Goal: Task Accomplishment & Management: Complete application form

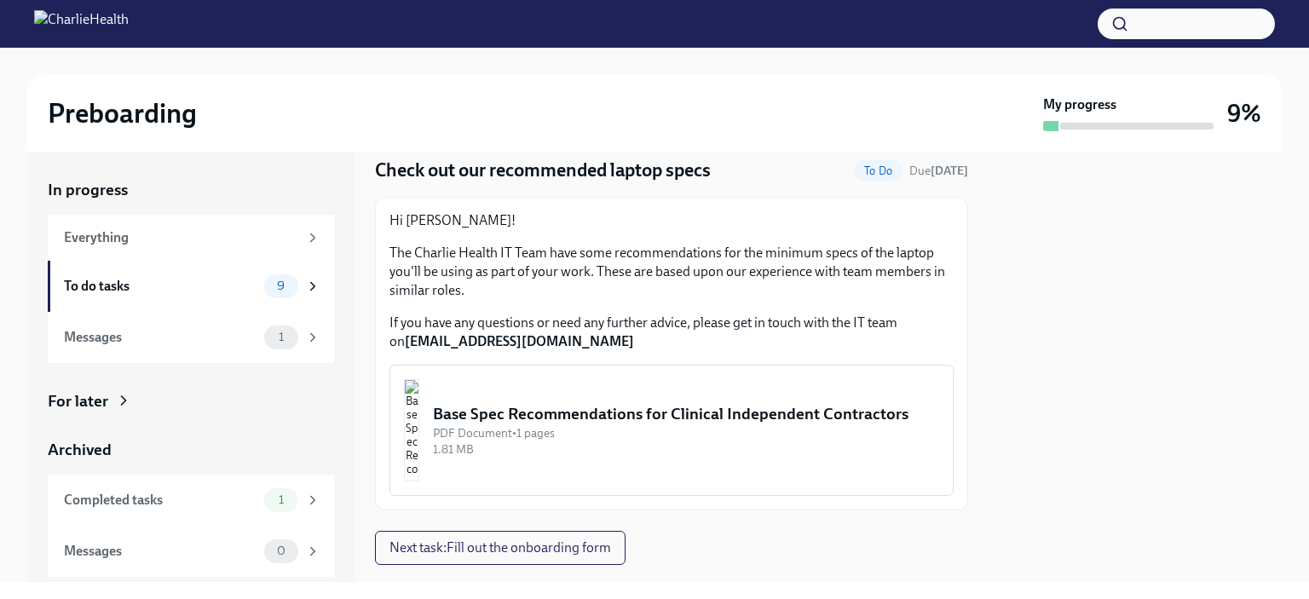
scroll to position [85, 0]
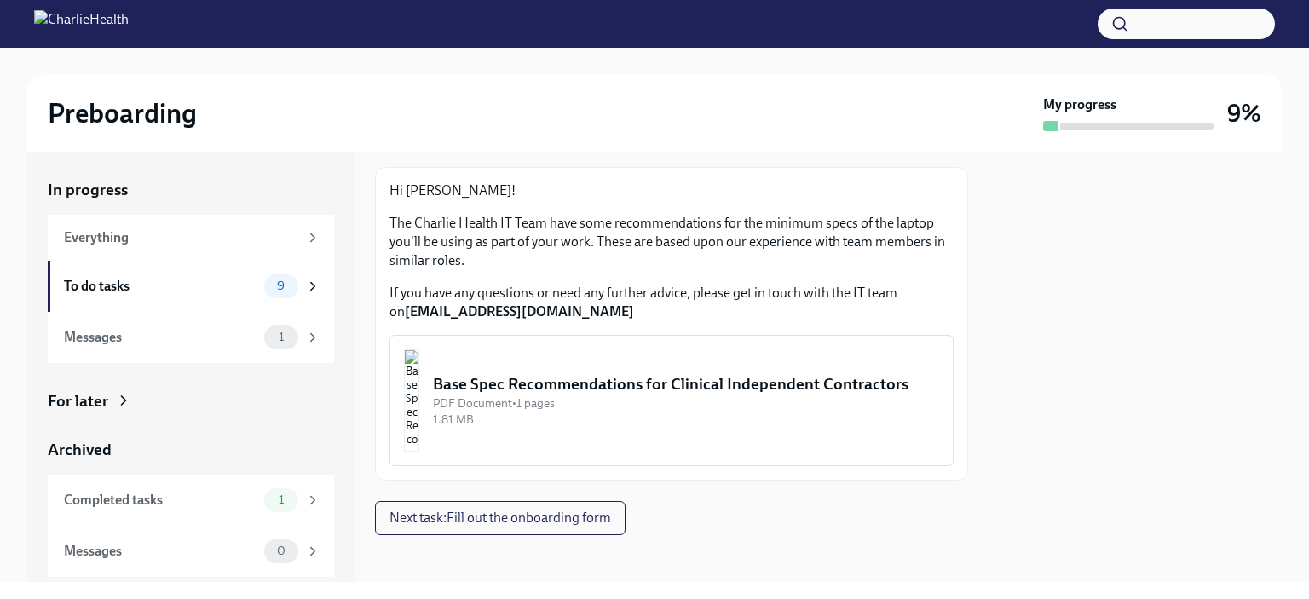
click at [599, 373] on div "Base Spec Recommendations for Clinical Independent Contractors" at bounding box center [686, 384] width 506 height 22
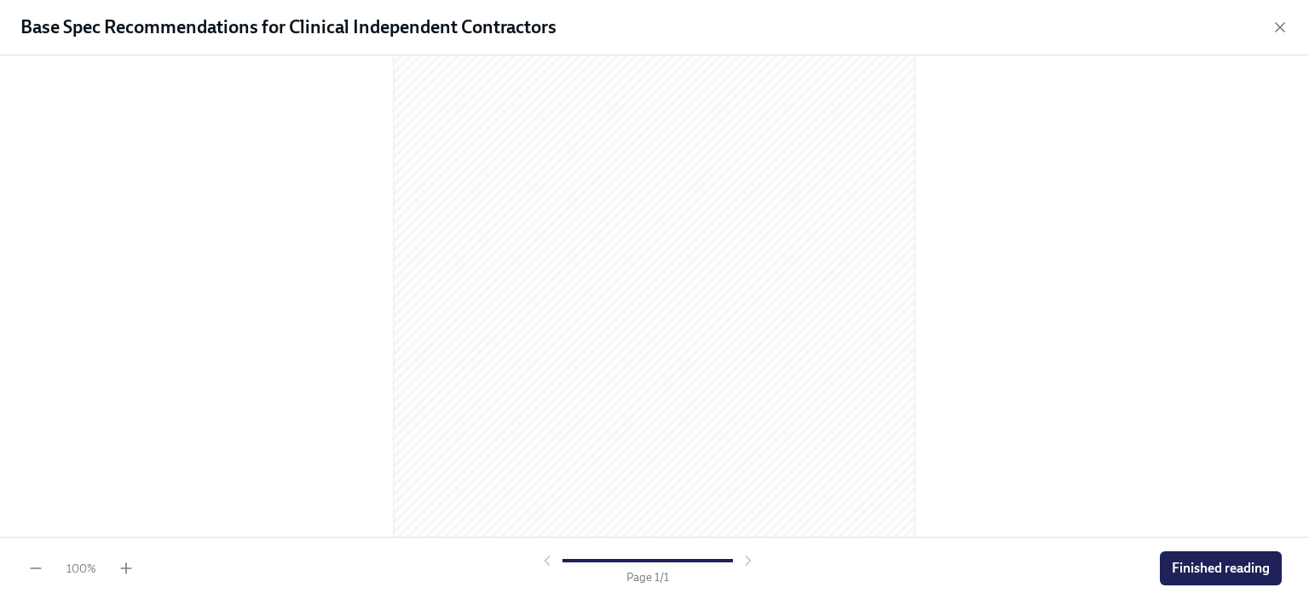
scroll to position [222, 0]
drag, startPoint x: 931, startPoint y: 394, endPoint x: 996, endPoint y: 212, distance: 193.0
click at [996, 212] on div at bounding box center [654, 70] width 1255 height 447
click at [1200, 571] on span "Finished reading" at bounding box center [1221, 568] width 98 height 17
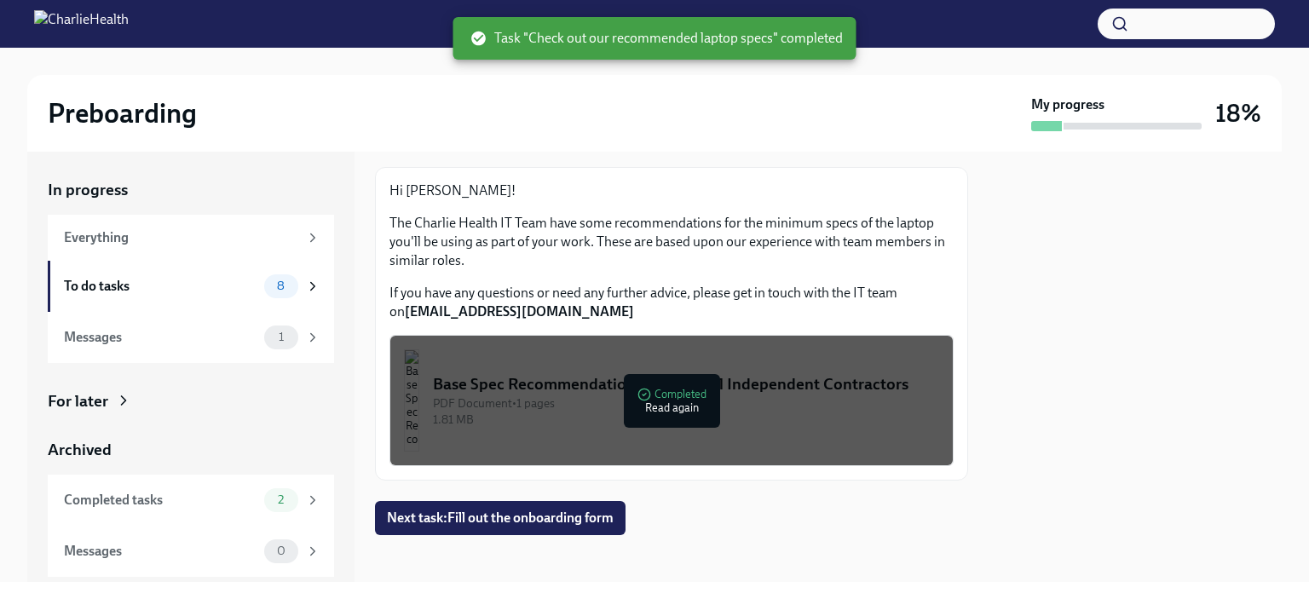
scroll to position [92, 0]
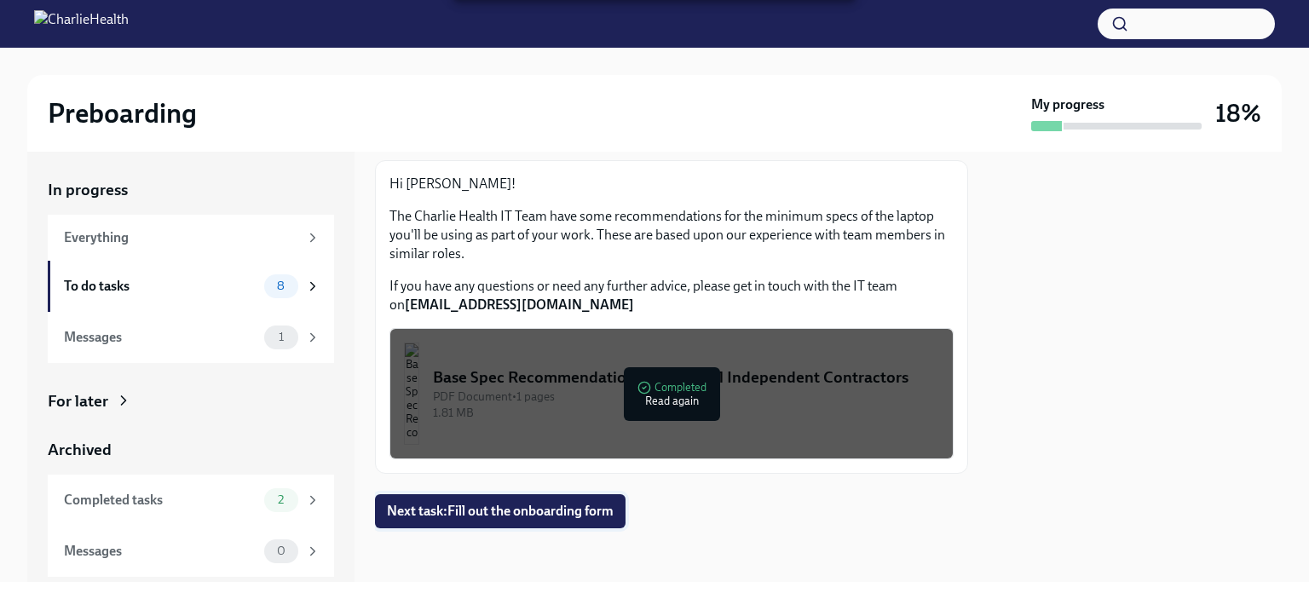
click at [457, 514] on span "Next task : Fill out the onboarding form" at bounding box center [500, 511] width 227 height 17
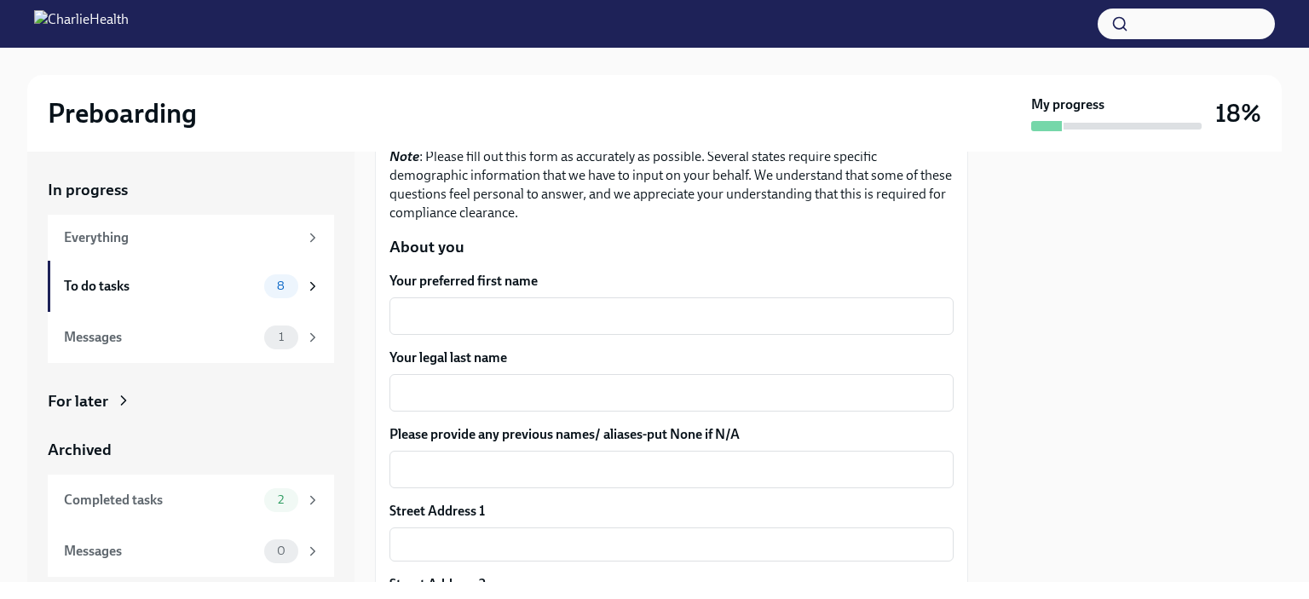
scroll to position [256, 0]
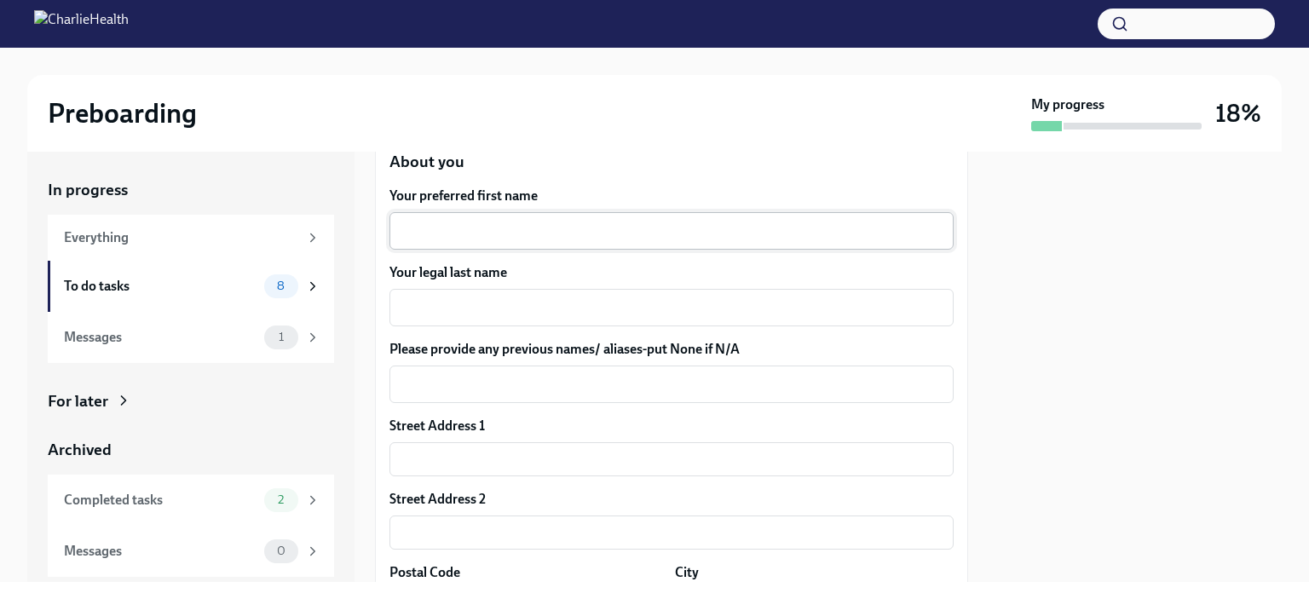
click at [501, 217] on div "x ​" at bounding box center [671, 231] width 564 height 38
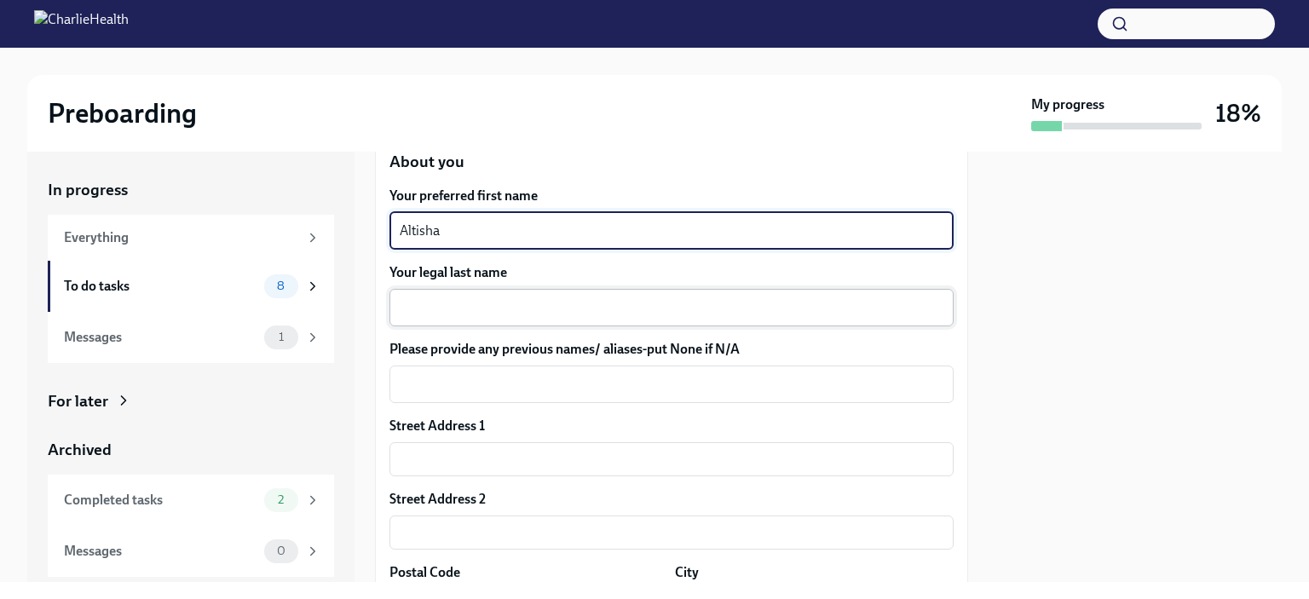
type textarea "Altisha"
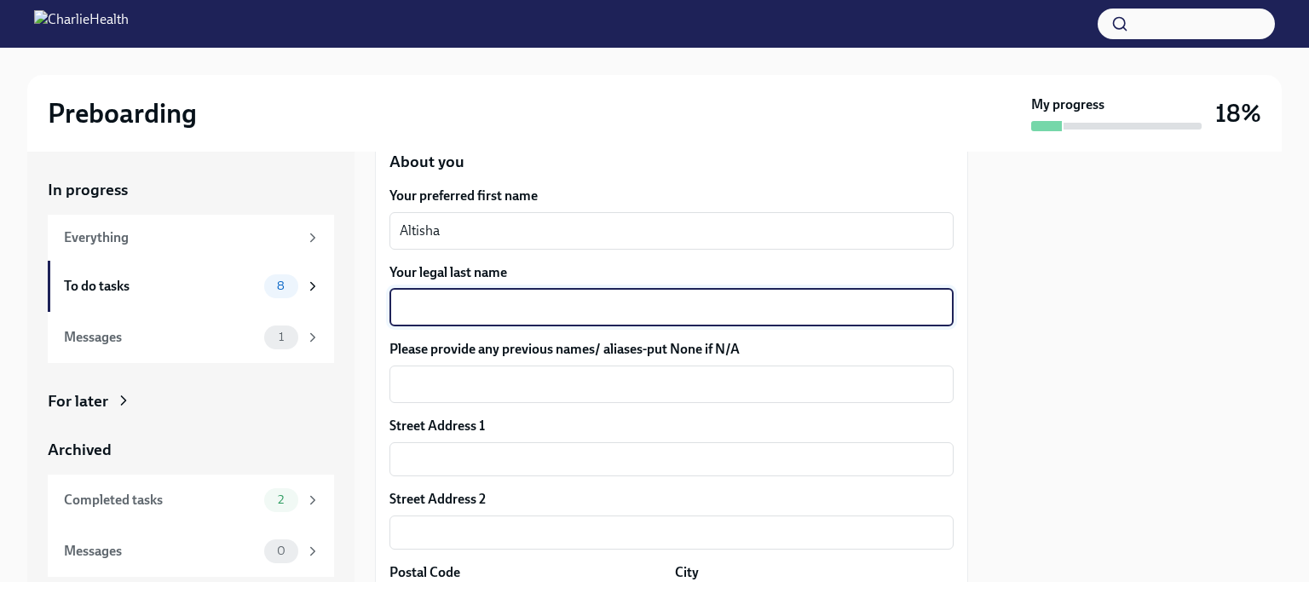
click at [485, 303] on textarea "Your legal last name" at bounding box center [672, 307] width 544 height 20
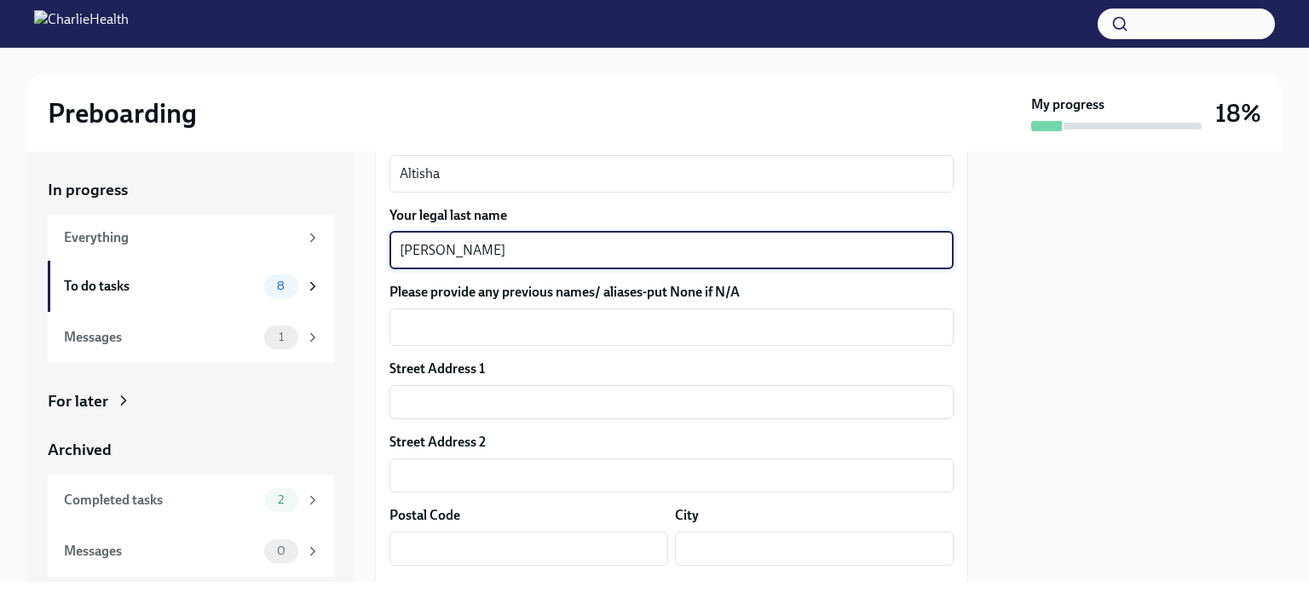
scroll to position [341, 0]
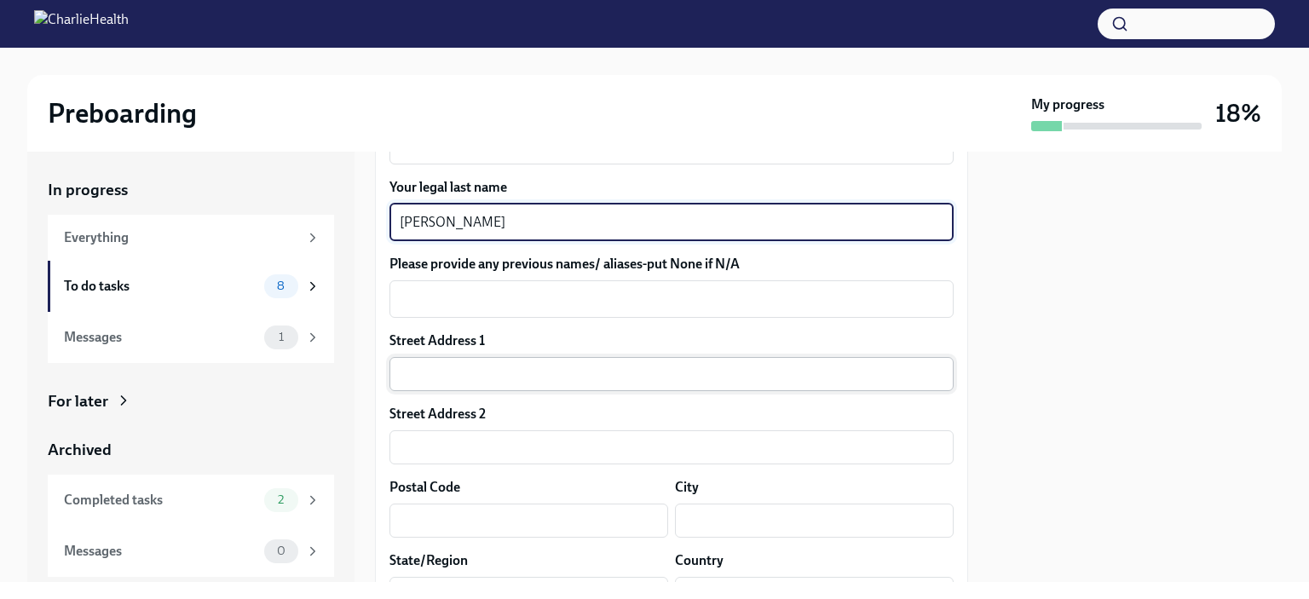
type textarea "[PERSON_NAME]"
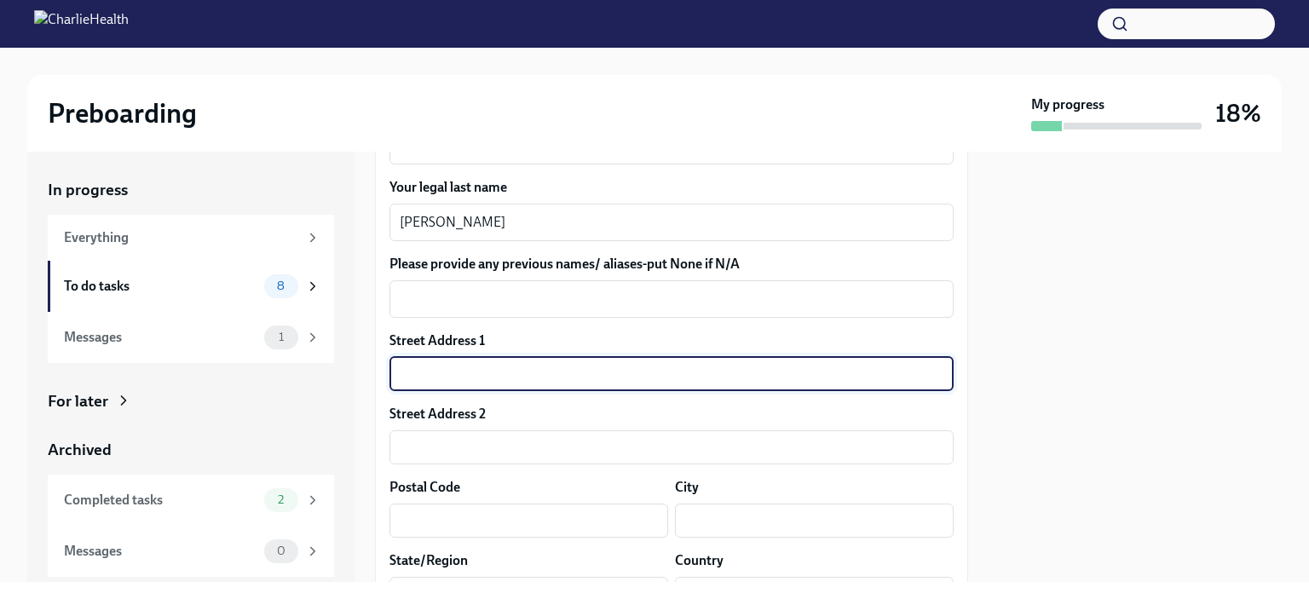
click at [522, 377] on input "text" at bounding box center [671, 374] width 564 height 34
type input "[STREET_ADDRESS][PERSON_NAME]"
type input "07508"
type input "Haledon"
type input "NJ"
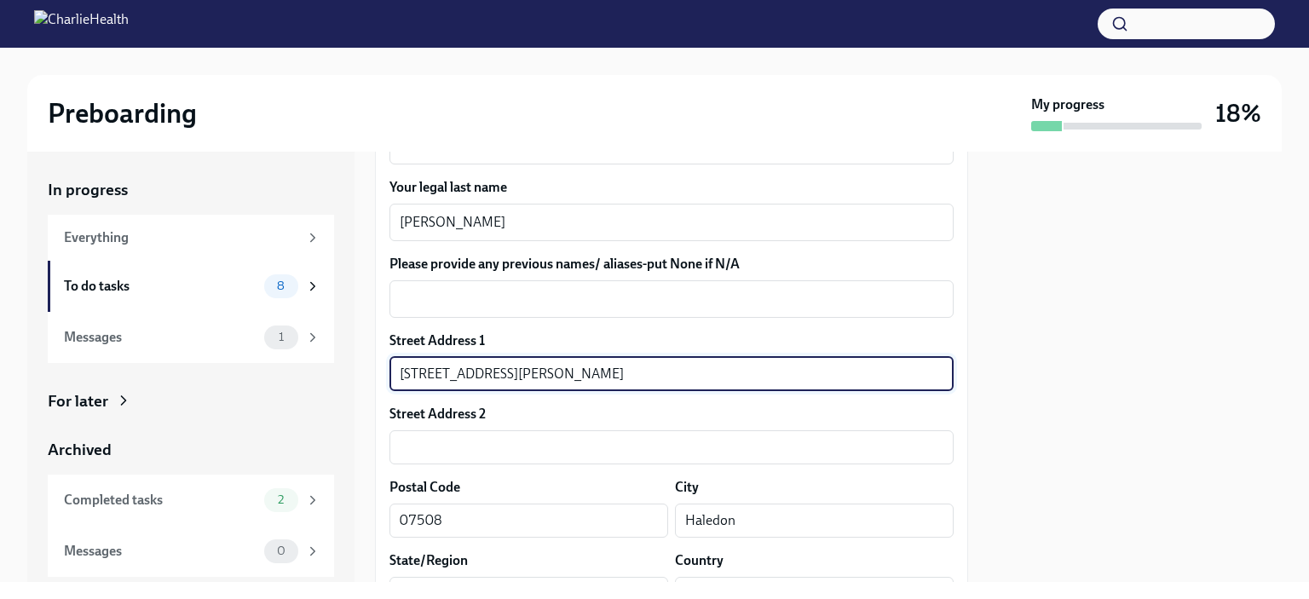
type input "US"
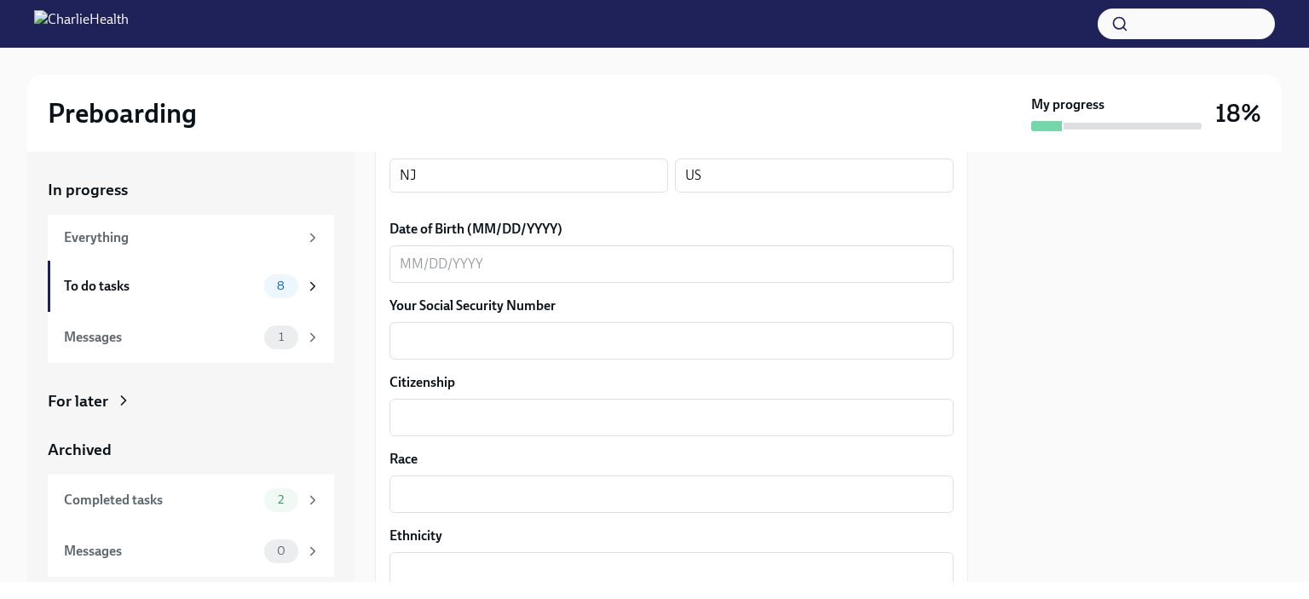
scroll to position [767, 0]
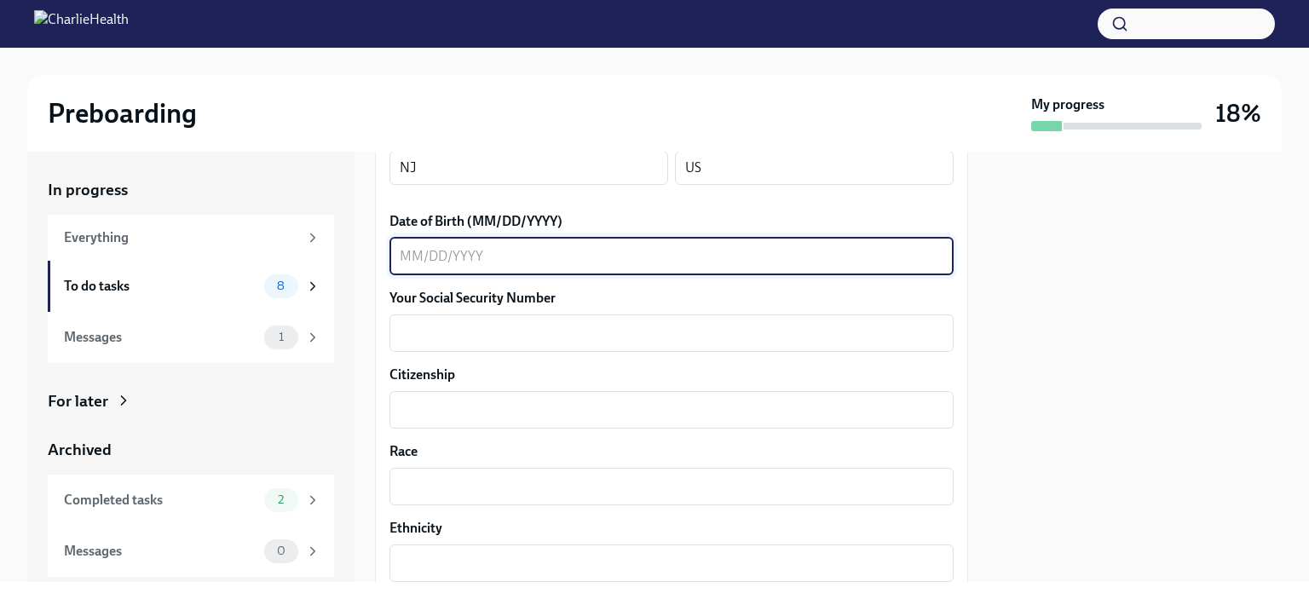
click at [481, 255] on textarea "Date of Birth (MM/DD/YYYY)" at bounding box center [672, 256] width 544 height 20
type textarea "[DATE]"
click at [439, 340] on textarea "Your Social Security Number" at bounding box center [672, 333] width 544 height 20
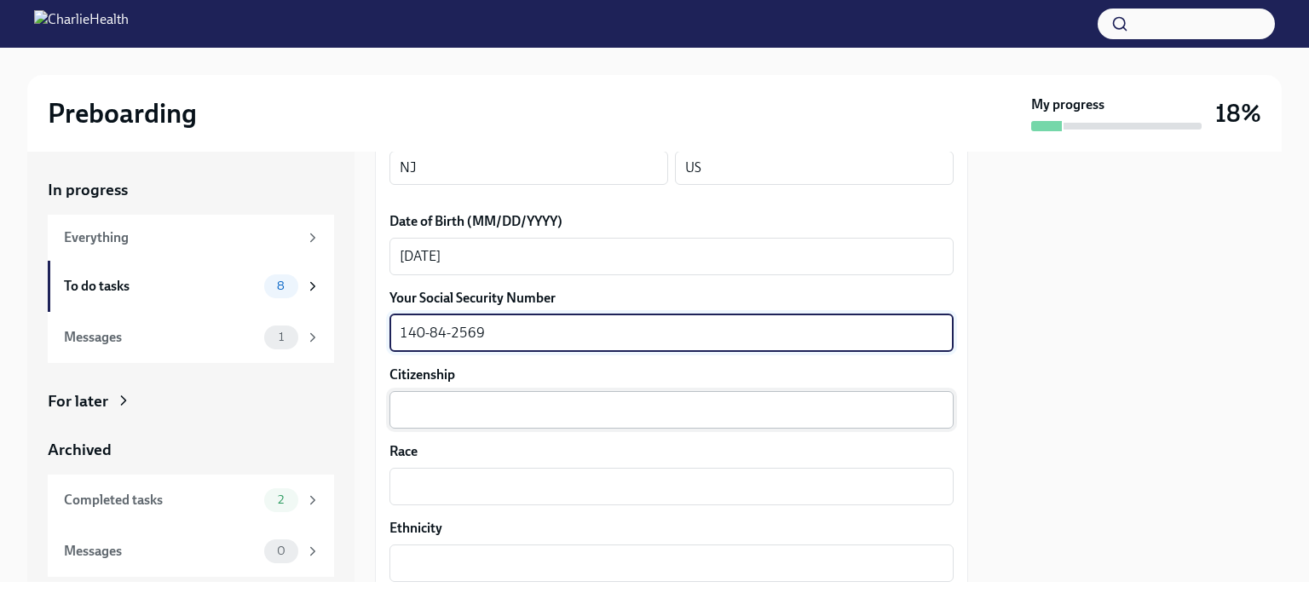
type textarea "140-84-2569"
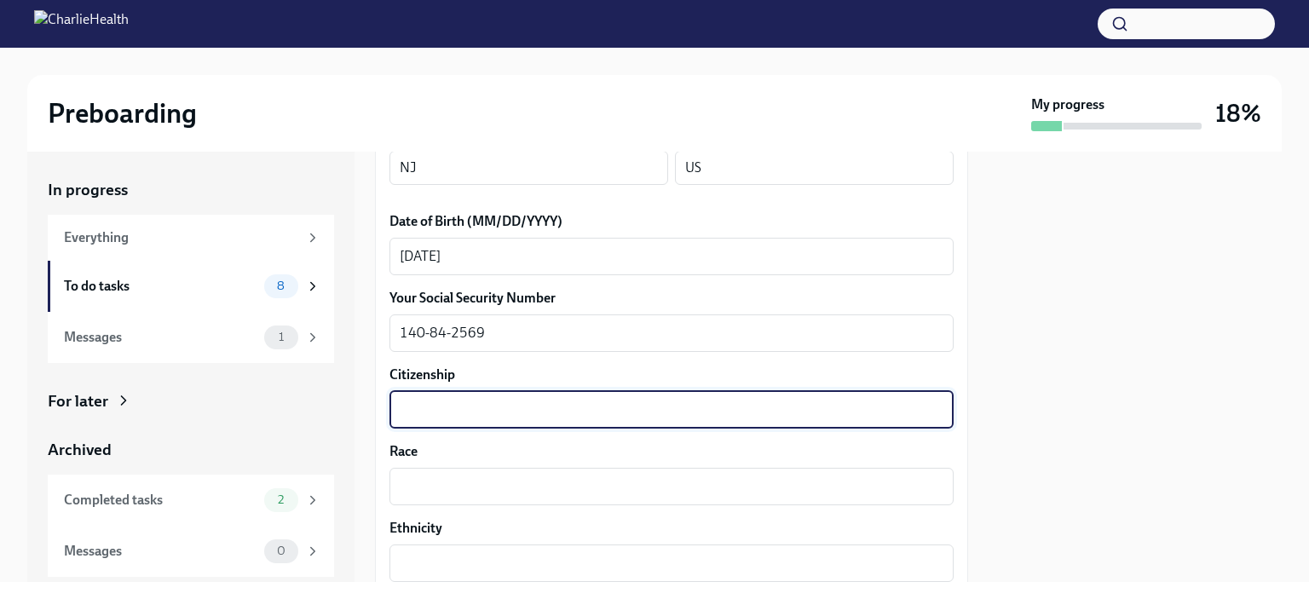
click at [466, 408] on textarea "Citizenship" at bounding box center [672, 410] width 544 height 20
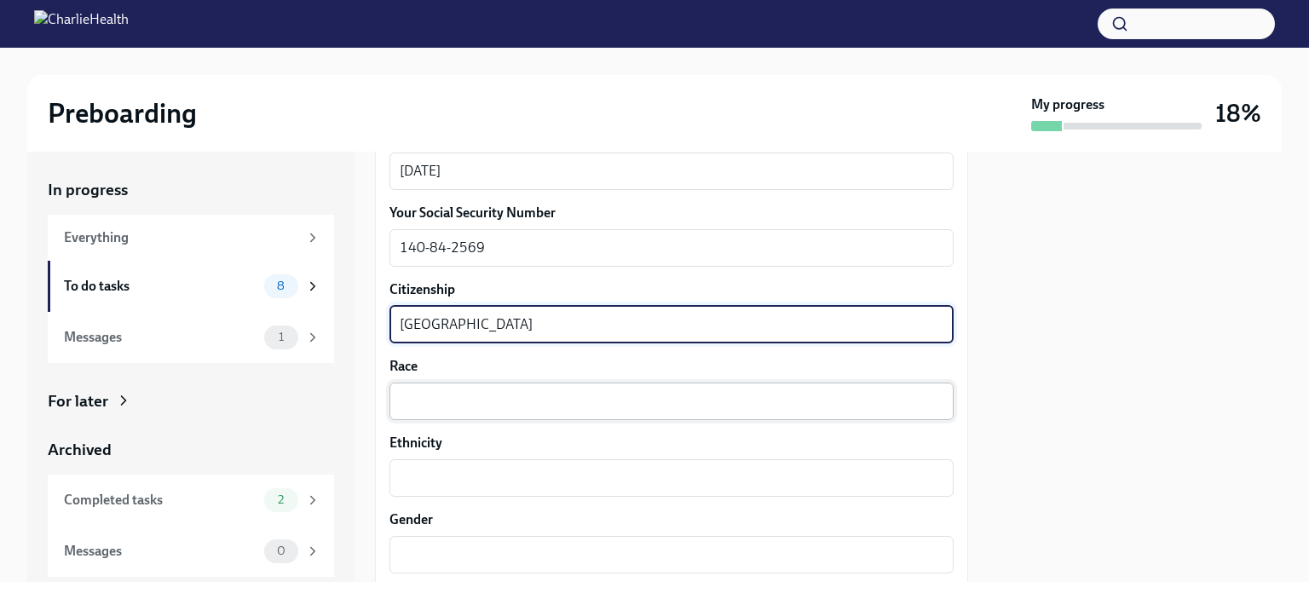
type textarea "[GEOGRAPHIC_DATA]"
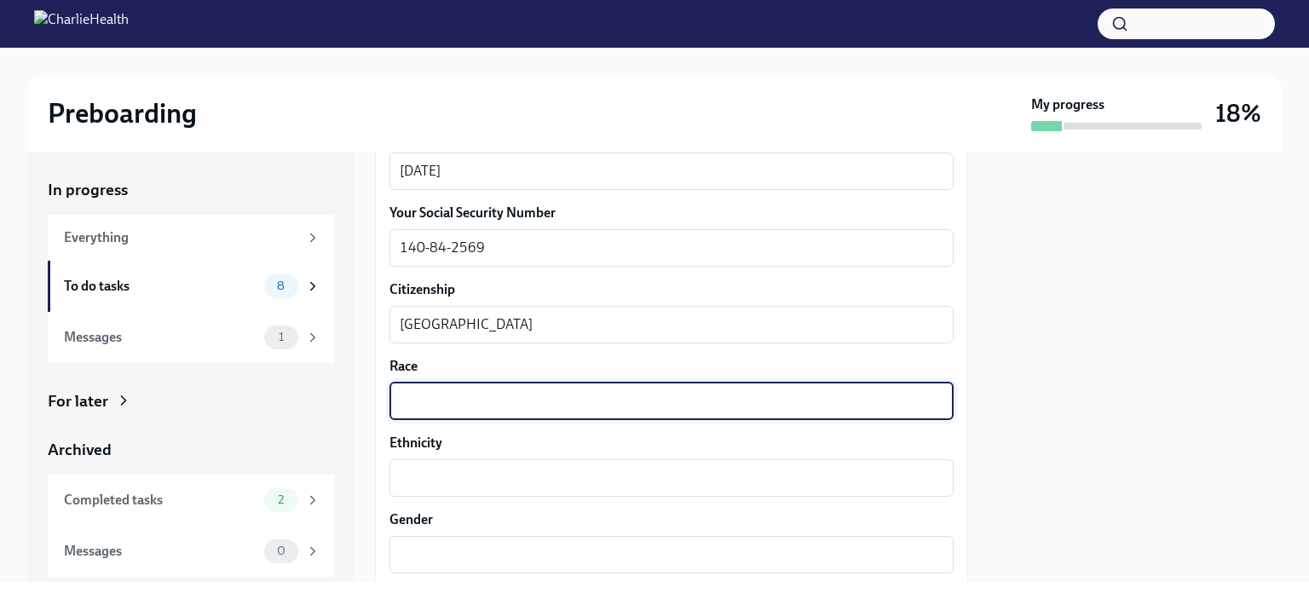
click at [504, 407] on textarea "Race" at bounding box center [672, 401] width 544 height 20
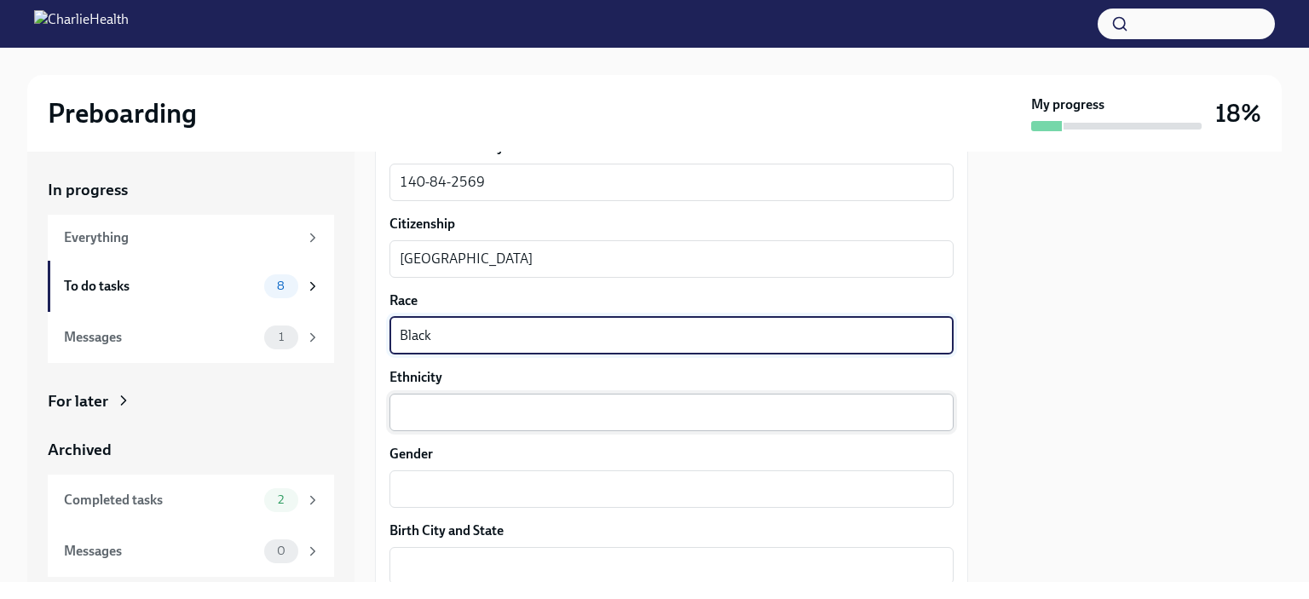
scroll to position [1023, 0]
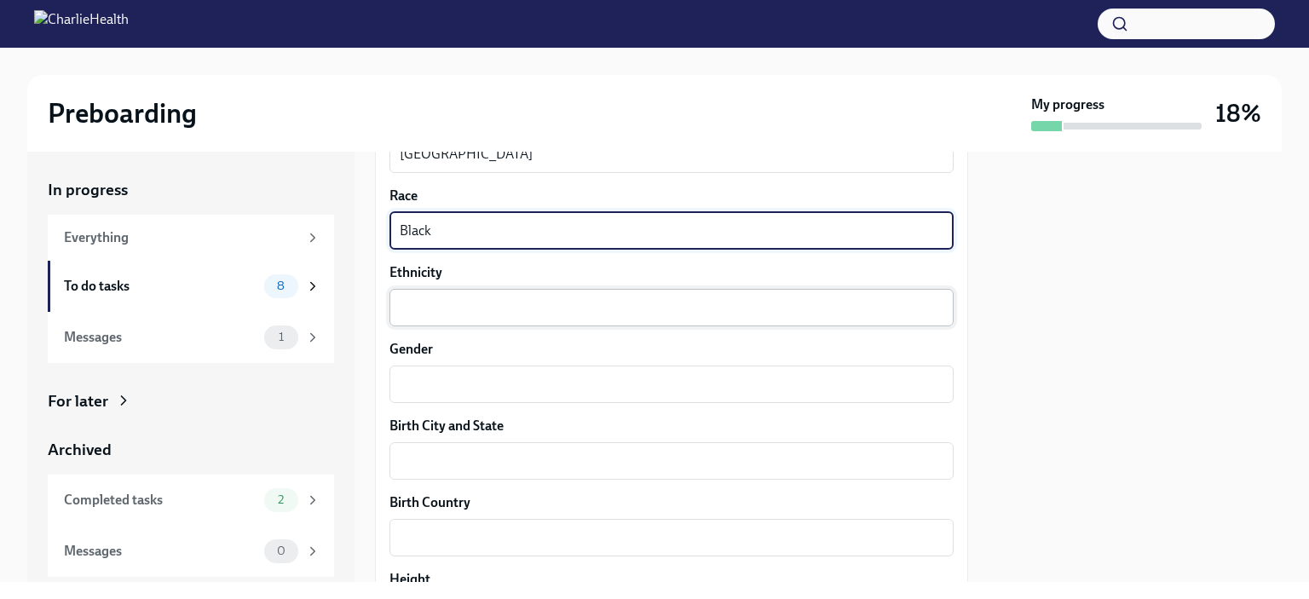
type textarea "Black"
click at [471, 303] on textarea "Ethnicity" at bounding box center [672, 307] width 544 height 20
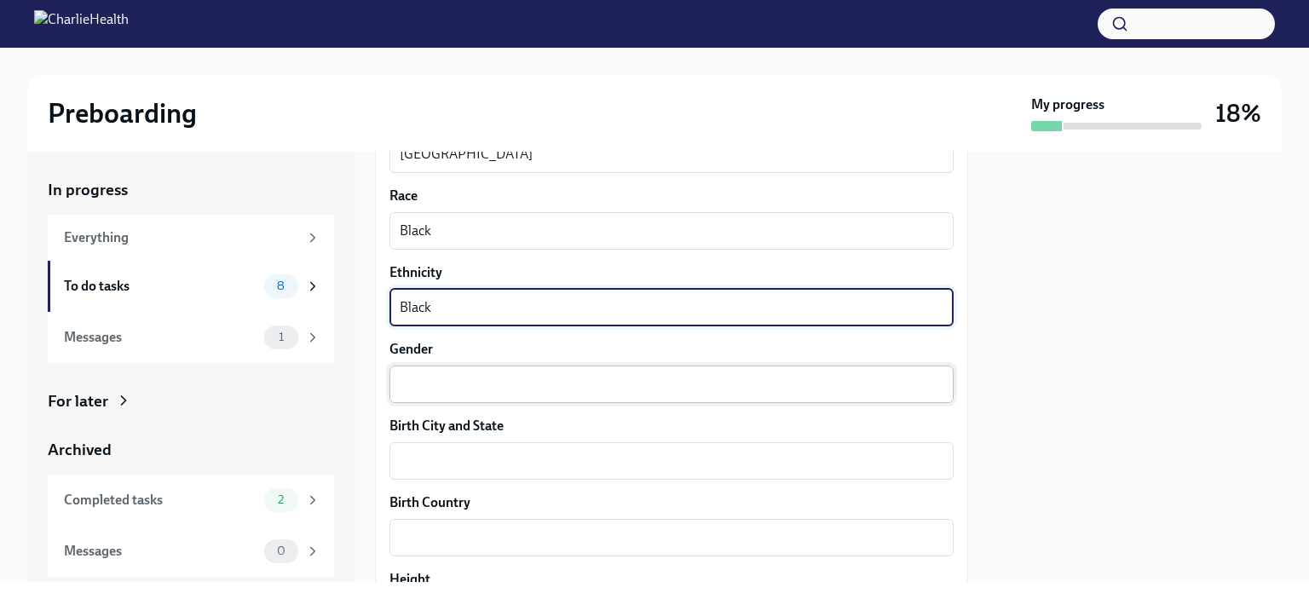
scroll to position [1108, 0]
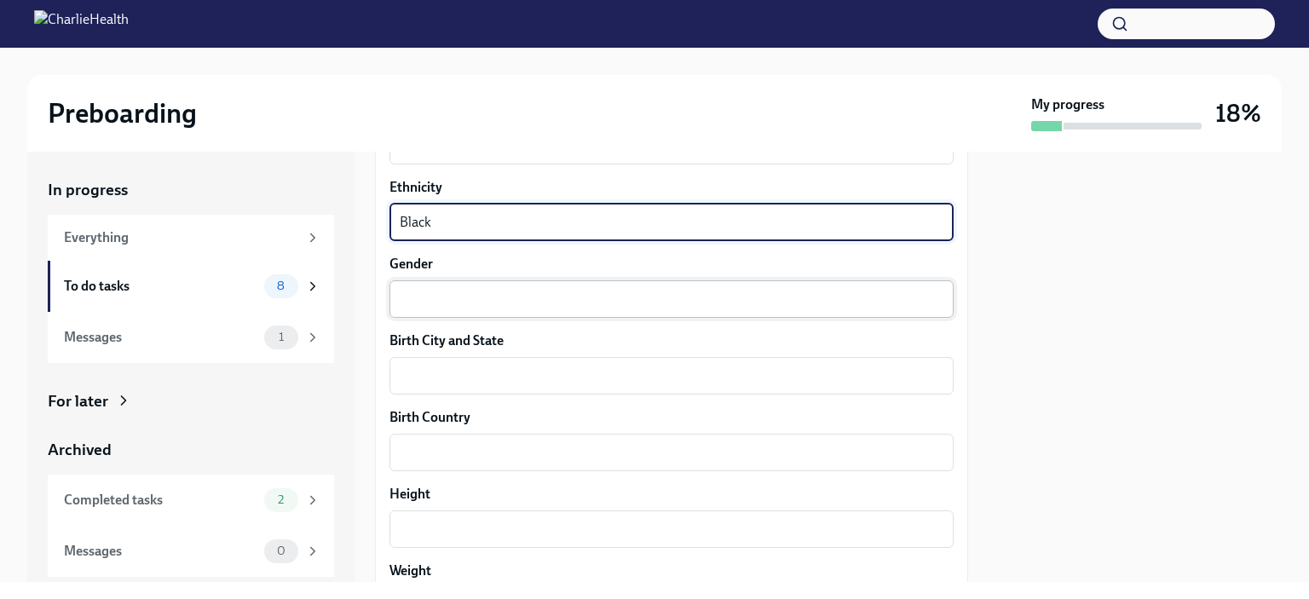
type textarea "Black"
click at [488, 297] on textarea "Gender" at bounding box center [672, 299] width 544 height 20
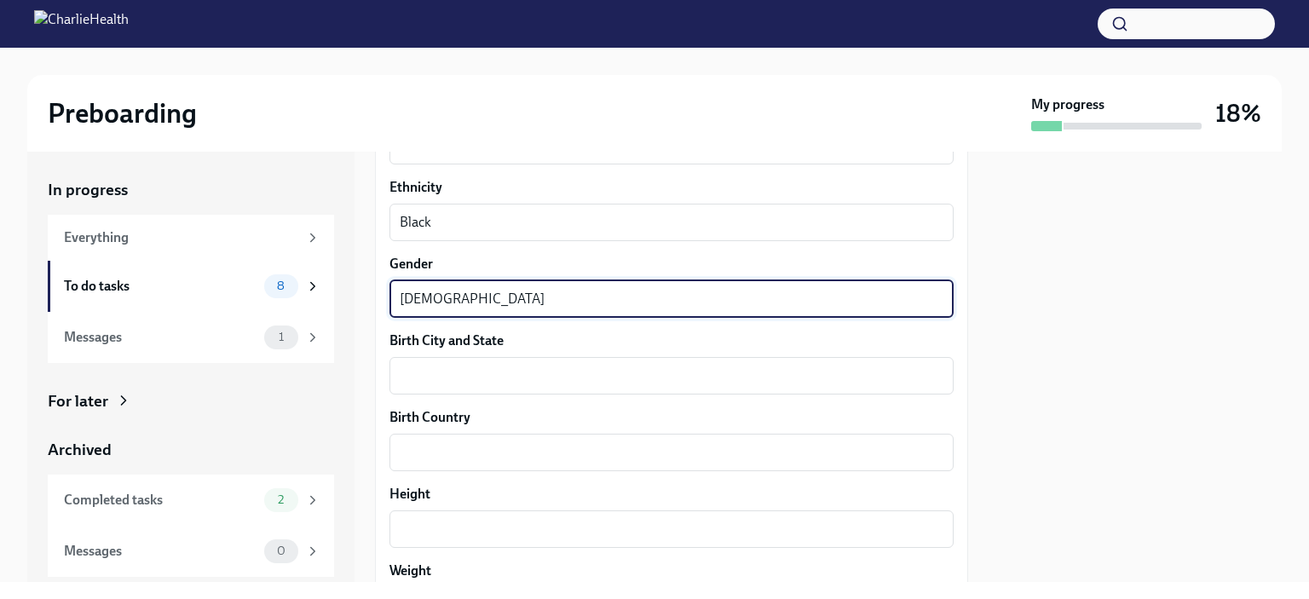
type textarea "[DEMOGRAPHIC_DATA]"
drag, startPoint x: 507, startPoint y: 401, endPoint x: 501, endPoint y: 382, distance: 19.7
click at [507, 396] on div "Your preferred first name [PERSON_NAME] x ​ Your legal last name [PERSON_NAME] …" at bounding box center [671, 155] width 564 height 1643
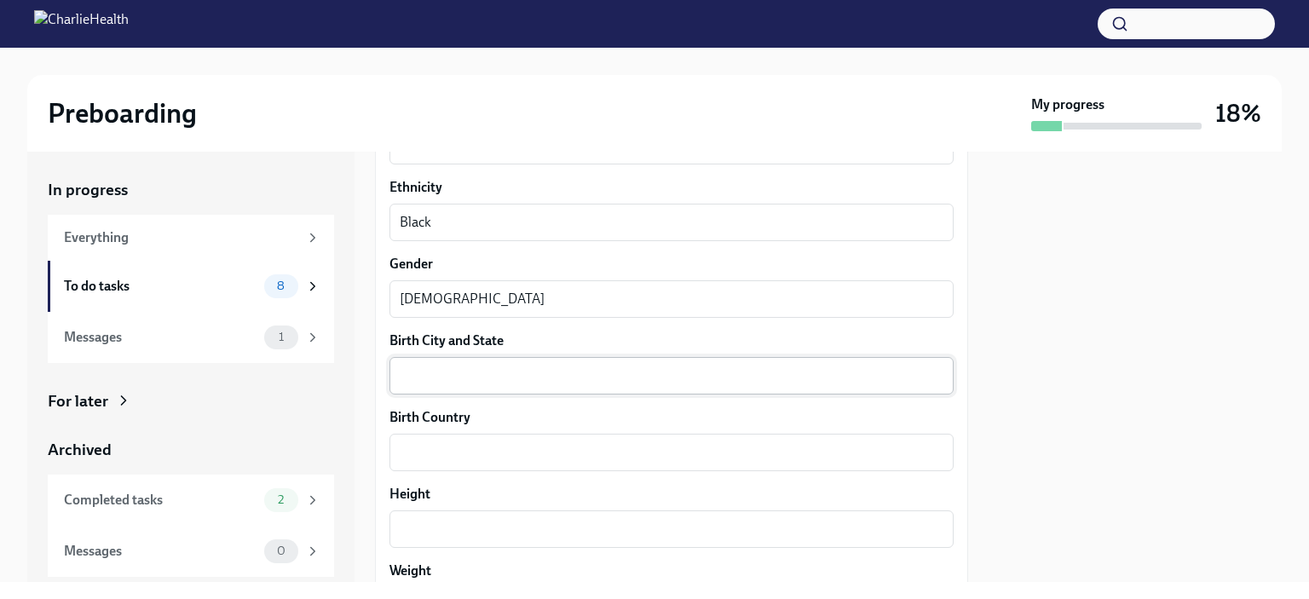
click at [501, 380] on textarea "Birth City and State" at bounding box center [672, 376] width 544 height 20
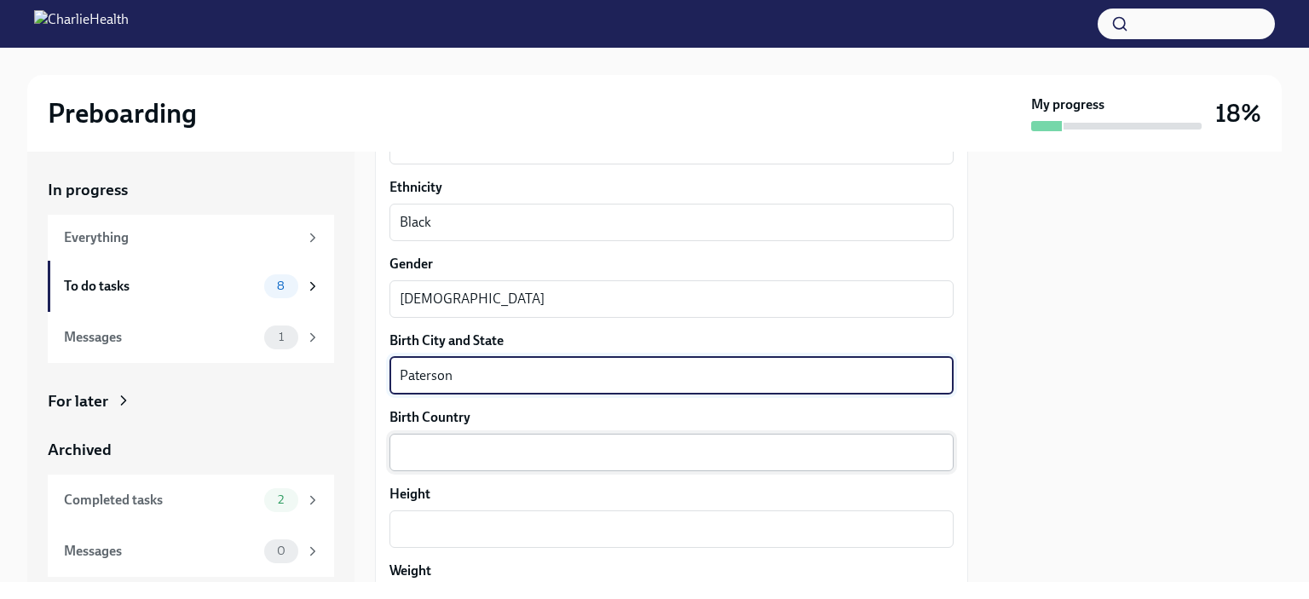
type textarea "Paterson"
click at [494, 448] on textarea "Birth Country" at bounding box center [672, 452] width 544 height 20
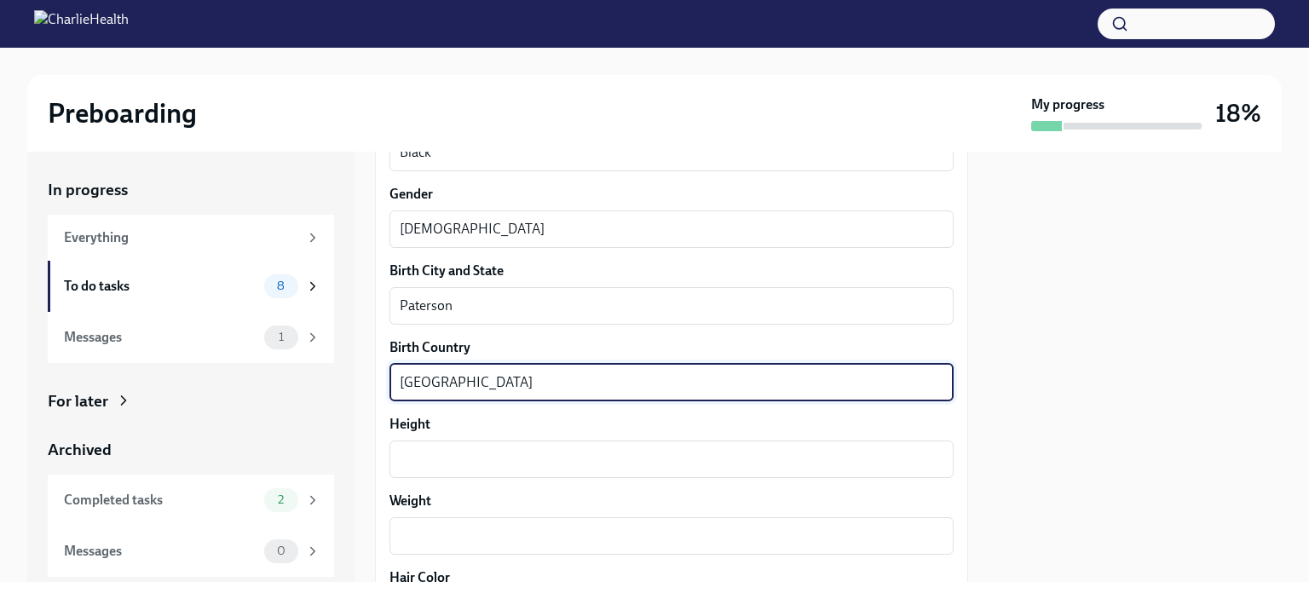
scroll to position [1278, 0]
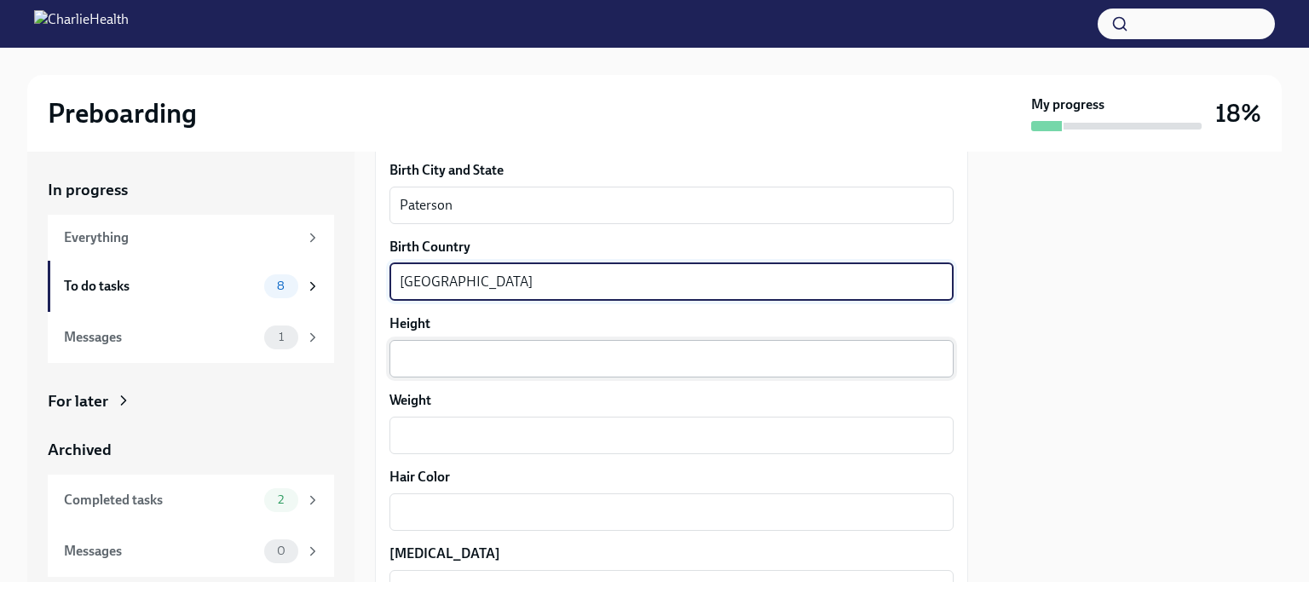
type textarea "[GEOGRAPHIC_DATA]"
click at [482, 361] on textarea "Height" at bounding box center [672, 359] width 544 height 20
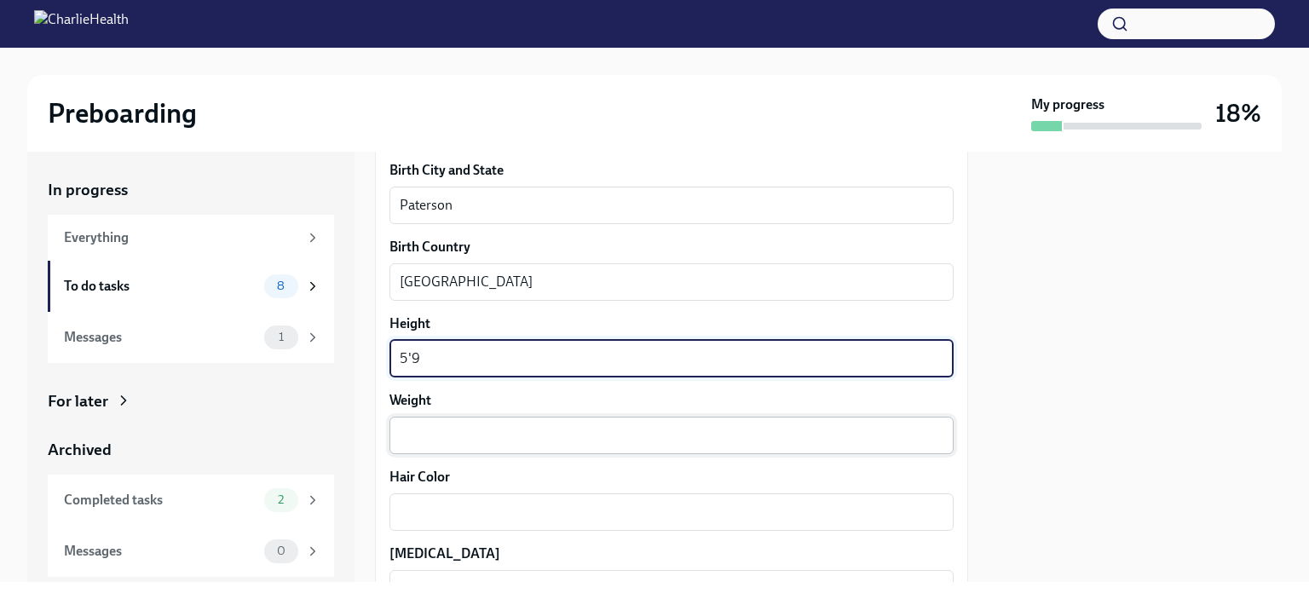
type textarea "5'9"
click at [444, 422] on div "x ​" at bounding box center [671, 436] width 564 height 38
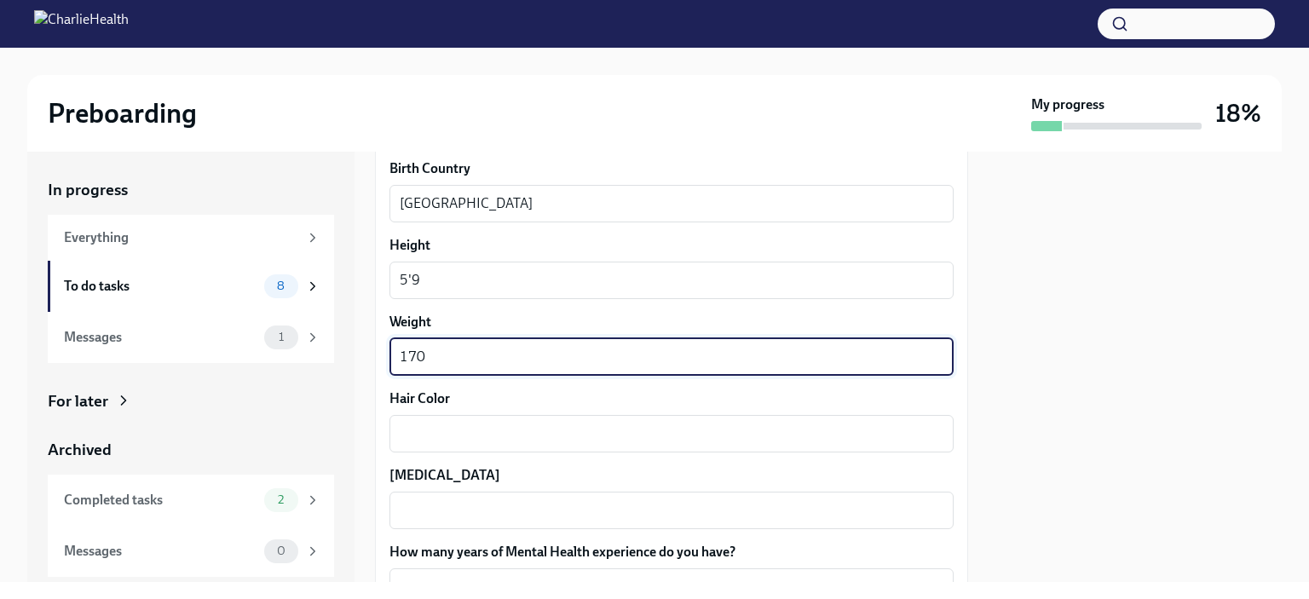
scroll to position [1534, 0]
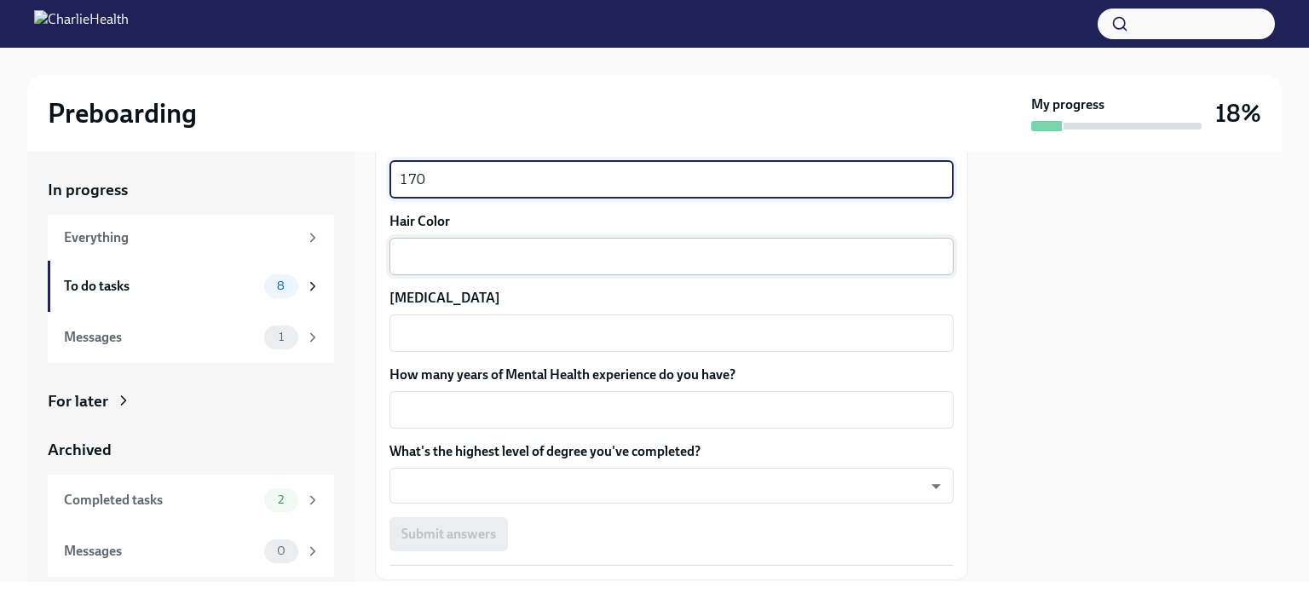
type textarea "170"
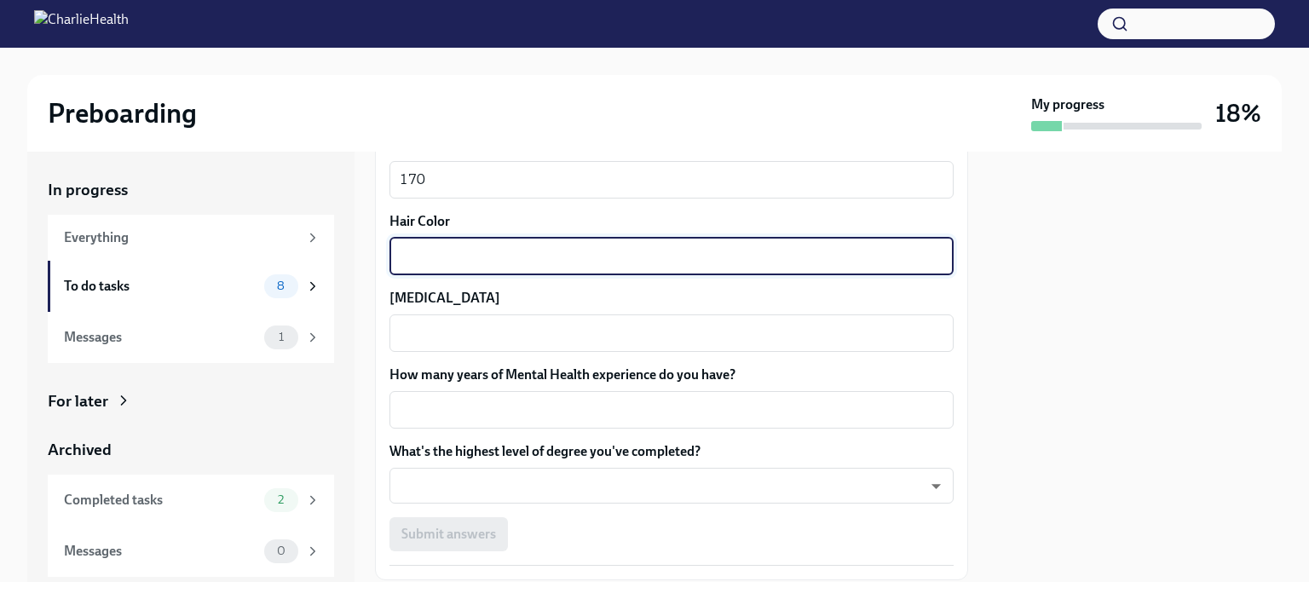
click at [466, 259] on textarea "Hair Color" at bounding box center [672, 256] width 544 height 20
type textarea "Brown"
click at [445, 330] on textarea "[MEDICAL_DATA]" at bounding box center [672, 333] width 544 height 20
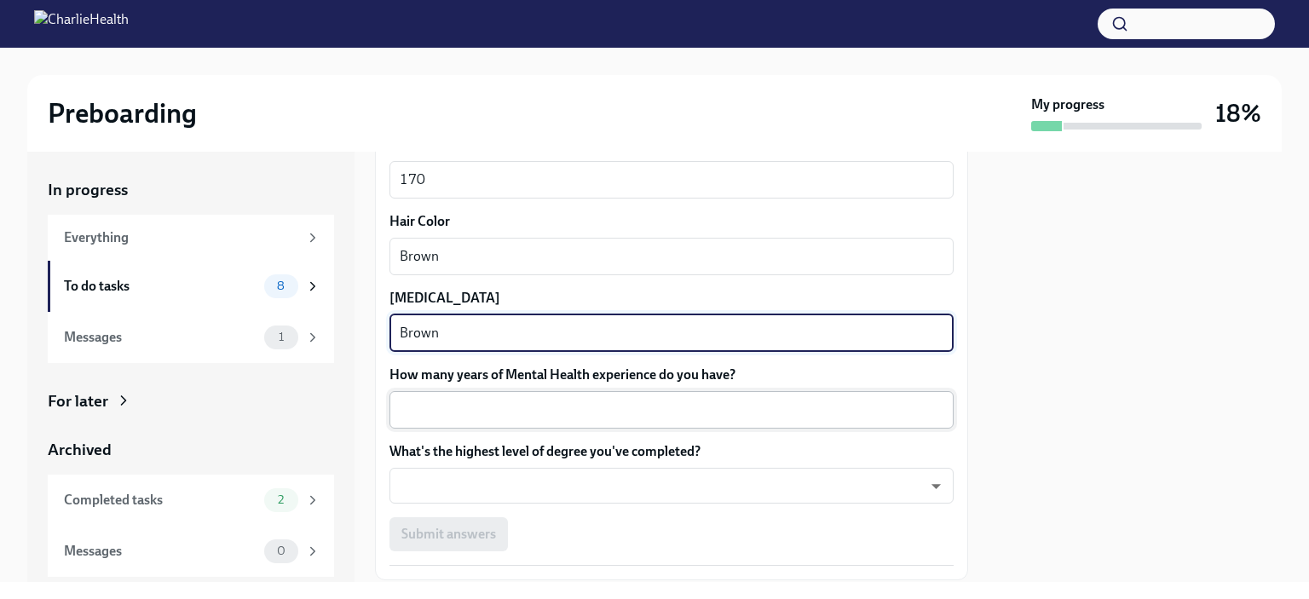
type textarea "Brown"
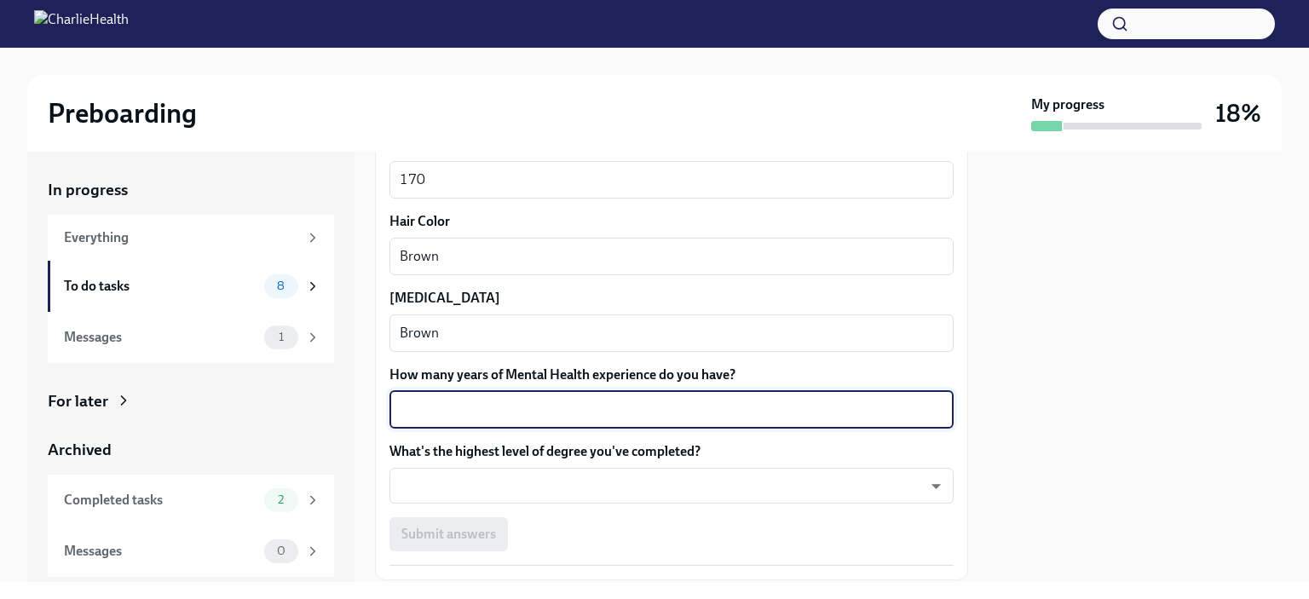
click at [465, 408] on textarea "How many years of Mental Health experience do you have?" at bounding box center [672, 410] width 544 height 20
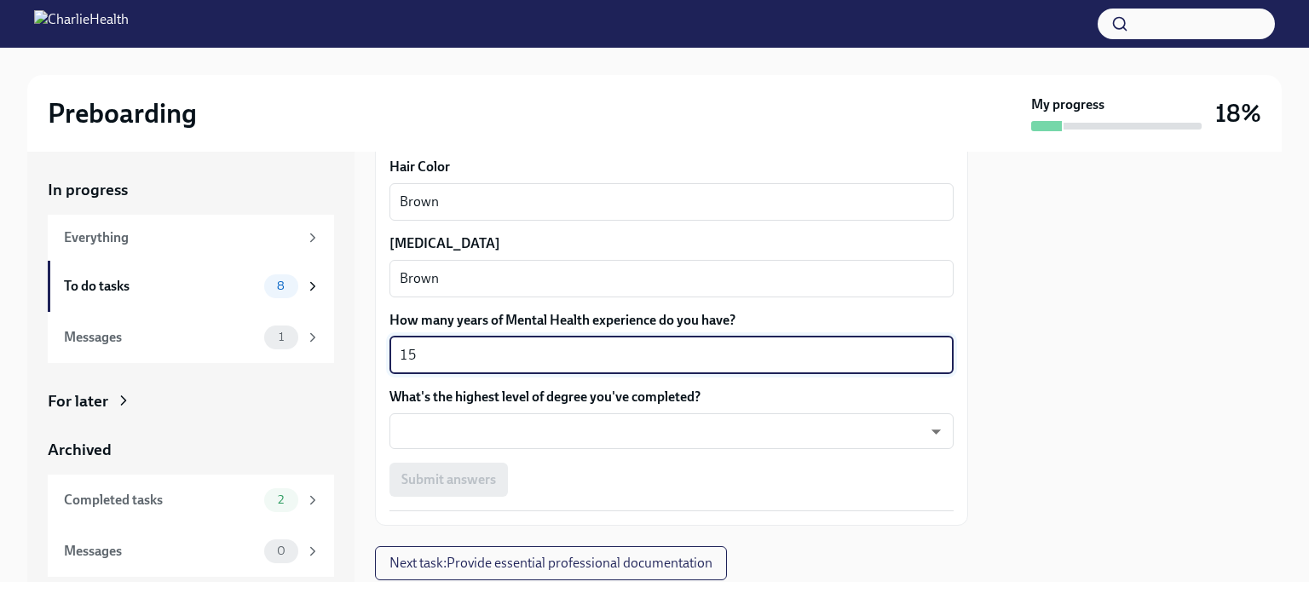
scroll to position [1619, 0]
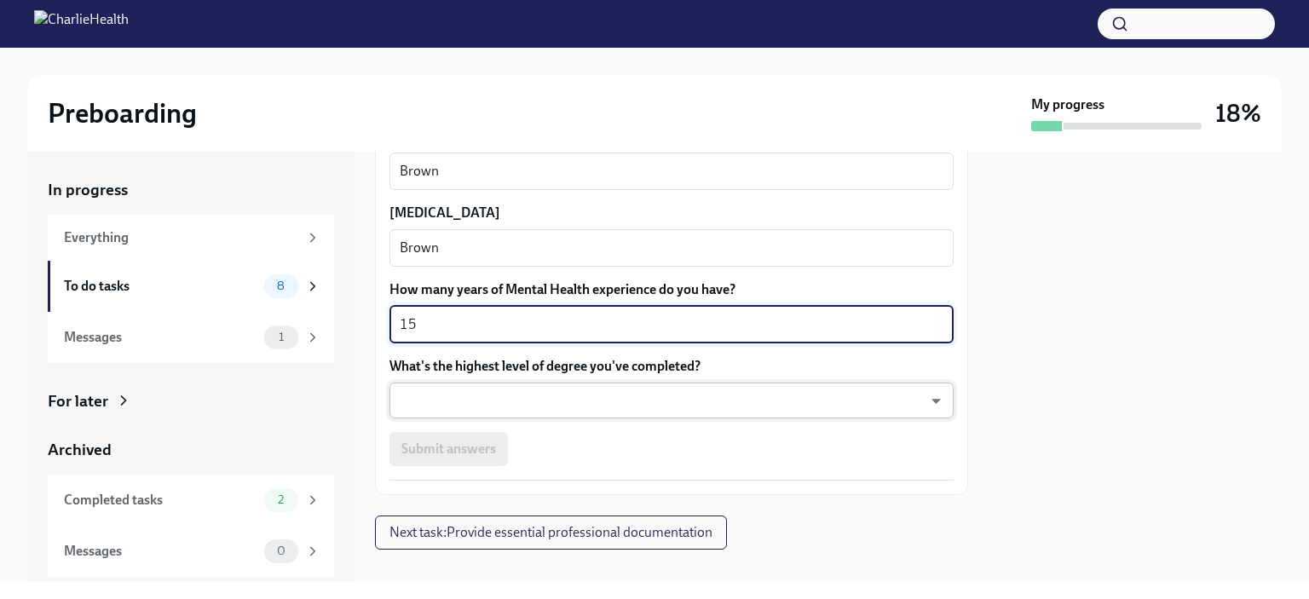
type textarea "15"
click at [485, 396] on body "Preboarding My progress 18% In progress Everything To do tasks 8 Messages 1 For…" at bounding box center [654, 299] width 1309 height 599
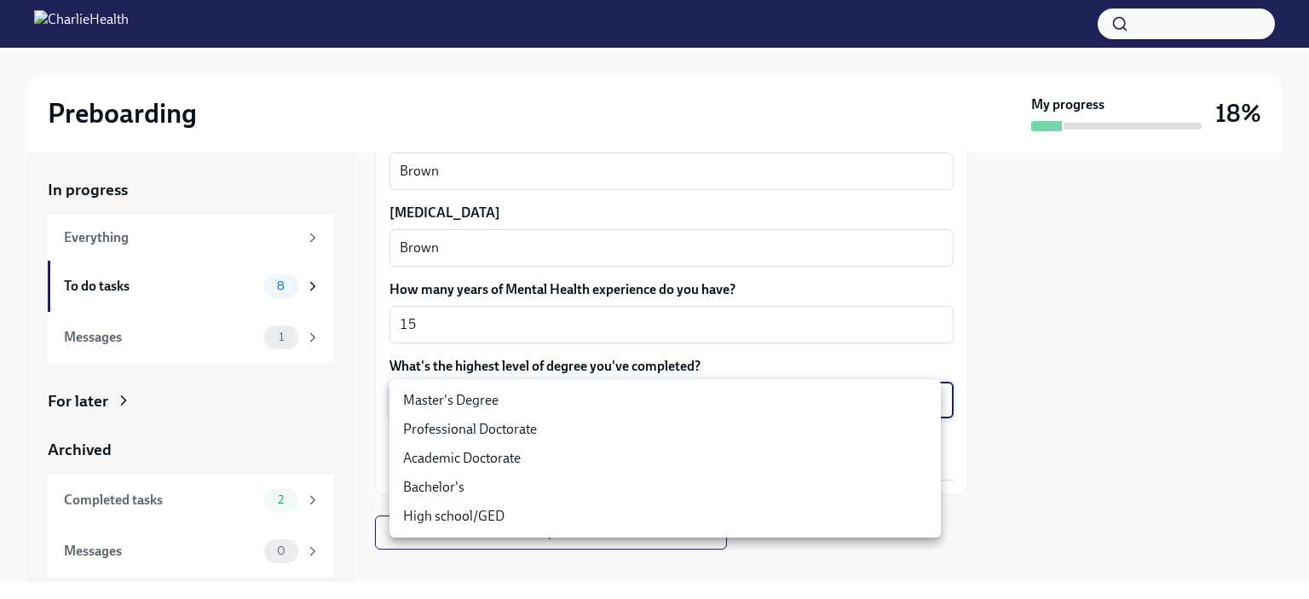
click at [485, 398] on li "Master's Degree" at bounding box center [664, 400] width 551 height 29
type input "2vBr-ghkD"
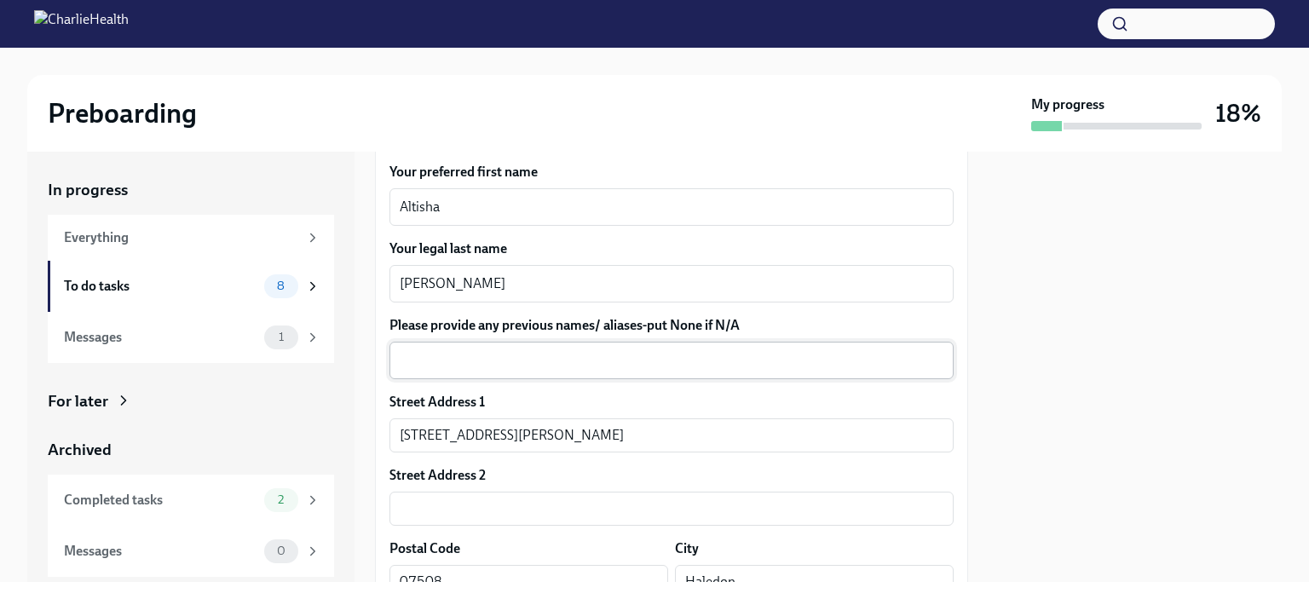
scroll to position [276, 0]
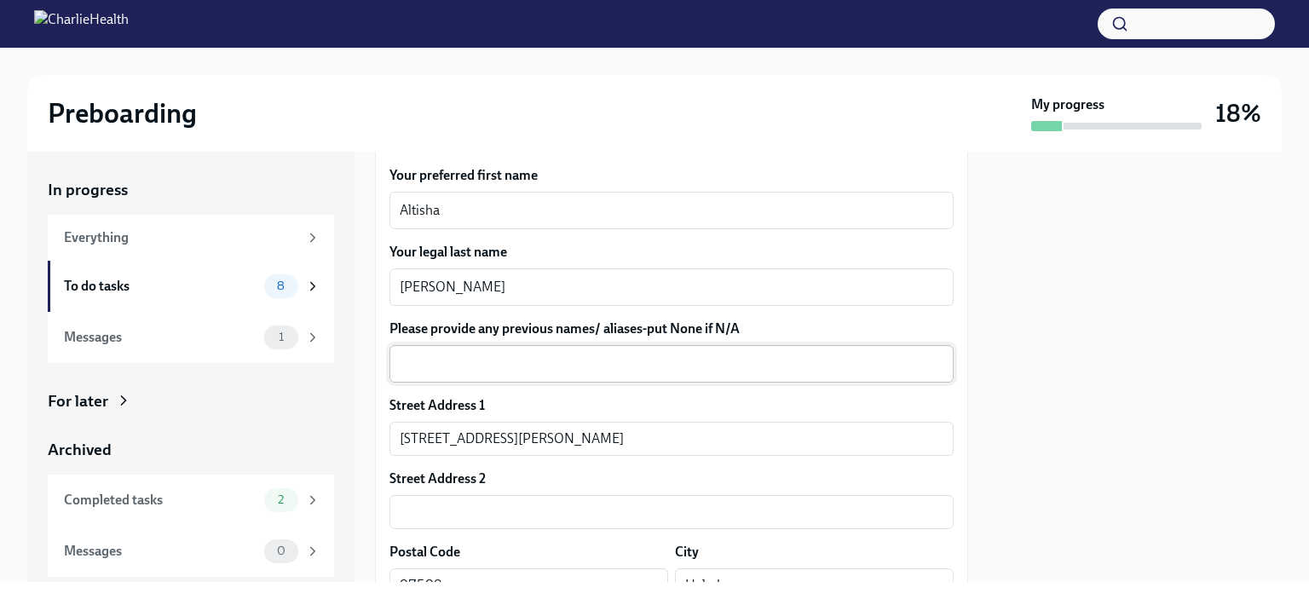
click at [537, 365] on textarea "Please provide any previous names/ aliases-put None if N/A" at bounding box center [672, 364] width 544 height 20
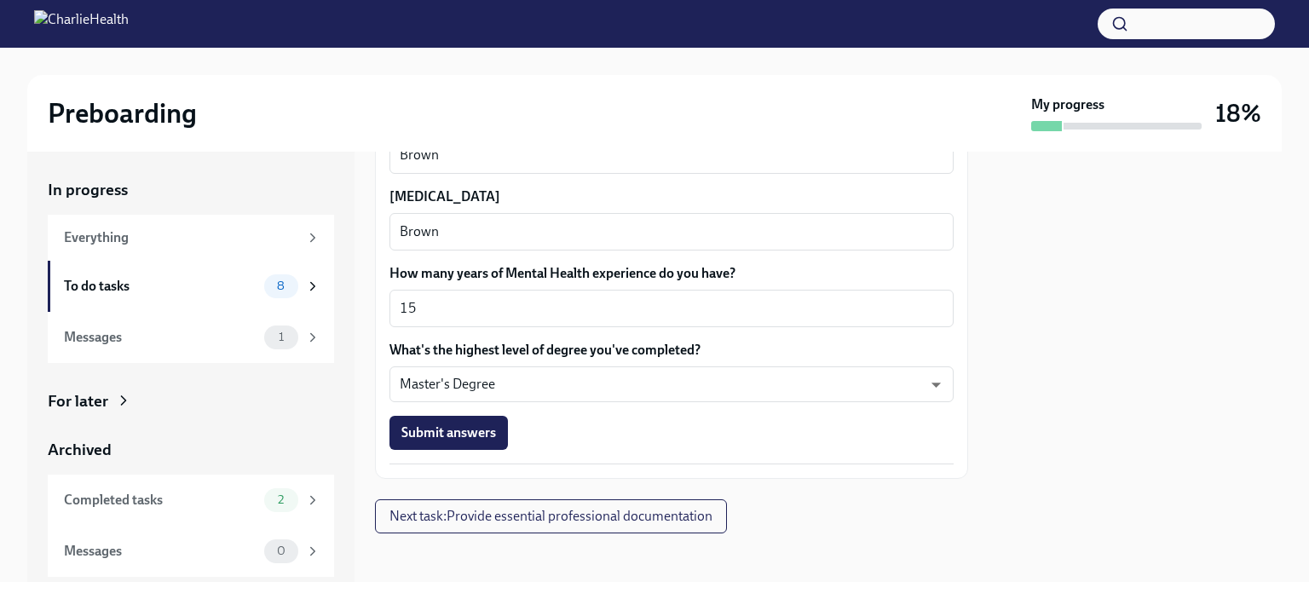
scroll to position [1640, 0]
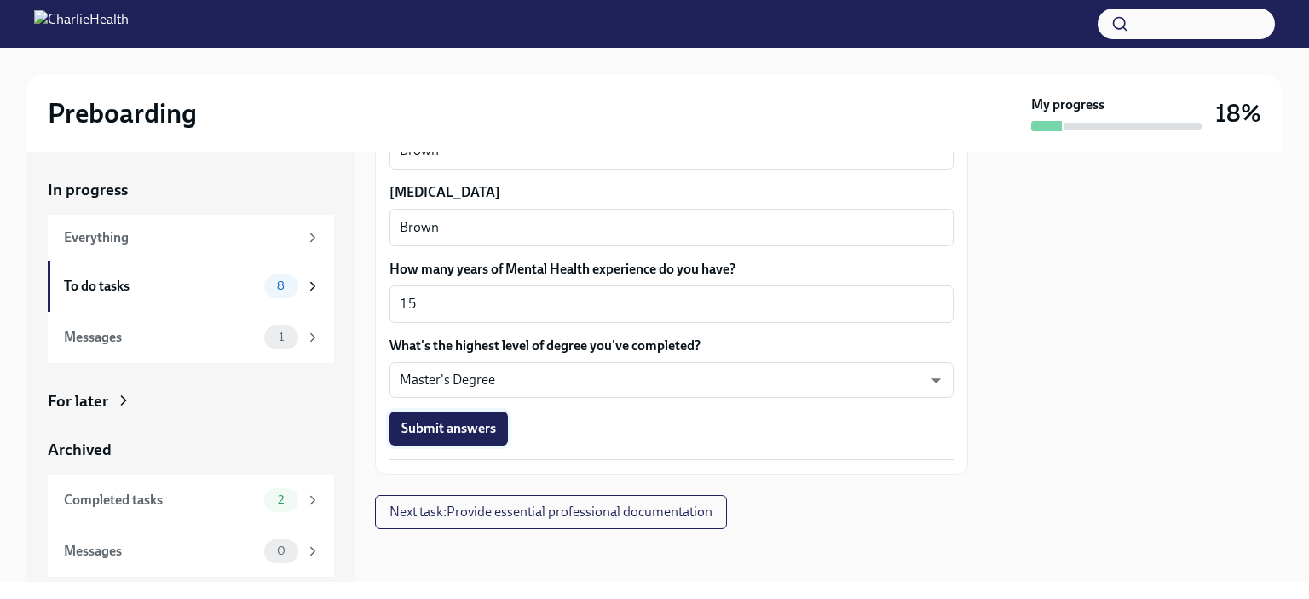
type textarea "[PERSON_NAME]"
click at [447, 431] on span "Submit answers" at bounding box center [448, 428] width 95 height 17
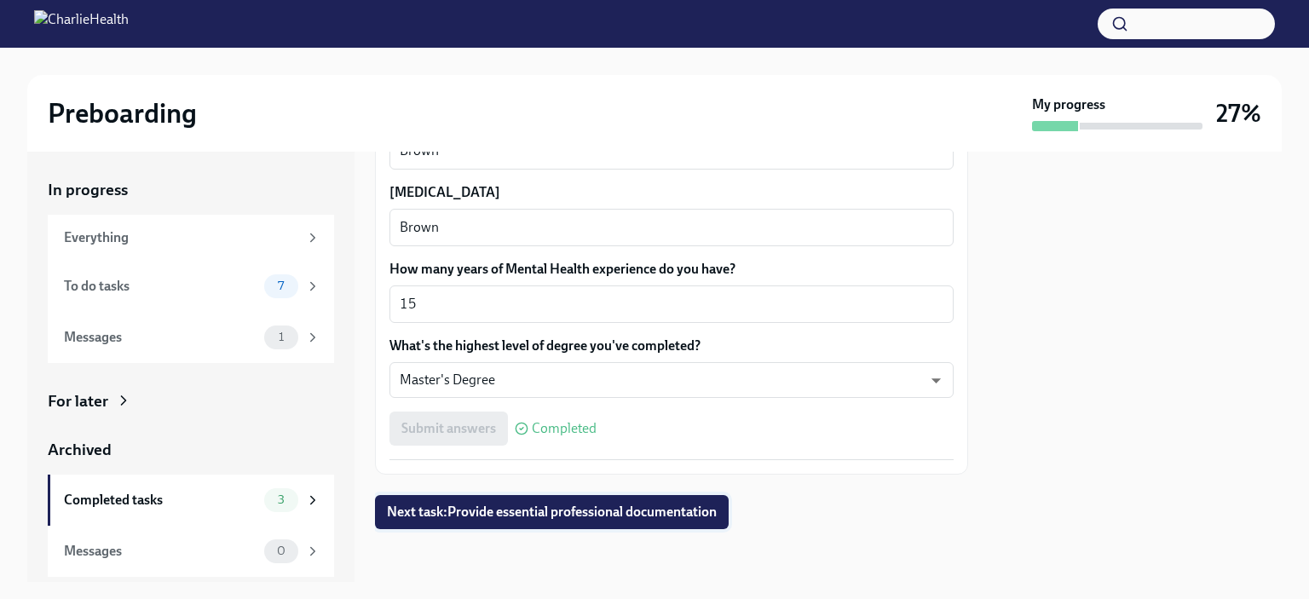
click at [506, 515] on span "Next task : Provide essential professional documentation" at bounding box center [552, 512] width 330 height 17
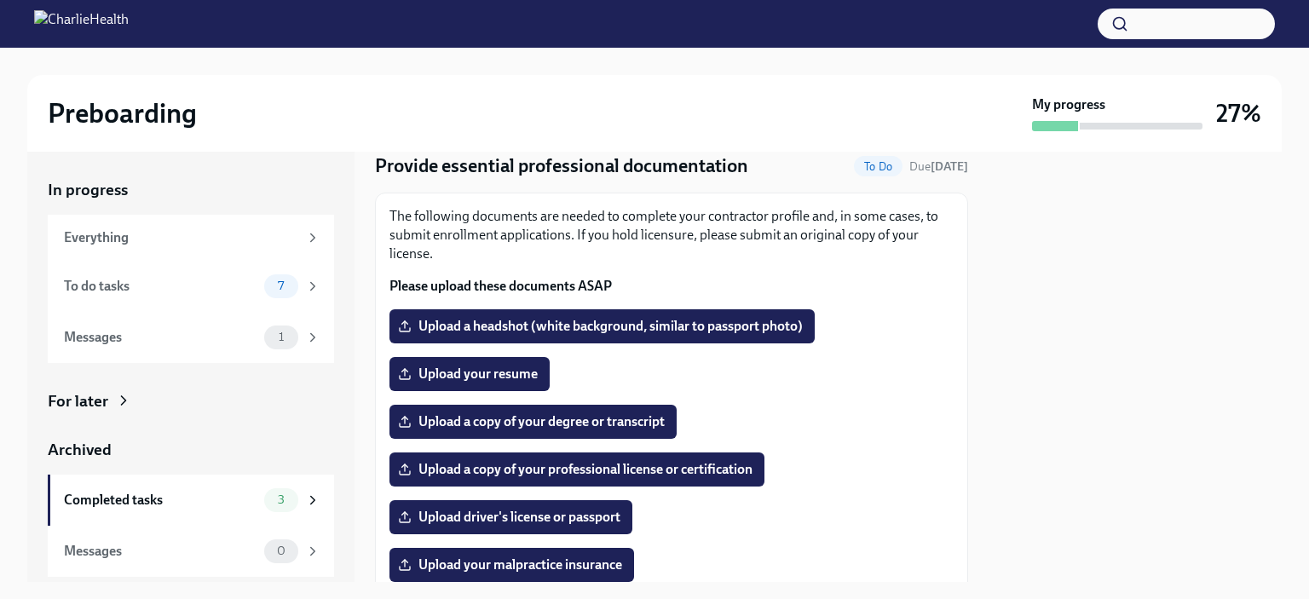
scroll to position [85, 0]
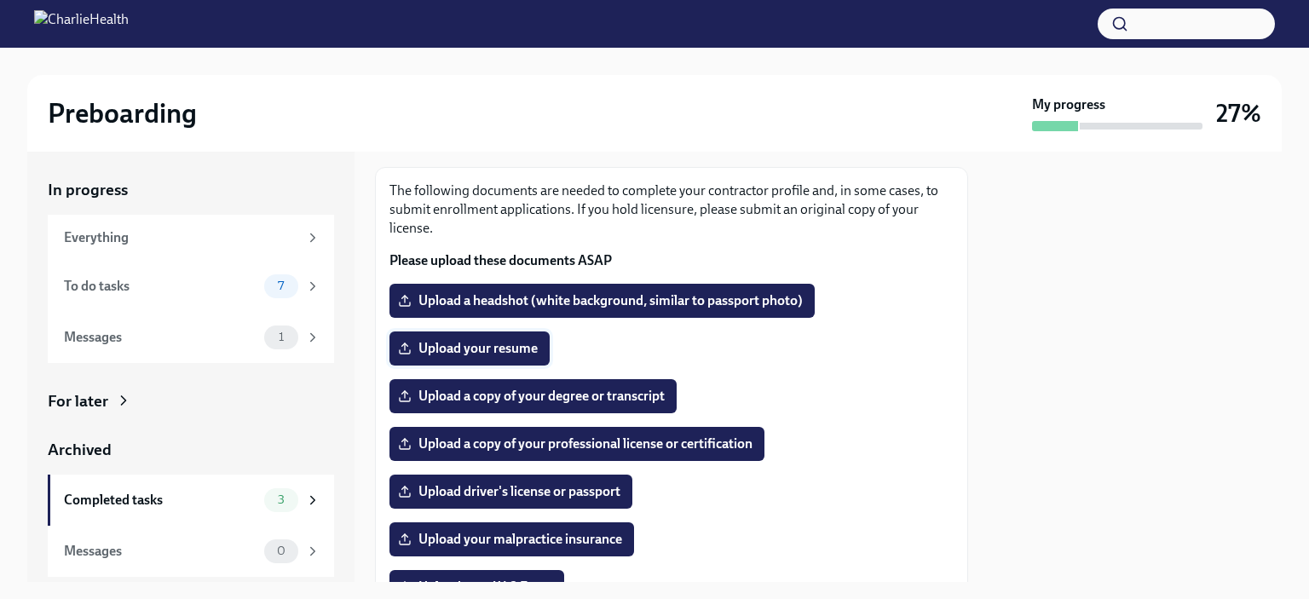
click at [494, 347] on span "Upload your resume" at bounding box center [469, 348] width 136 height 17
click at [0, 0] on input "Upload your resume" at bounding box center [0, 0] width 0 height 0
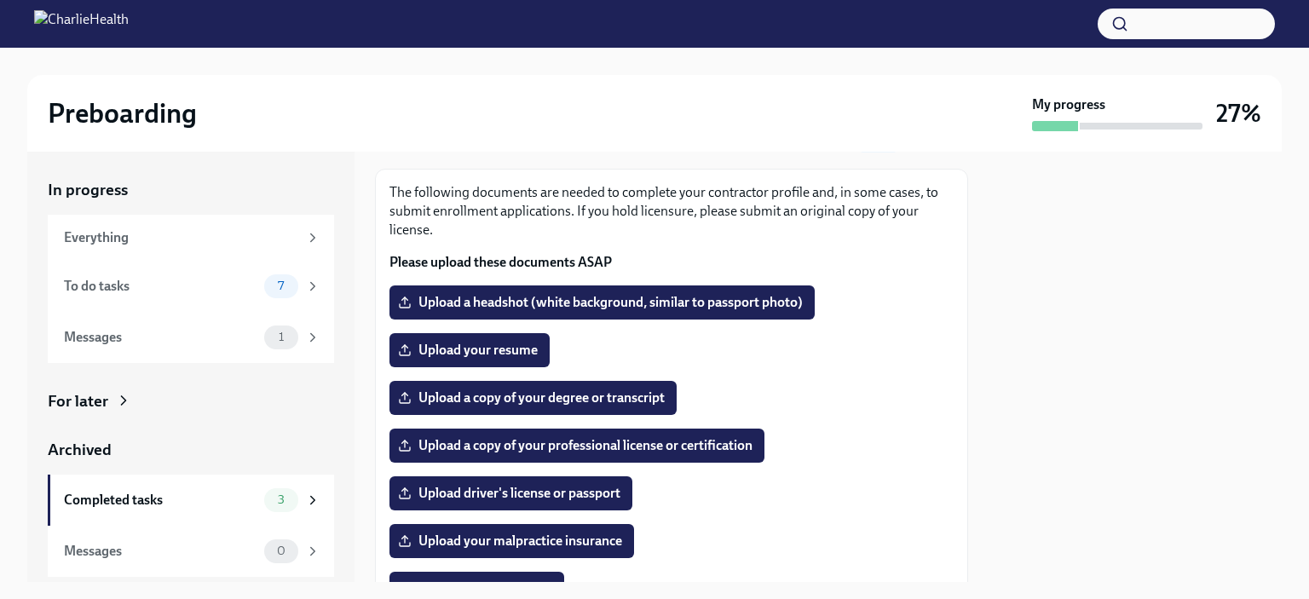
scroll to position [71, 0]
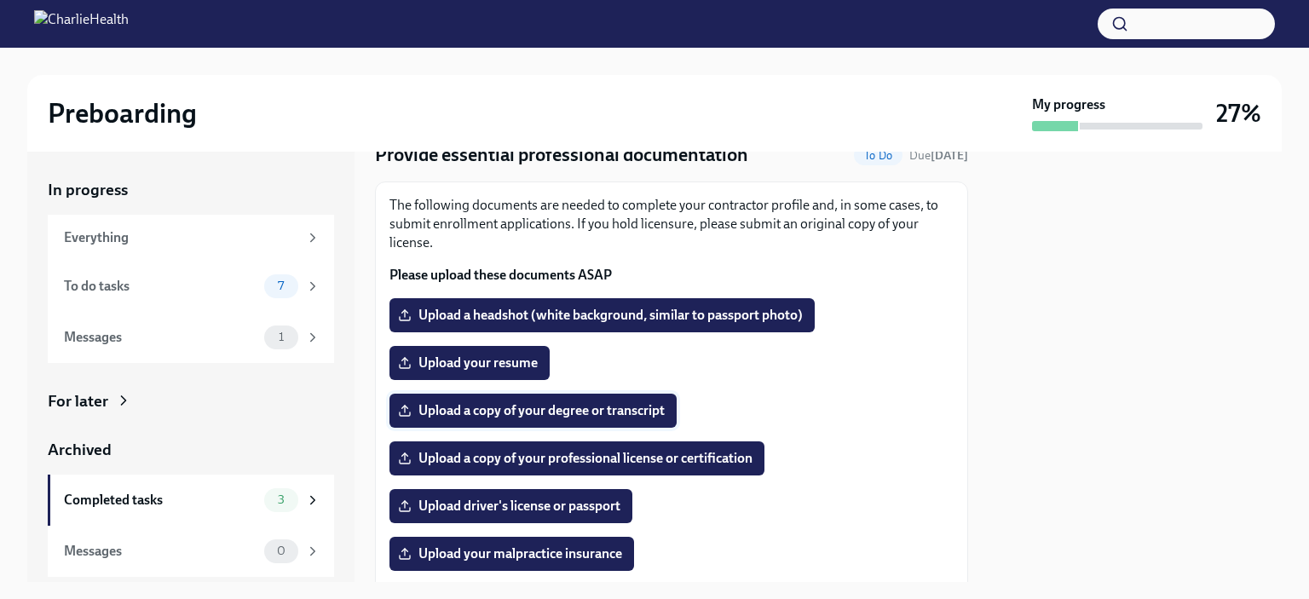
click at [603, 412] on span "Upload a copy of your degree or transcript" at bounding box center [532, 410] width 263 height 17
click at [0, 0] on input "Upload a copy of your degree or transcript" at bounding box center [0, 0] width 0 height 0
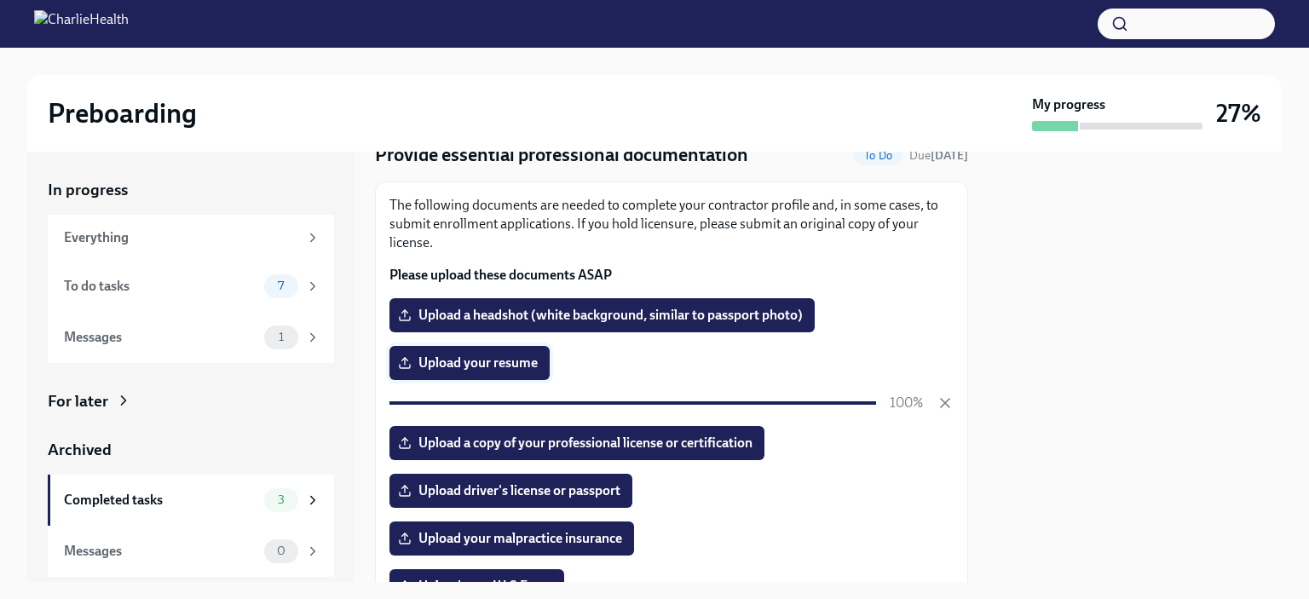
click at [501, 357] on span "Upload your resume" at bounding box center [469, 363] width 136 height 17
click at [0, 0] on input "Upload your resume" at bounding box center [0, 0] width 0 height 0
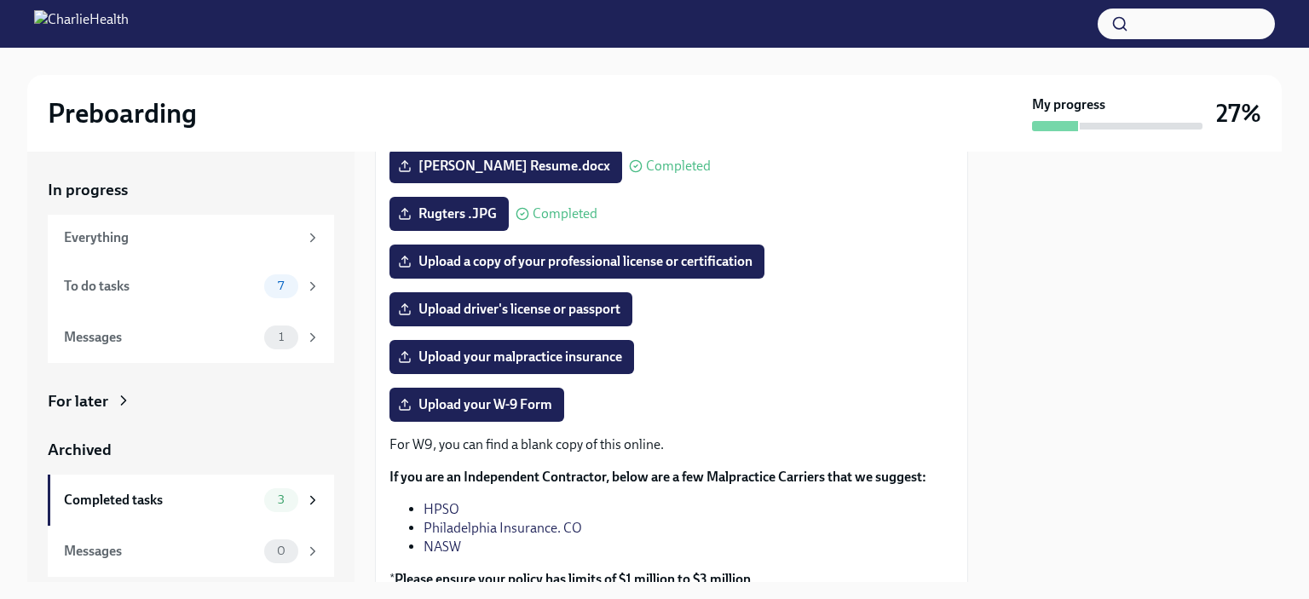
scroll to position [412, 0]
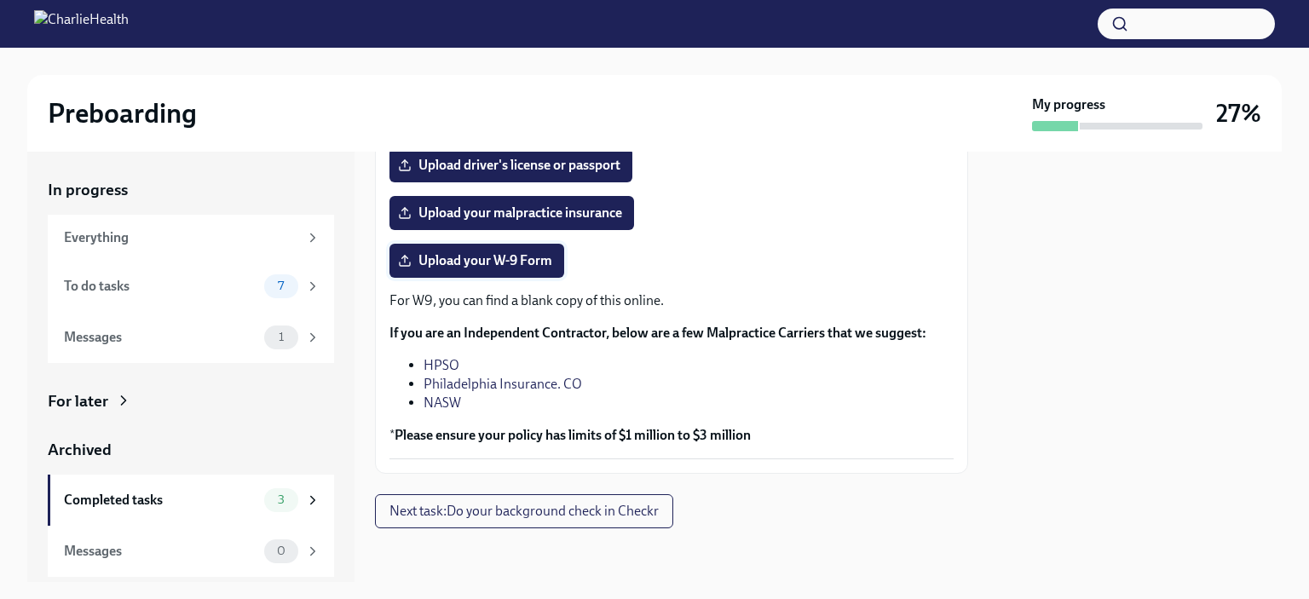
click at [459, 262] on span "Upload your W-9 Form" at bounding box center [476, 260] width 151 height 17
click at [0, 0] on input "Upload your W-9 Form" at bounding box center [0, 0] width 0 height 0
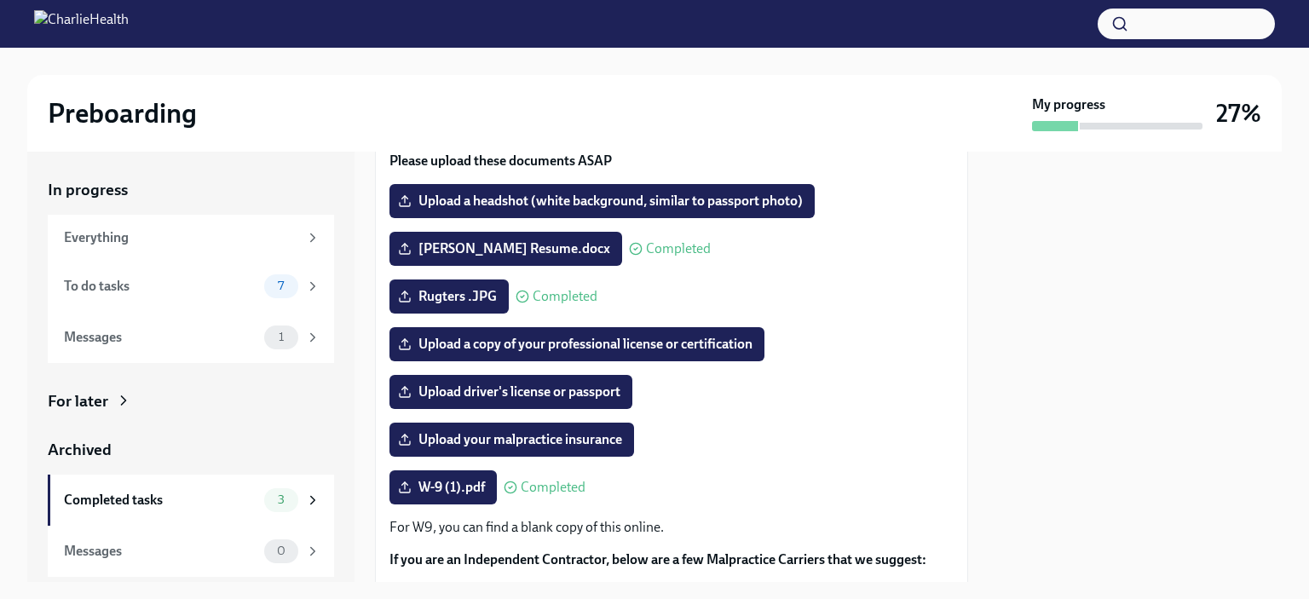
scroll to position [156, 0]
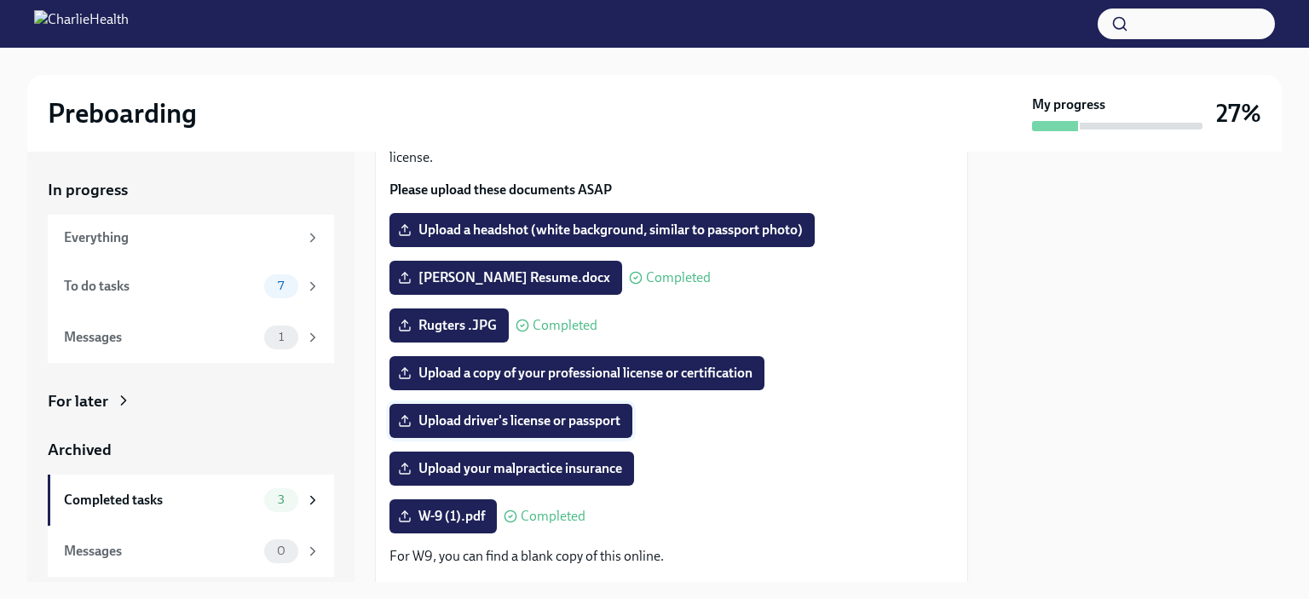
click at [470, 416] on span "Upload driver's license or passport" at bounding box center [510, 421] width 219 height 17
click at [0, 0] on input "Upload driver's license or passport" at bounding box center [0, 0] width 0 height 0
click at [580, 375] on span "Upload a copy of your professional license or certification" at bounding box center [576, 373] width 351 height 17
click at [0, 0] on input "Upload a copy of your professional license or certification" at bounding box center [0, 0] width 0 height 0
click at [501, 371] on span "Upload a copy of your professional license or certification" at bounding box center [576, 373] width 351 height 17
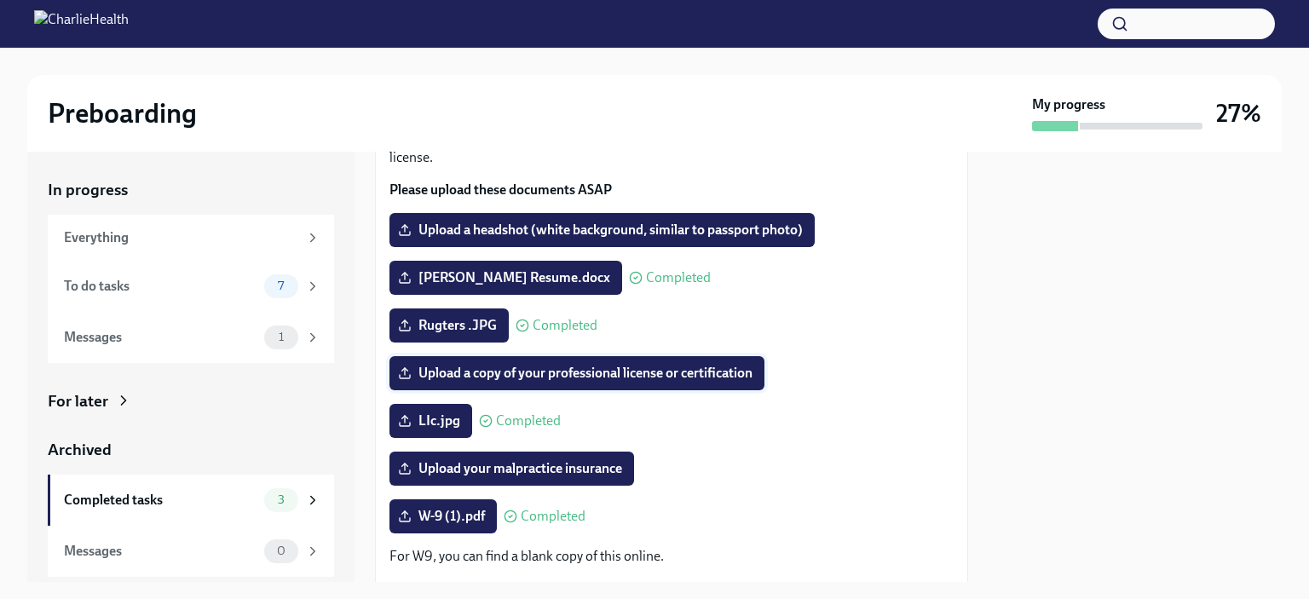
click at [0, 0] on input "Upload a copy of your professional license or certification" at bounding box center [0, 0] width 0 height 0
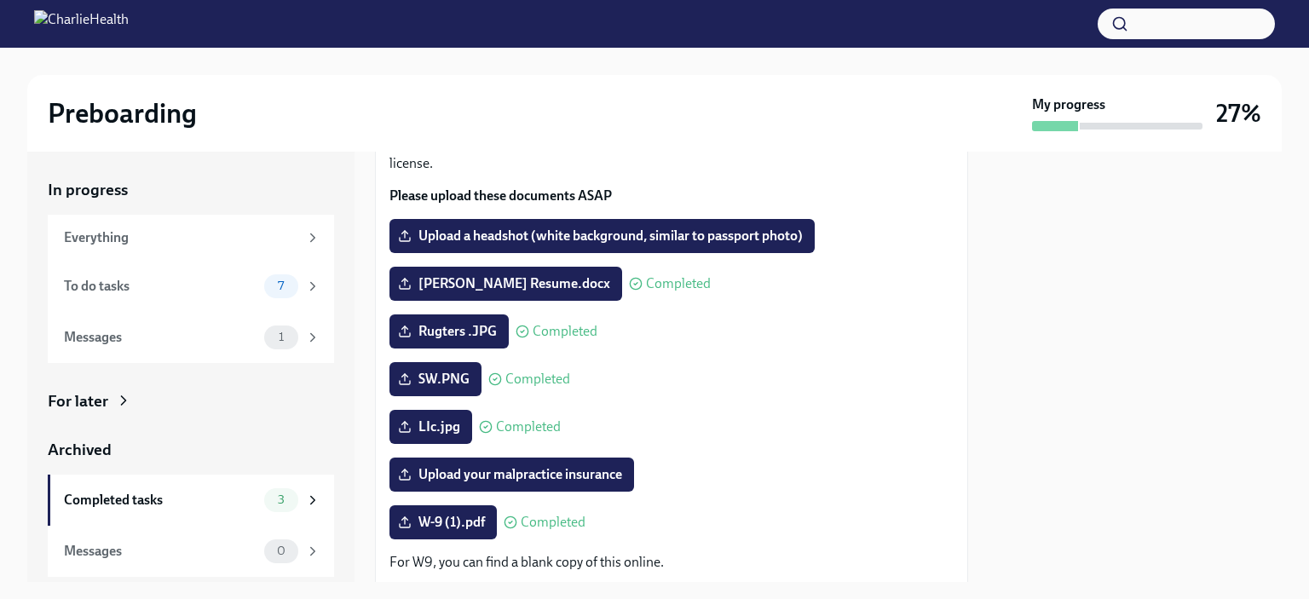
scroll to position [71, 0]
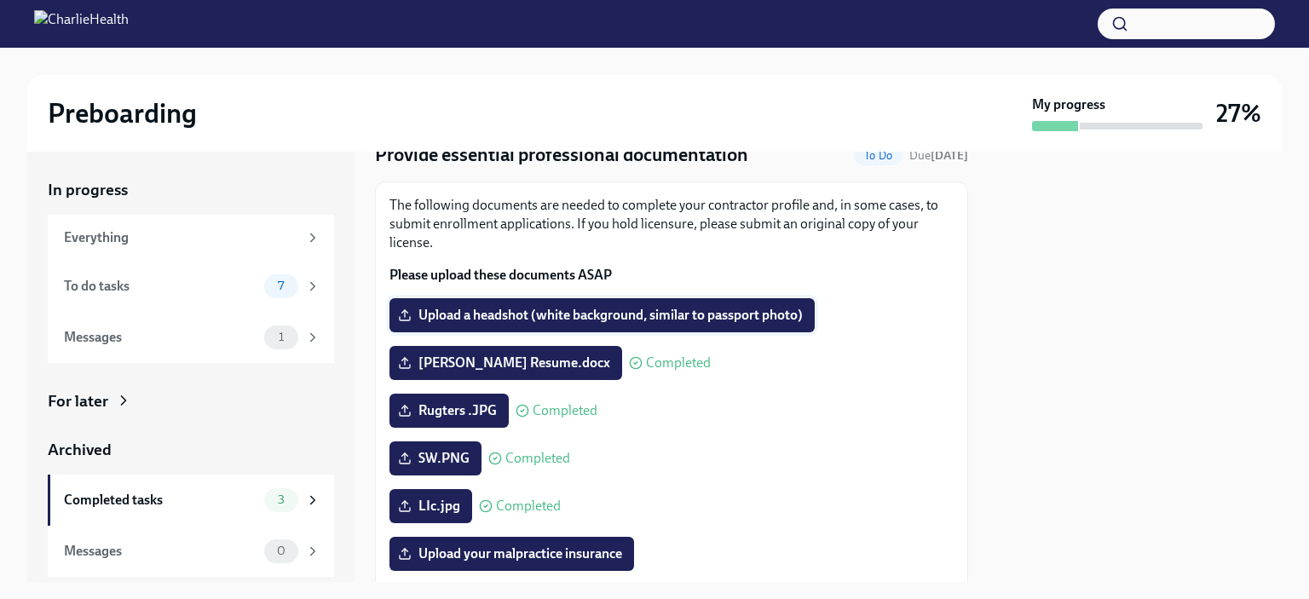
click at [533, 303] on label "Upload a headshot (white background, similar to passport photo)" at bounding box center [601, 315] width 425 height 34
click at [0, 0] on input "Upload a headshot (white background, similar to passport photo)" at bounding box center [0, 0] width 0 height 0
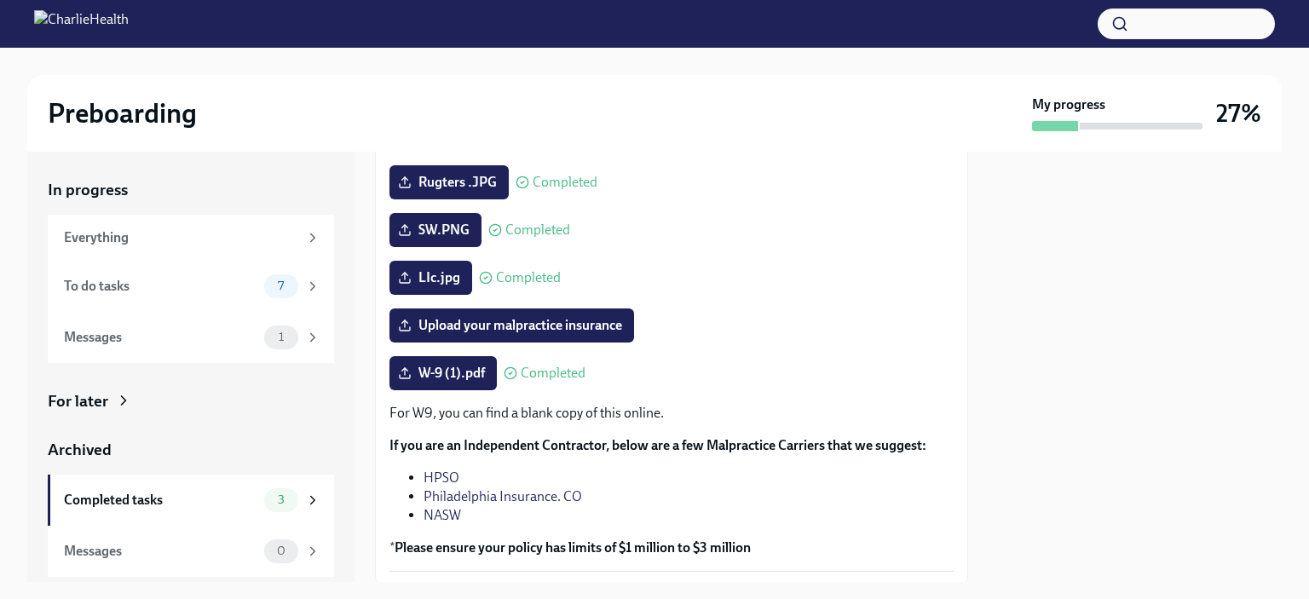
scroll to position [412, 0]
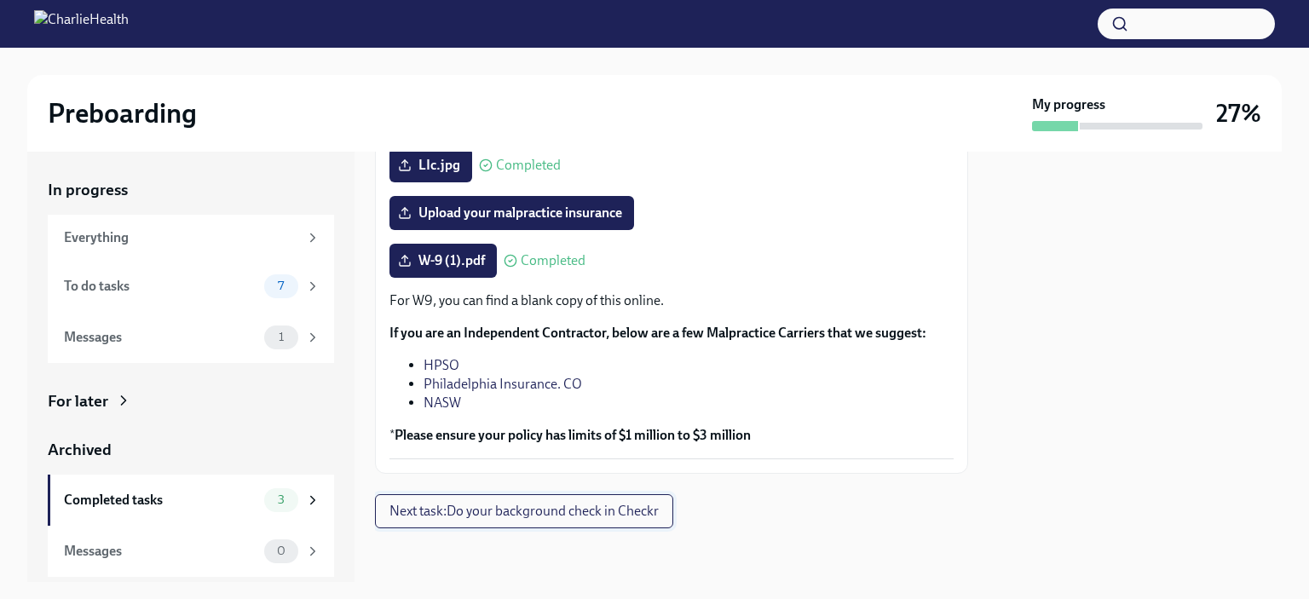
click at [414, 504] on span "Next task : Do your background check in Checkr" at bounding box center [523, 511] width 269 height 17
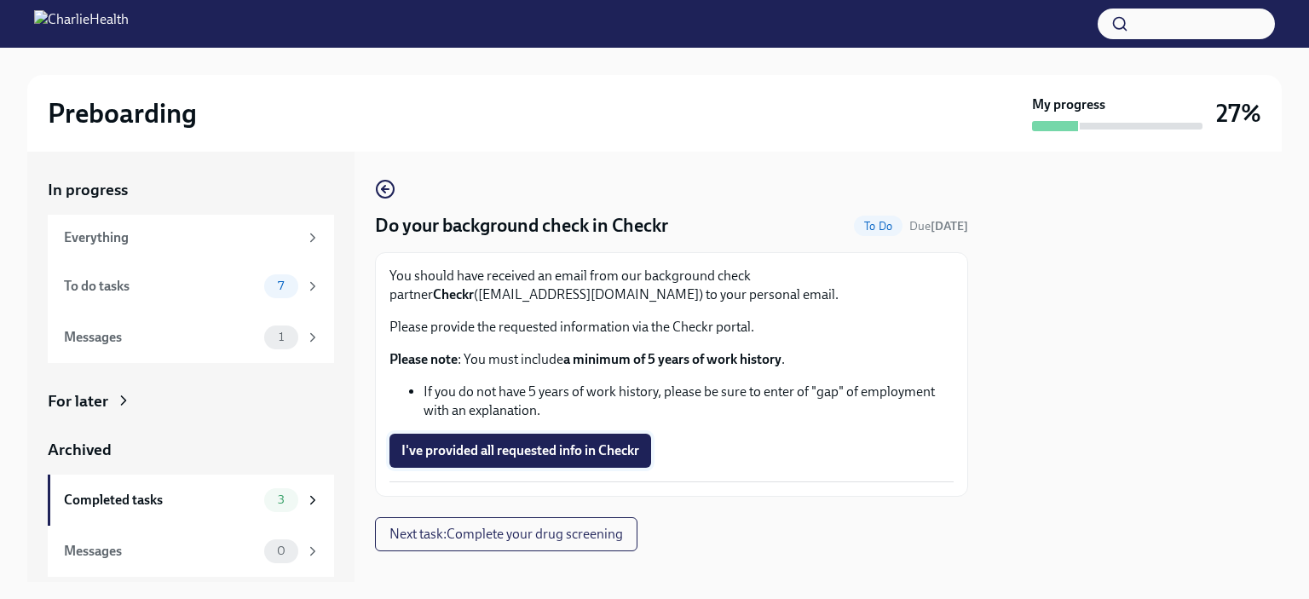
click at [515, 455] on span "I've provided all requested info in Checkr" at bounding box center [520, 450] width 238 height 17
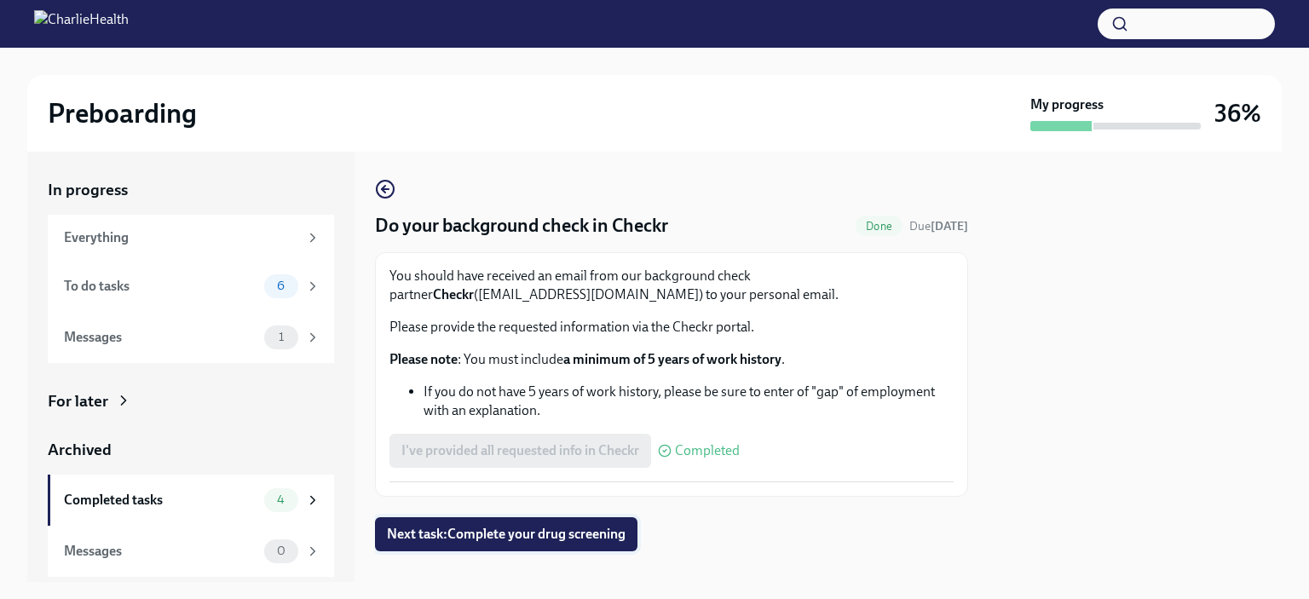
click at [468, 534] on span "Next task : Complete your drug screening" at bounding box center [506, 534] width 239 height 17
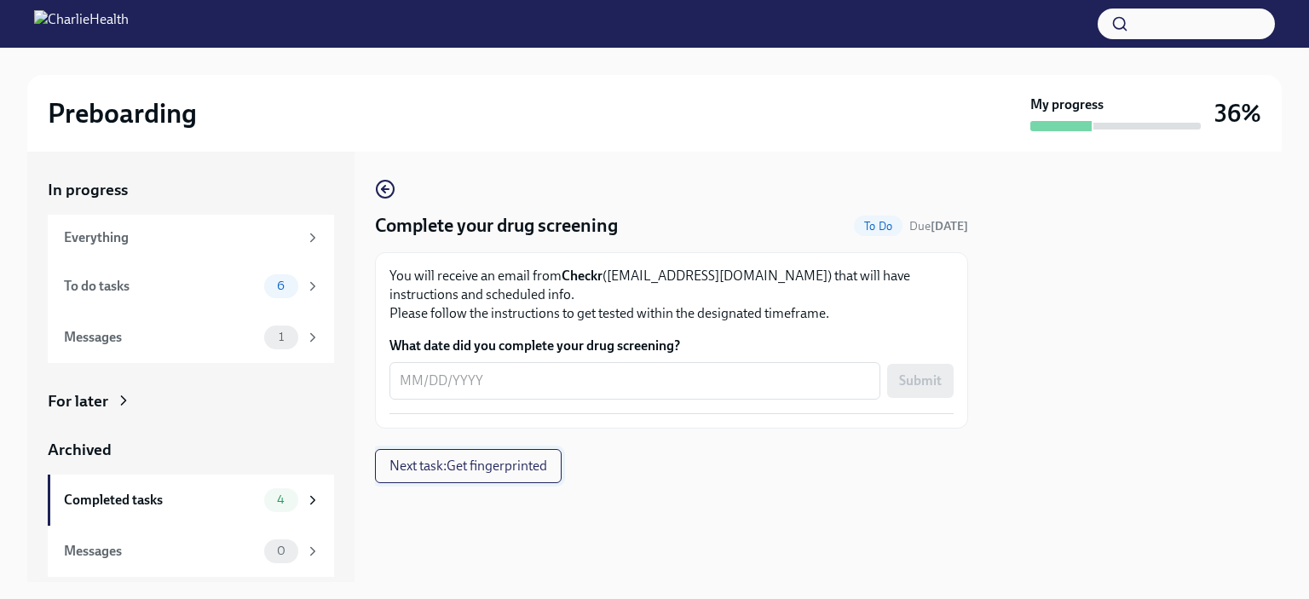
click at [420, 465] on span "Next task : Get fingerprinted" at bounding box center [468, 466] width 158 height 17
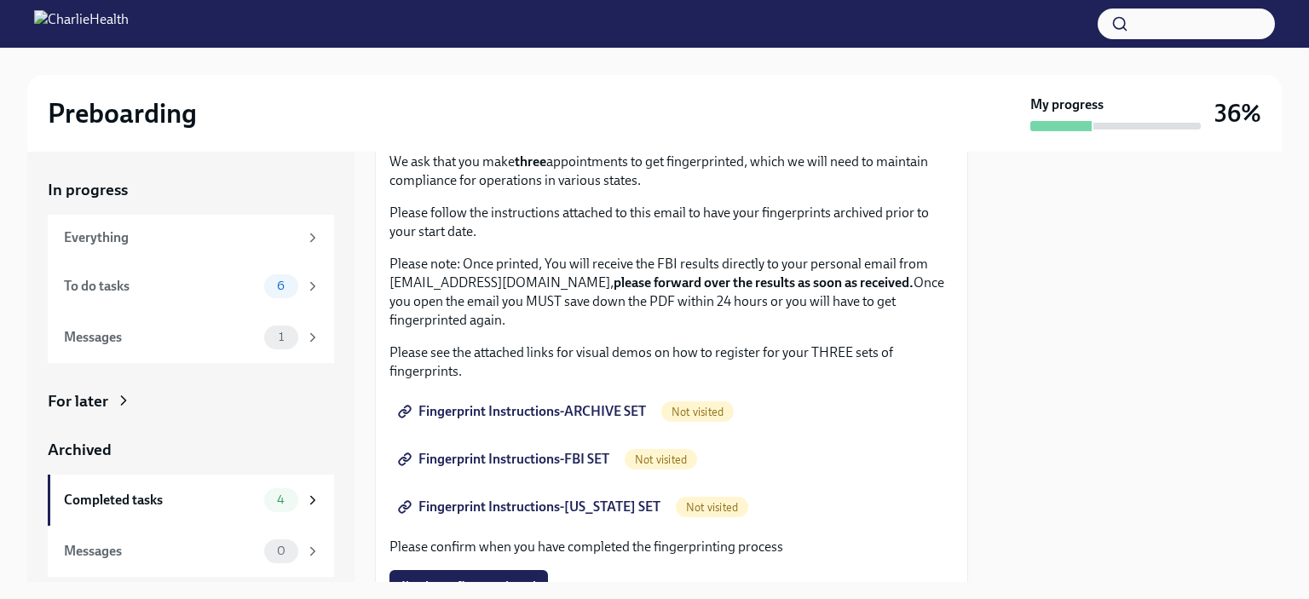
scroll to position [85, 0]
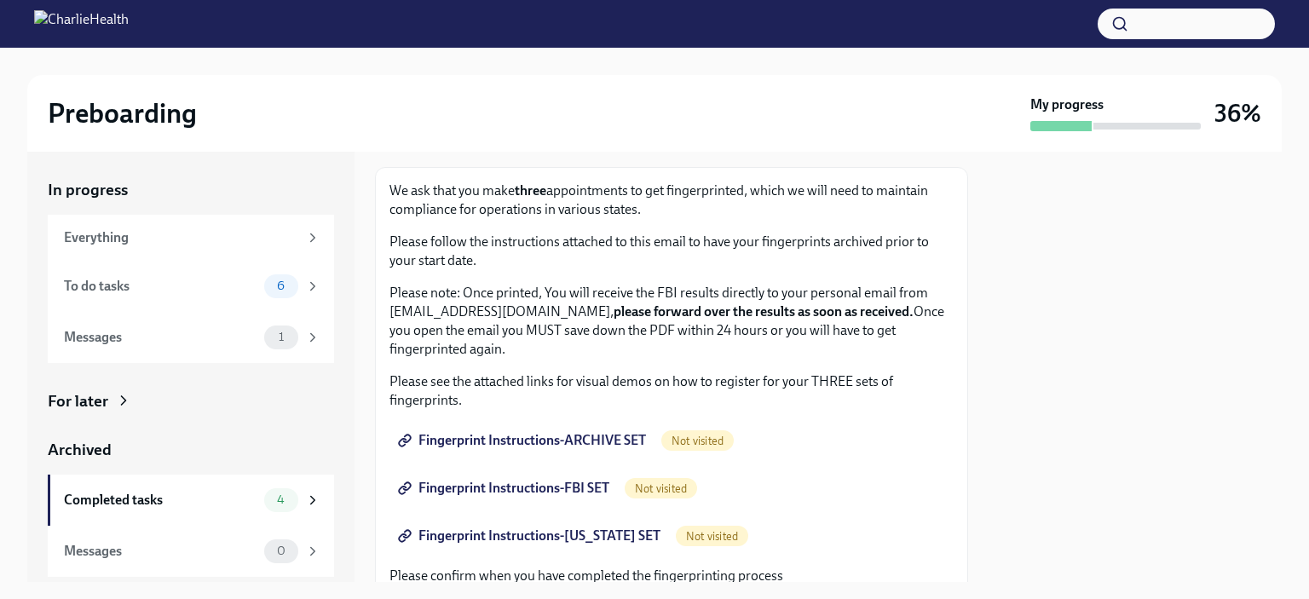
click at [508, 439] on span "Fingerprint Instructions-ARCHIVE SET" at bounding box center [523, 440] width 245 height 17
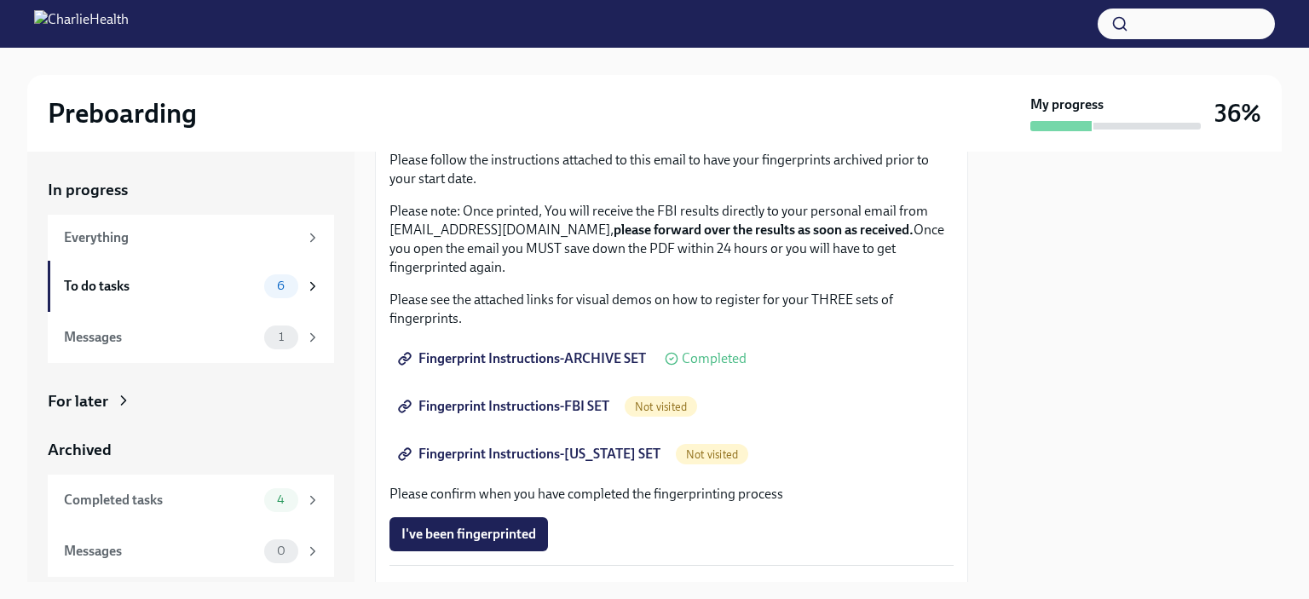
scroll to position [170, 0]
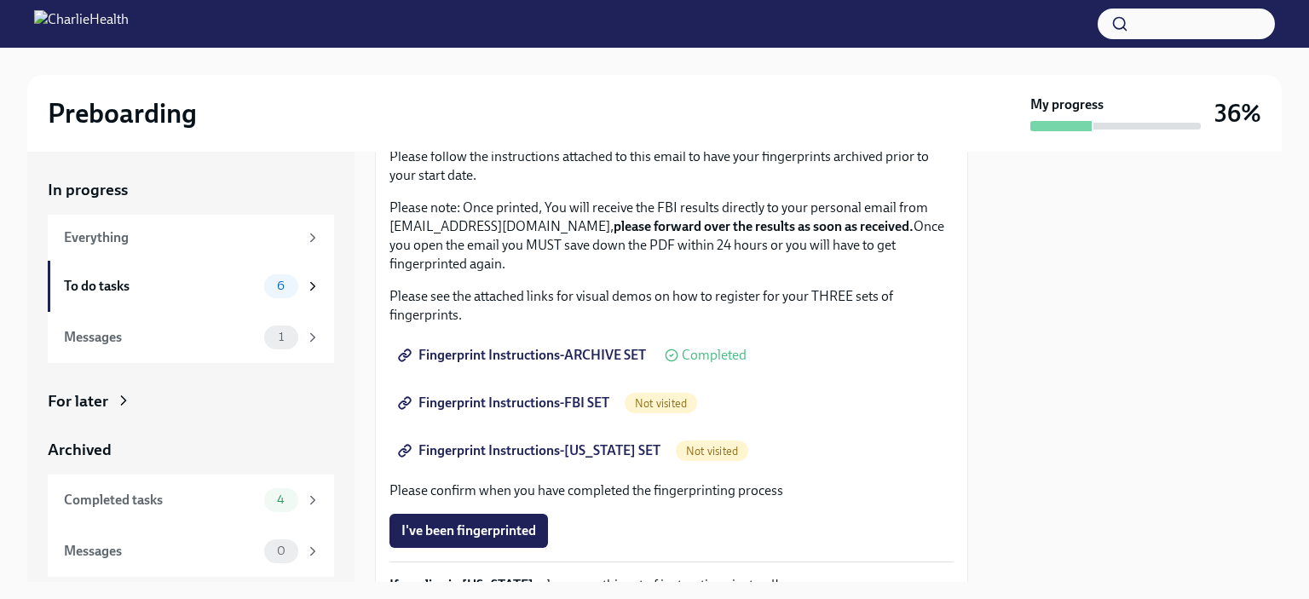
click at [527, 401] on span "Fingerprint Instructions-FBI SET" at bounding box center [505, 403] width 208 height 17
click at [594, 455] on span "Fingerprint Instructions-[US_STATE] SET" at bounding box center [530, 450] width 259 height 17
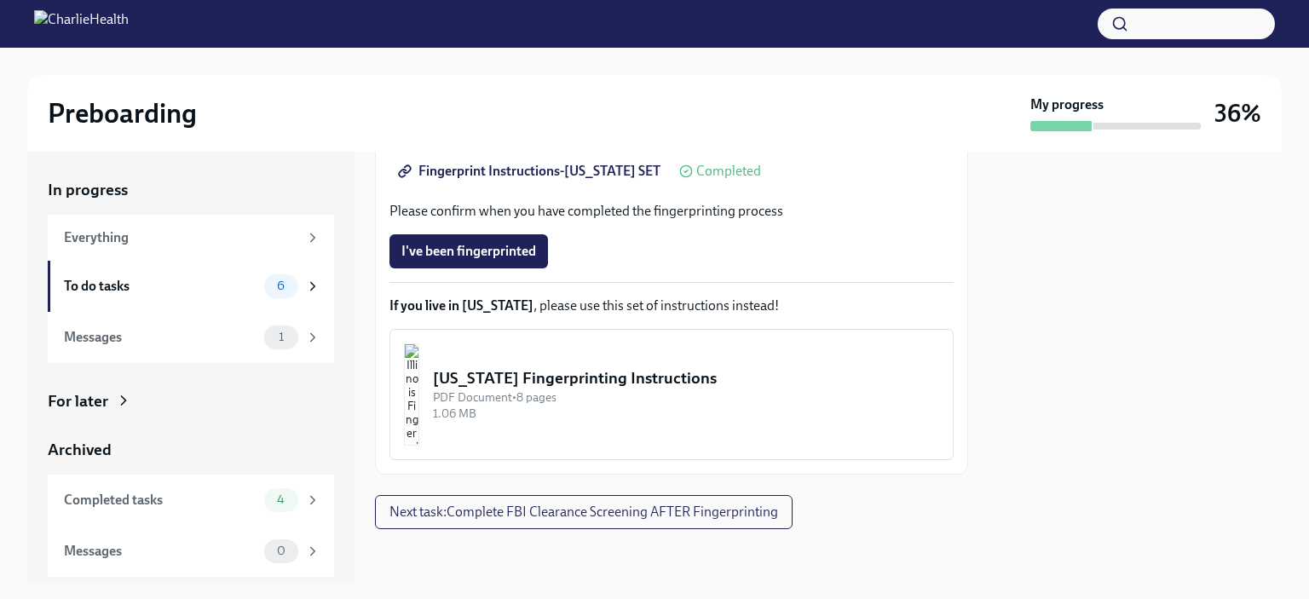
scroll to position [450, 0]
click at [531, 506] on span "Next task : Complete FBI Clearance Screening AFTER Fingerprinting" at bounding box center [583, 512] width 389 height 17
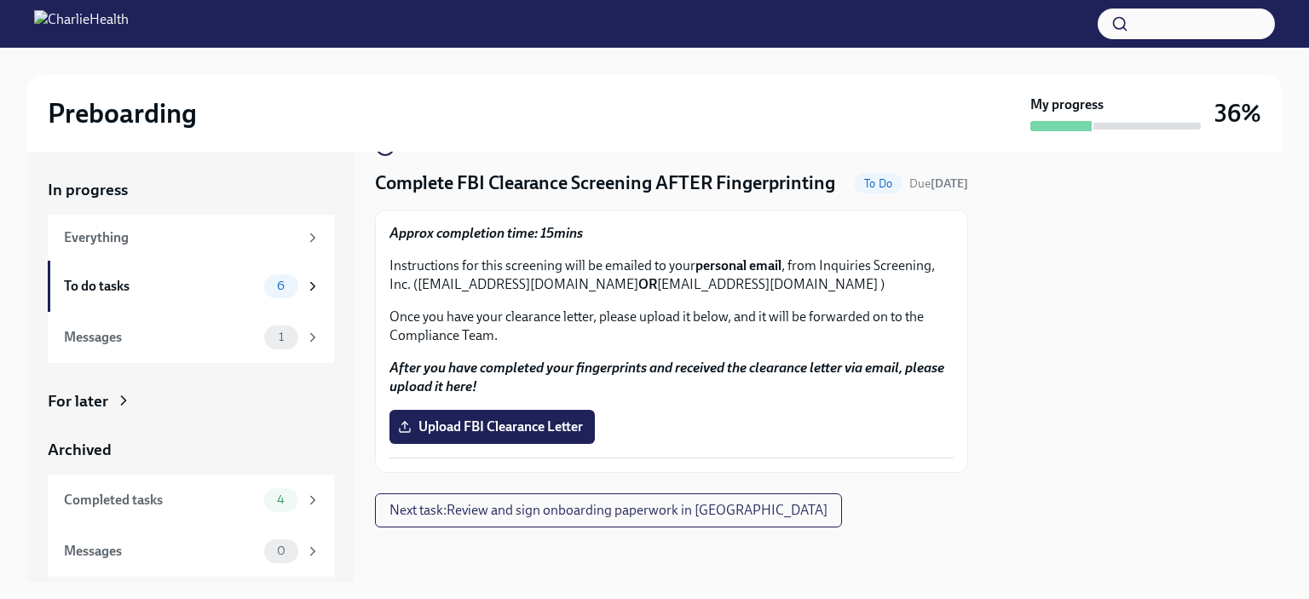
scroll to position [67, 0]
click at [515, 504] on span "Next task : Review and sign onboarding paperwork in [GEOGRAPHIC_DATA]" at bounding box center [608, 510] width 438 height 17
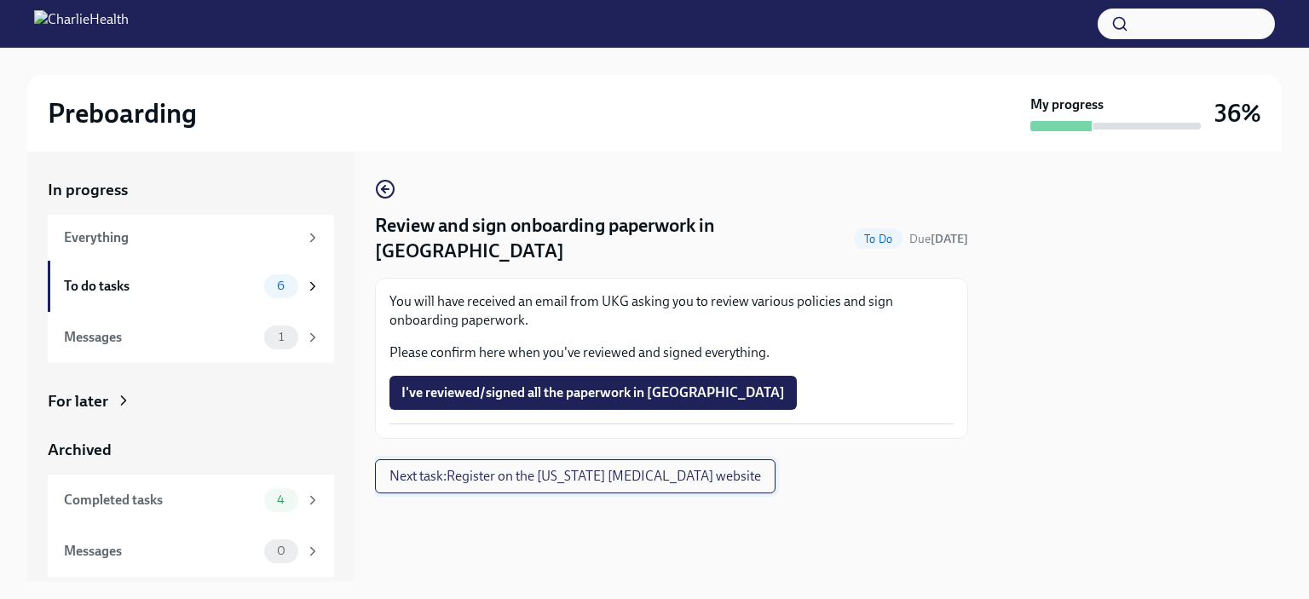
click at [528, 468] on span "Next task : Register on the [US_STATE] [MEDICAL_DATA] website" at bounding box center [575, 476] width 372 height 17
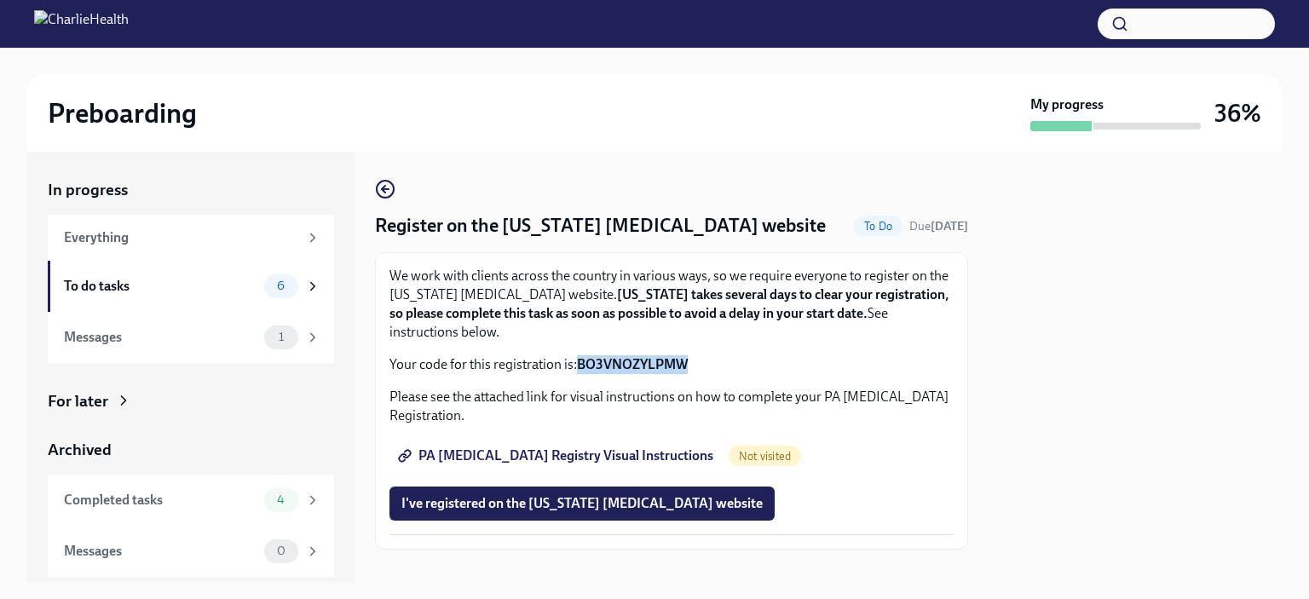
drag, startPoint x: 580, startPoint y: 367, endPoint x: 704, endPoint y: 376, distance: 124.7
click at [704, 376] on div "We work with clients across the country in various ways, so we require everyone…" at bounding box center [671, 401] width 564 height 268
copy strong "BO3VNOZYLPMW"
click at [516, 459] on span "PA [MEDICAL_DATA] Registry Visual Instructions" at bounding box center [557, 455] width 312 height 17
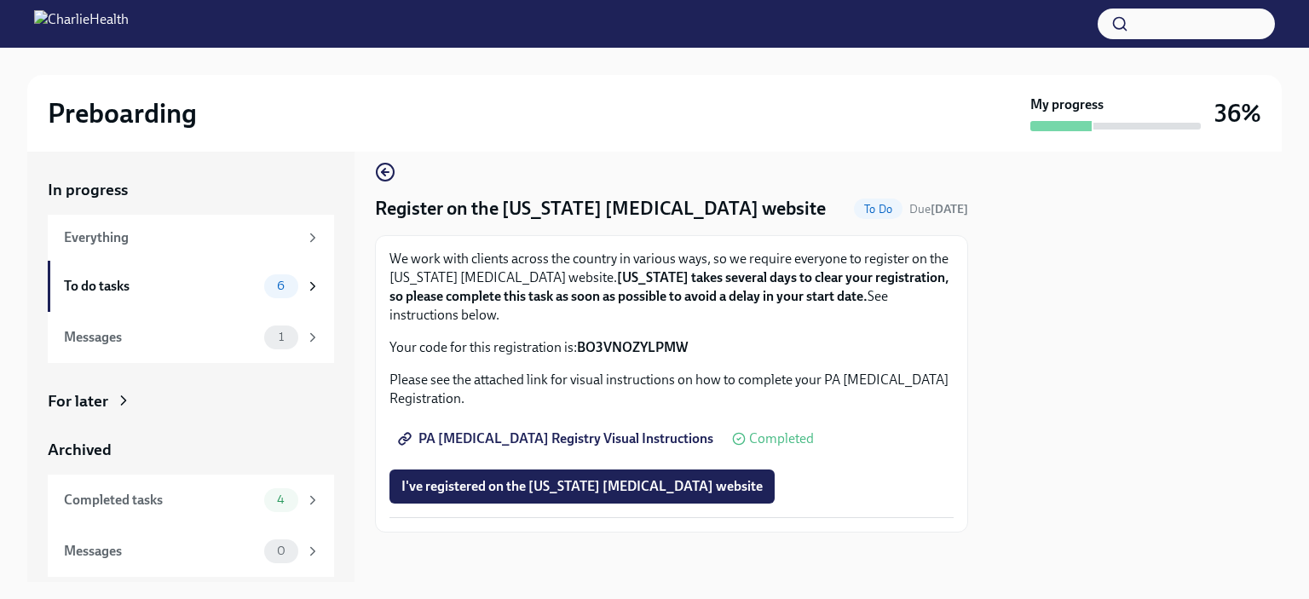
scroll to position [21, 0]
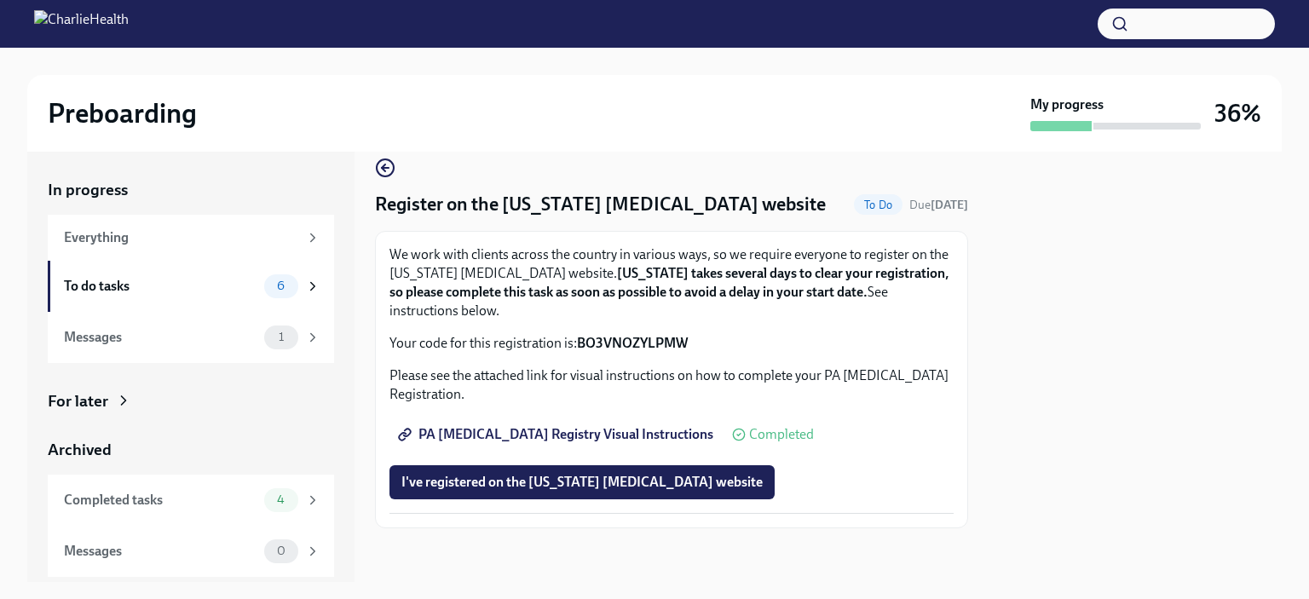
click at [574, 431] on span "PA [MEDICAL_DATA] Registry Visual Instructions" at bounding box center [557, 434] width 312 height 17
drag, startPoint x: 695, startPoint y: 343, endPoint x: 577, endPoint y: 337, distance: 118.7
click at [577, 337] on p "Your code for this registration is: BO3VNOZYLPMW" at bounding box center [671, 343] width 564 height 19
copy strong "BO3VNOZYLPMW"
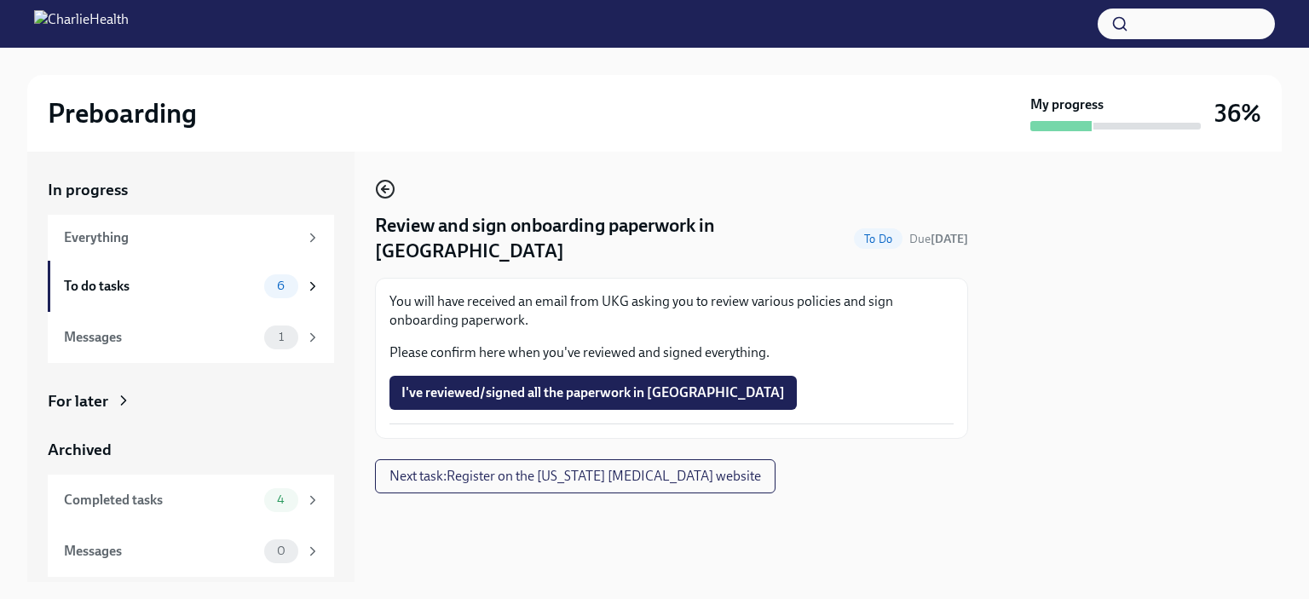
click at [384, 186] on icon "button" at bounding box center [383, 189] width 3 height 7
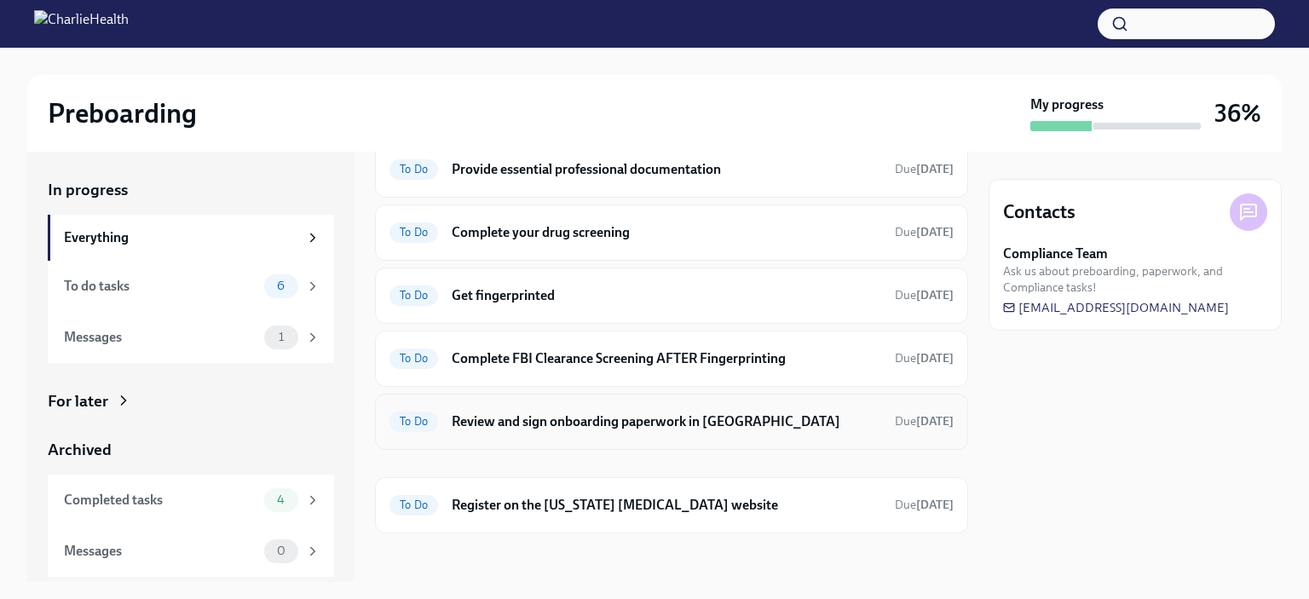
scroll to position [224, 0]
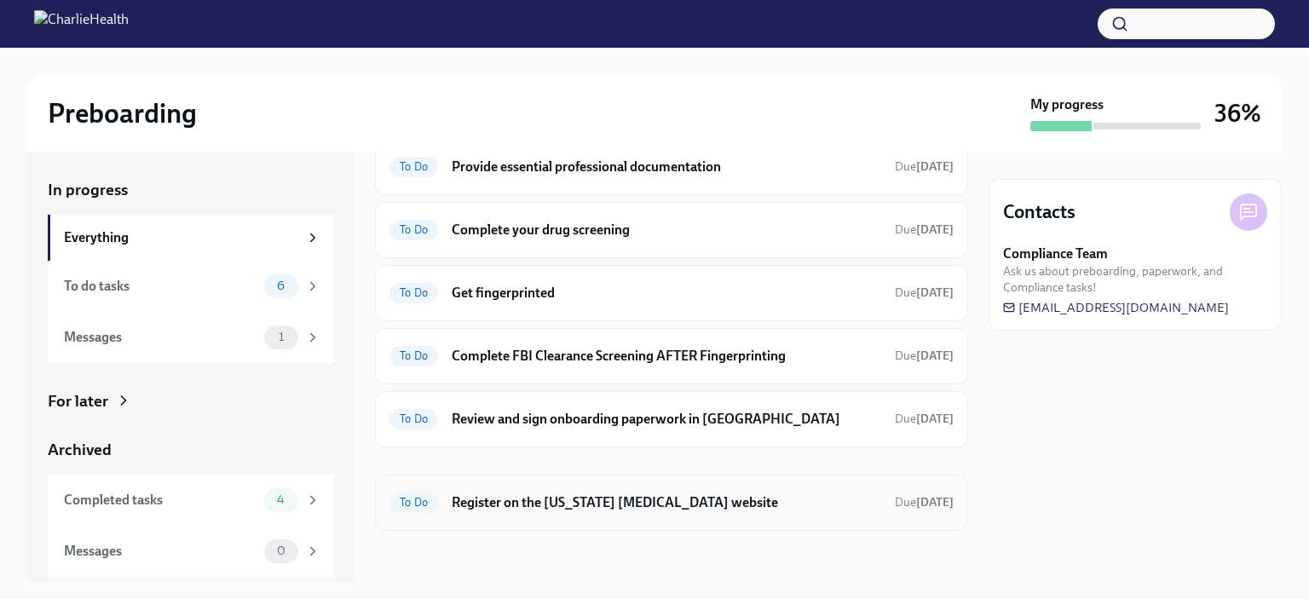
click at [629, 496] on h6 "Register on the [US_STATE] [MEDICAL_DATA] website" at bounding box center [667, 502] width 430 height 19
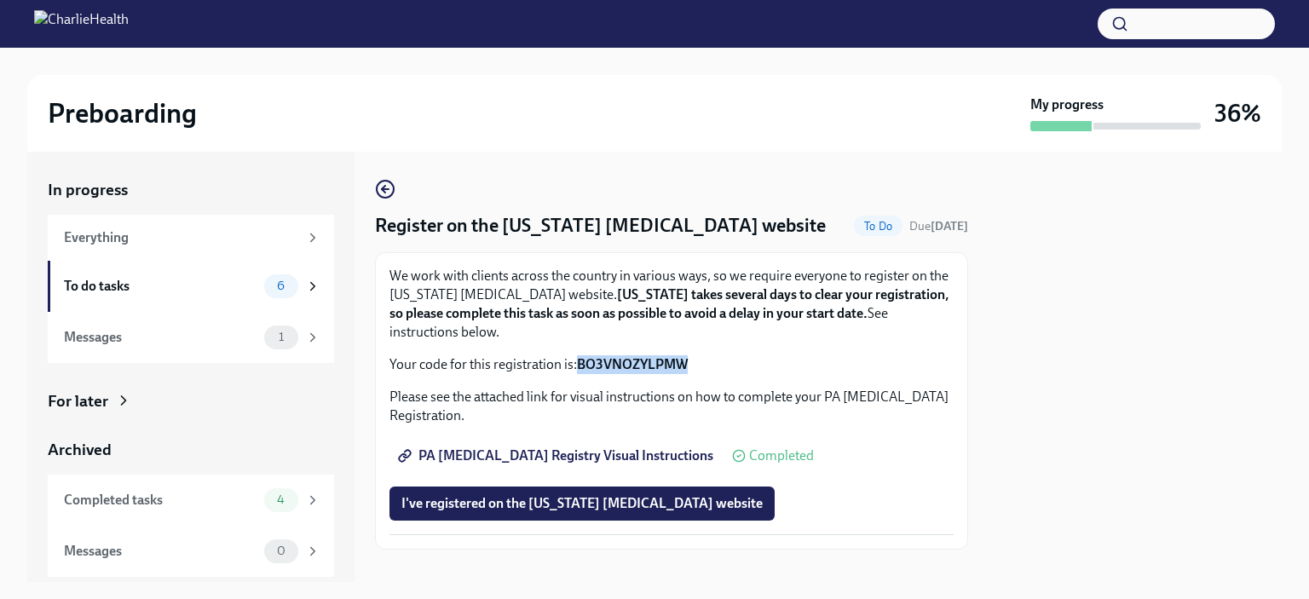
drag, startPoint x: 695, startPoint y: 361, endPoint x: 580, endPoint y: 361, distance: 115.9
click at [580, 361] on p "Your code for this registration is: BO3VNOZYLPMW" at bounding box center [671, 364] width 564 height 19
copy strong "BO3VNOZYLPMW"
click at [368, 188] on div "In progress Everything To do tasks 6 Messages 1 For later Archived Completed ta…" at bounding box center [654, 367] width 1255 height 430
click at [378, 191] on icon "button" at bounding box center [385, 189] width 20 height 20
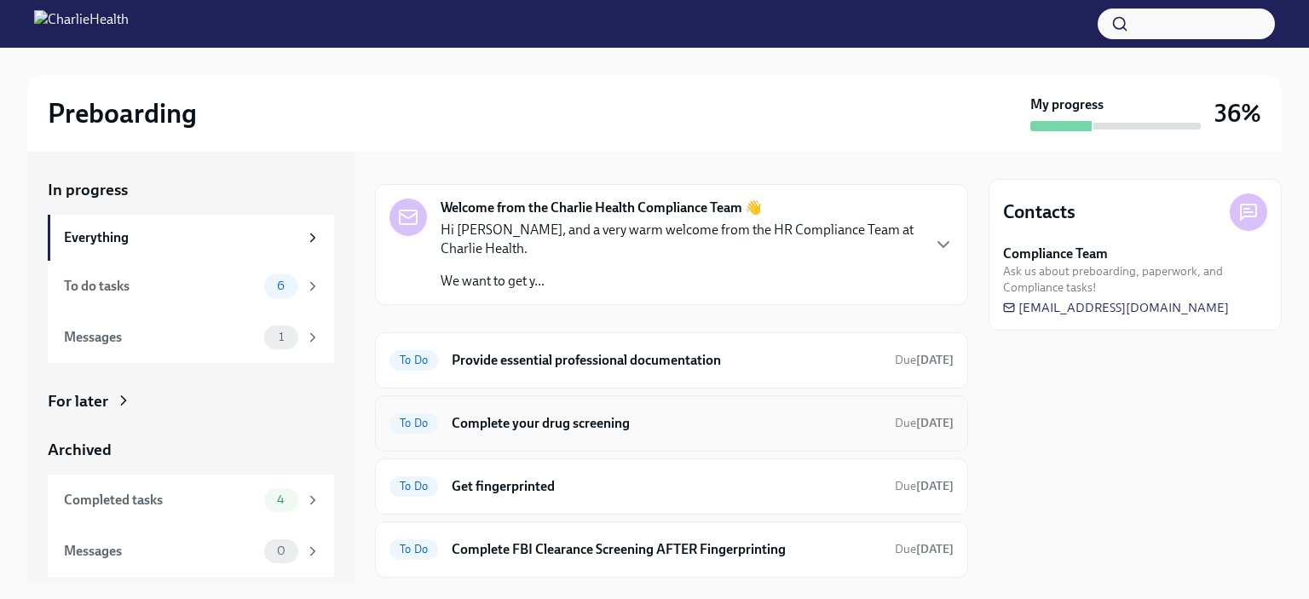
scroll to position [85, 0]
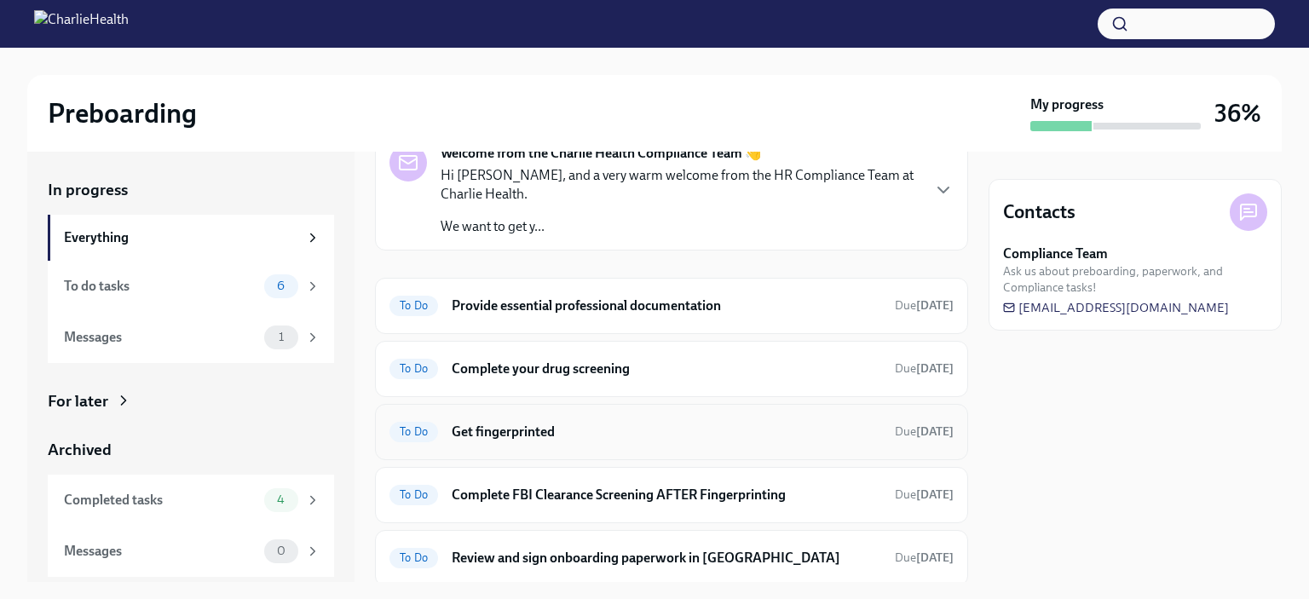
click at [573, 433] on h6 "Get fingerprinted" at bounding box center [667, 432] width 430 height 19
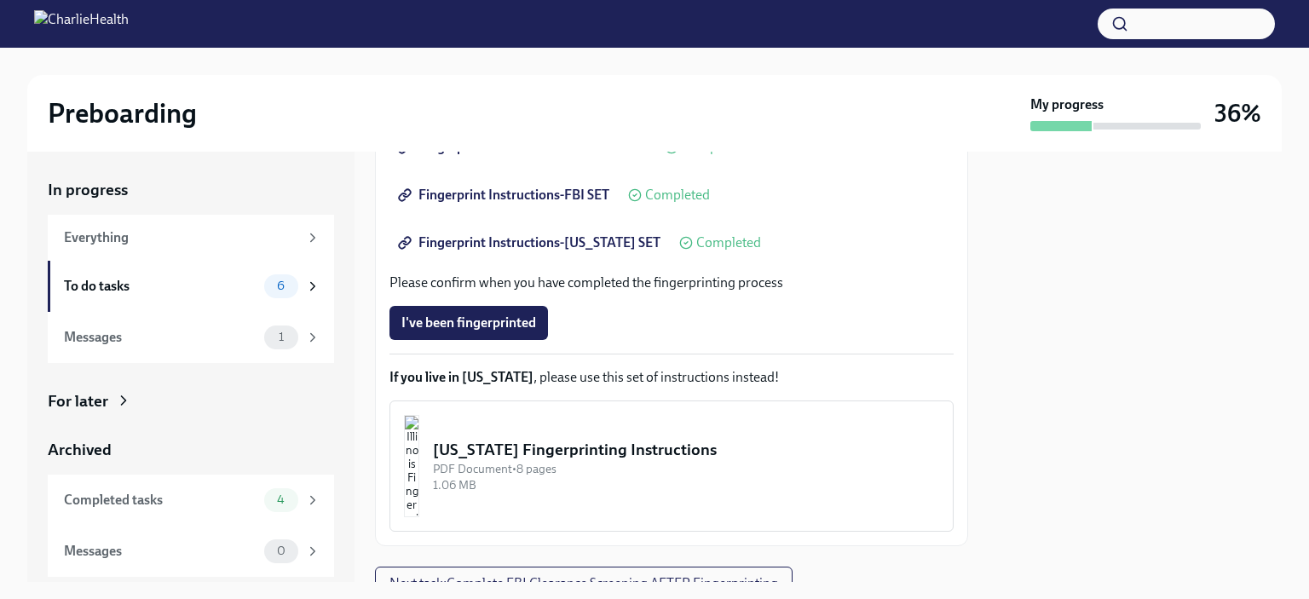
scroll to position [450, 0]
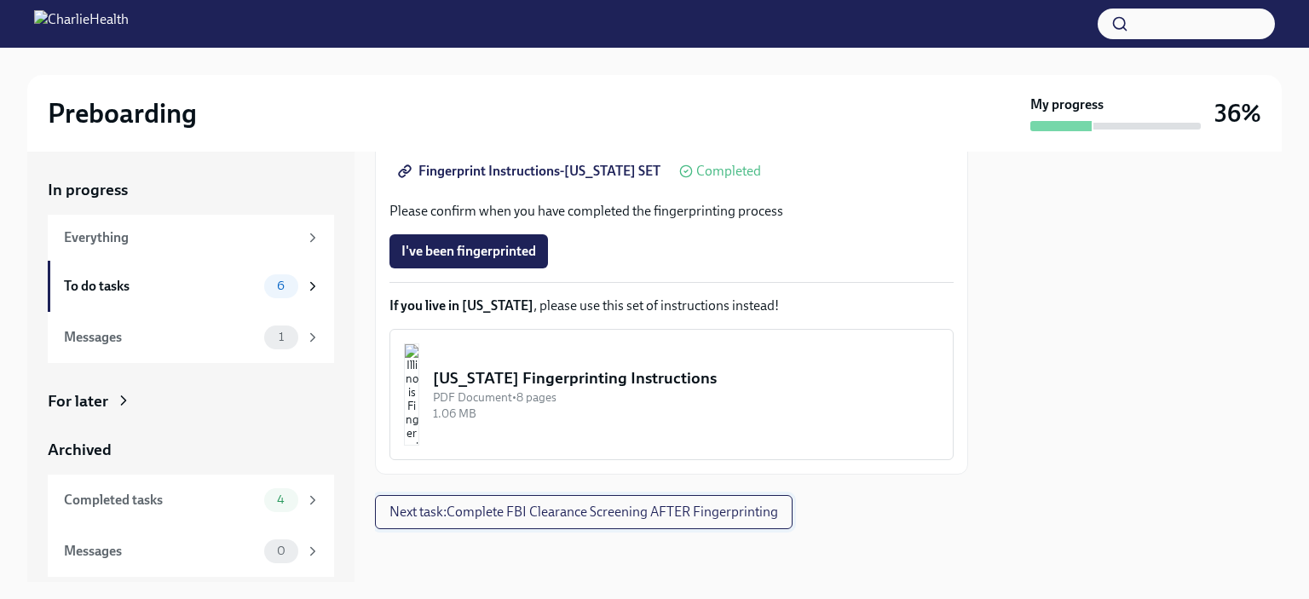
click at [730, 520] on button "Next task : Complete FBI Clearance Screening AFTER Fingerprinting" at bounding box center [584, 512] width 418 height 34
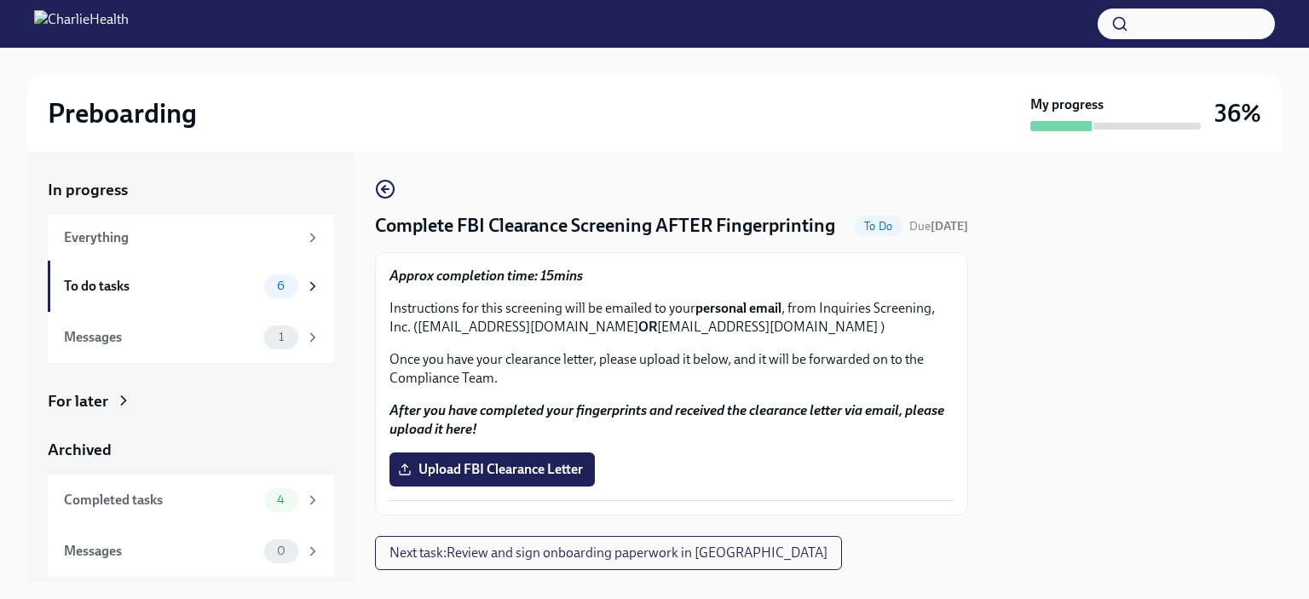
scroll to position [67, 0]
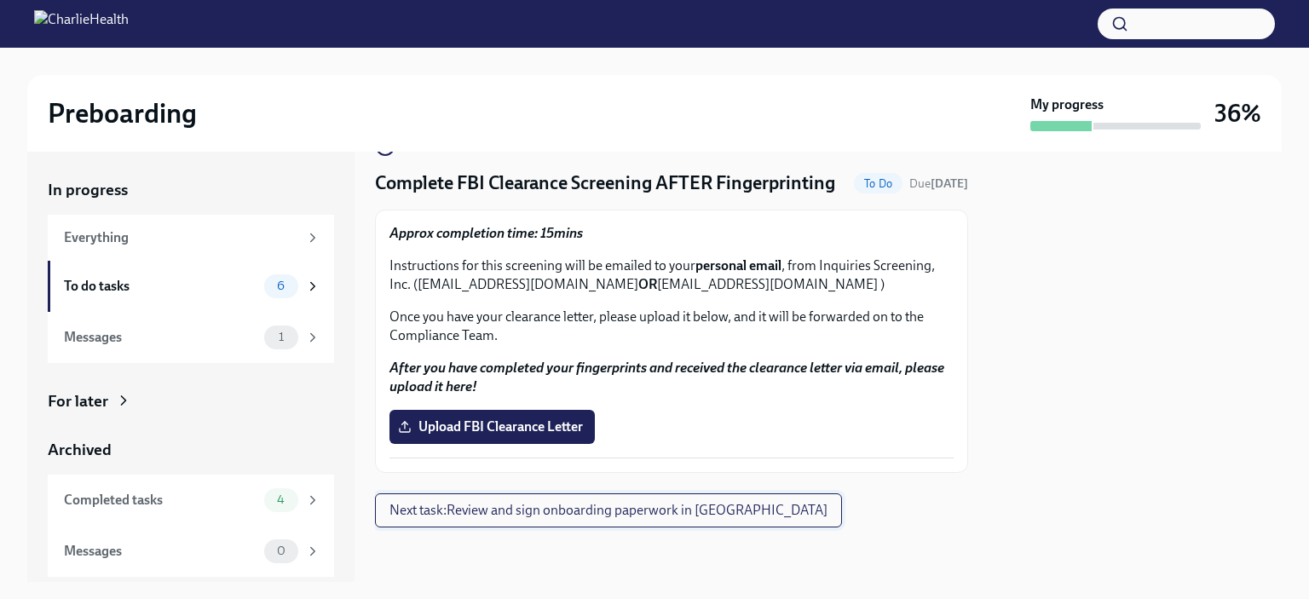
click at [591, 515] on span "Next task : Review and sign onboarding paperwork in [GEOGRAPHIC_DATA]" at bounding box center [608, 510] width 438 height 17
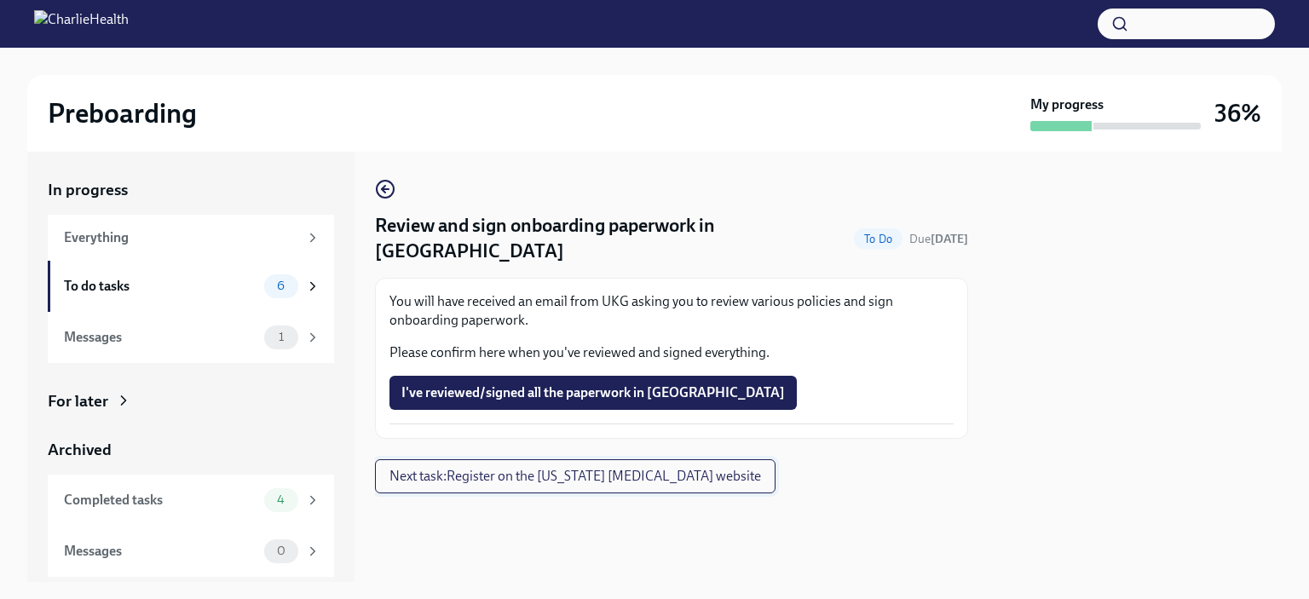
click at [480, 468] on span "Next task : Register on the [US_STATE] [MEDICAL_DATA] website" at bounding box center [575, 476] width 372 height 17
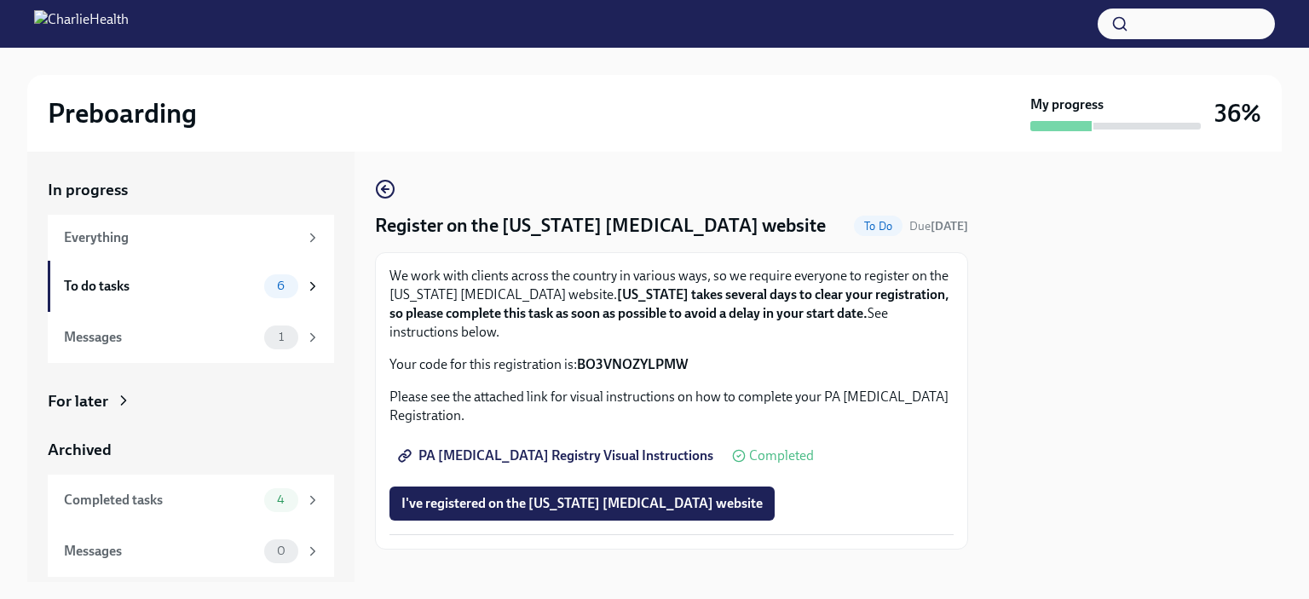
scroll to position [21, 0]
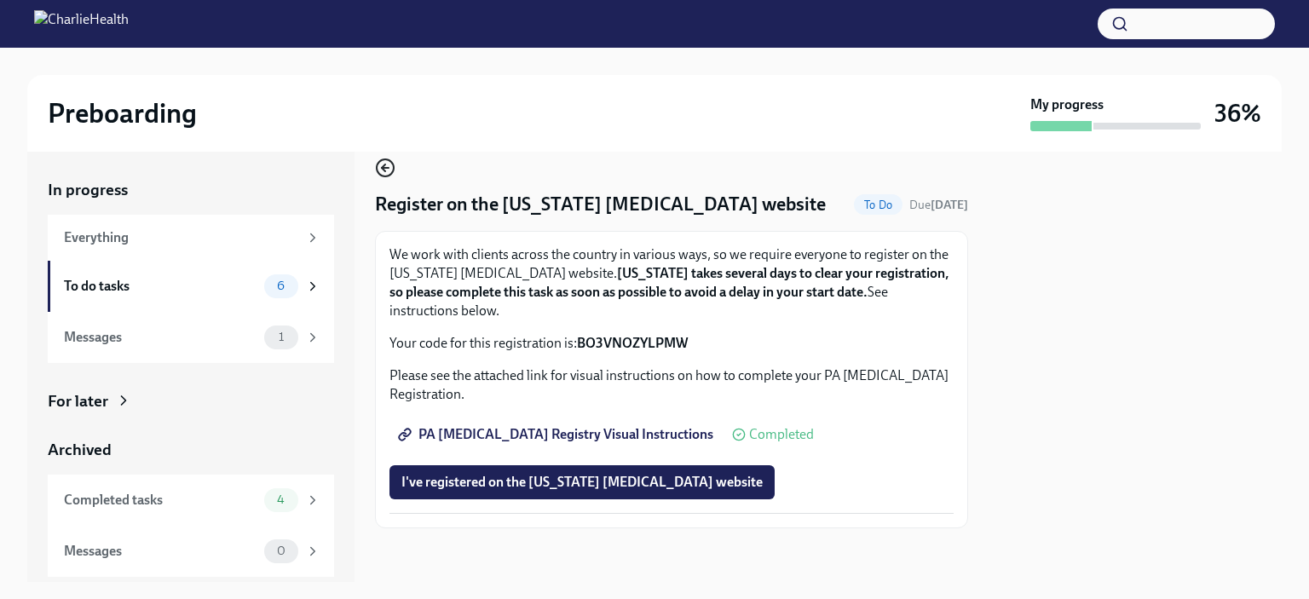
click at [392, 173] on icon "button" at bounding box center [385, 168] width 20 height 20
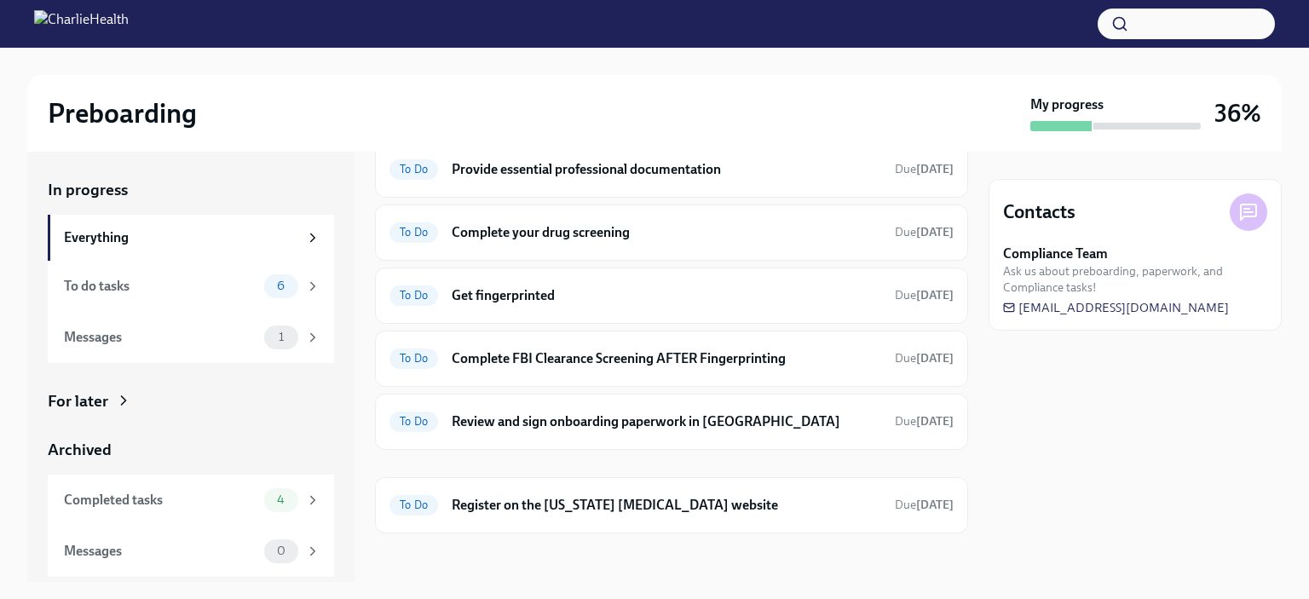
scroll to position [224, 0]
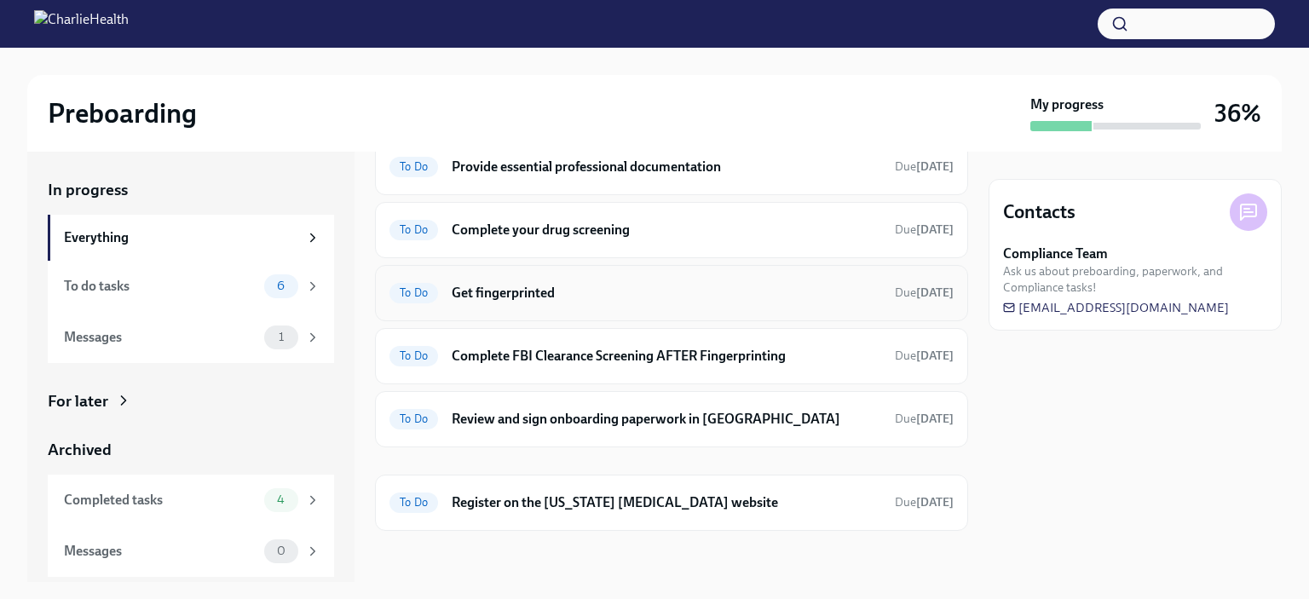
click at [488, 288] on h6 "Get fingerprinted" at bounding box center [667, 293] width 430 height 19
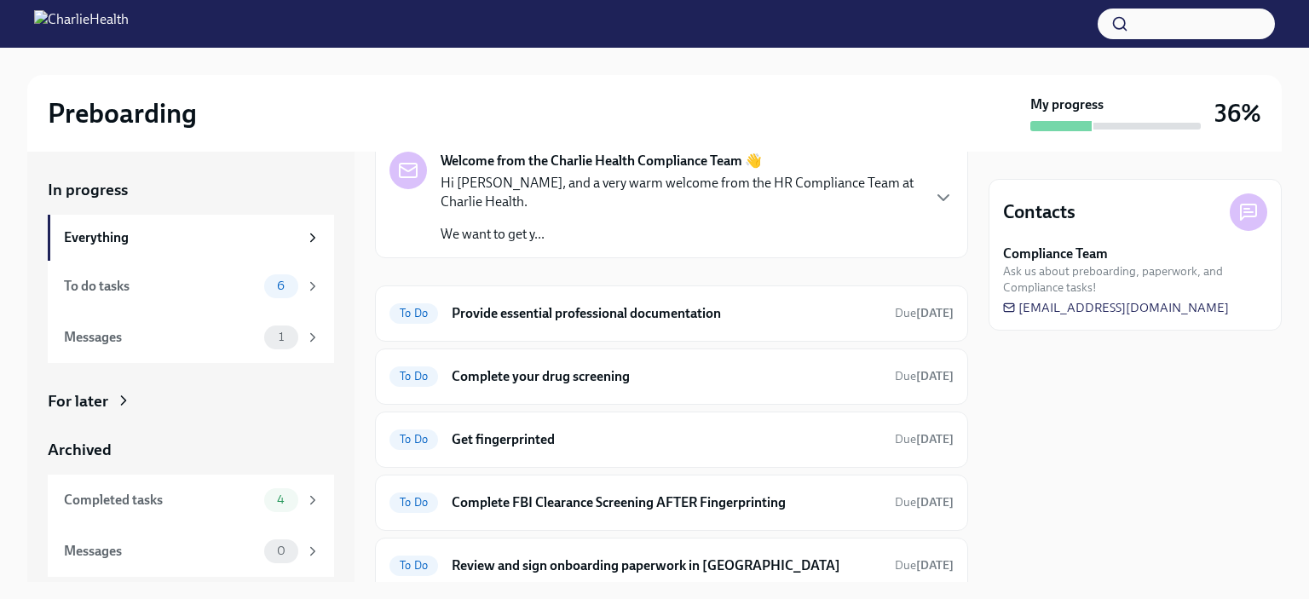
scroll to position [224, 0]
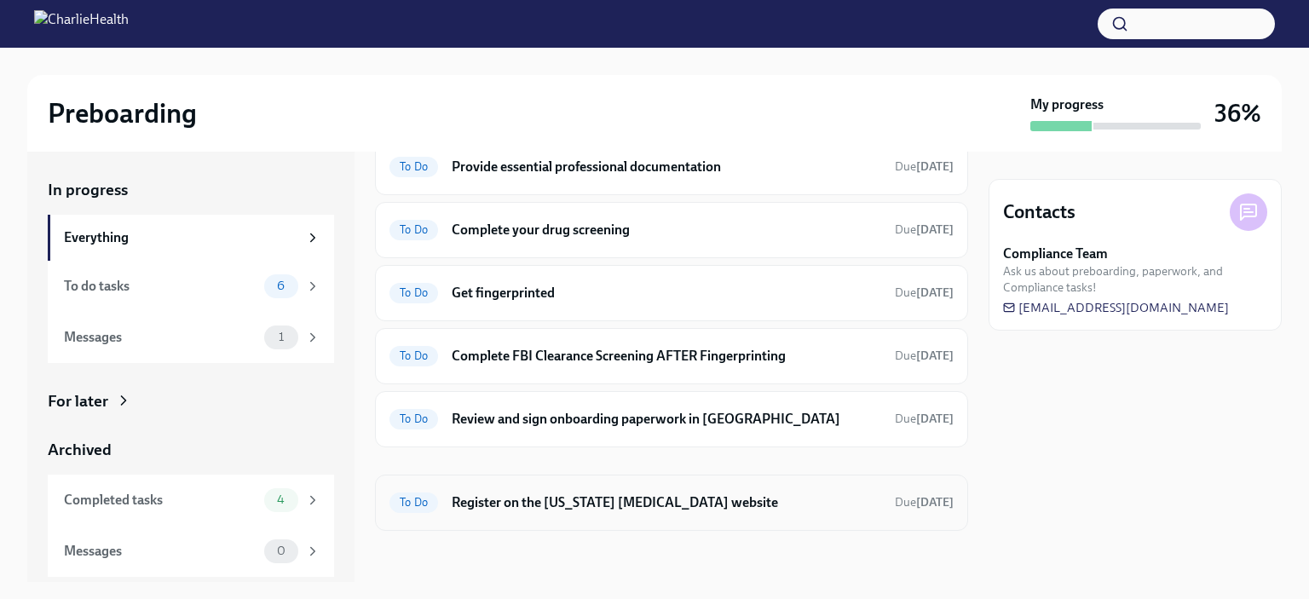
click at [654, 505] on h6 "Register on the [US_STATE] [MEDICAL_DATA] website" at bounding box center [667, 502] width 430 height 19
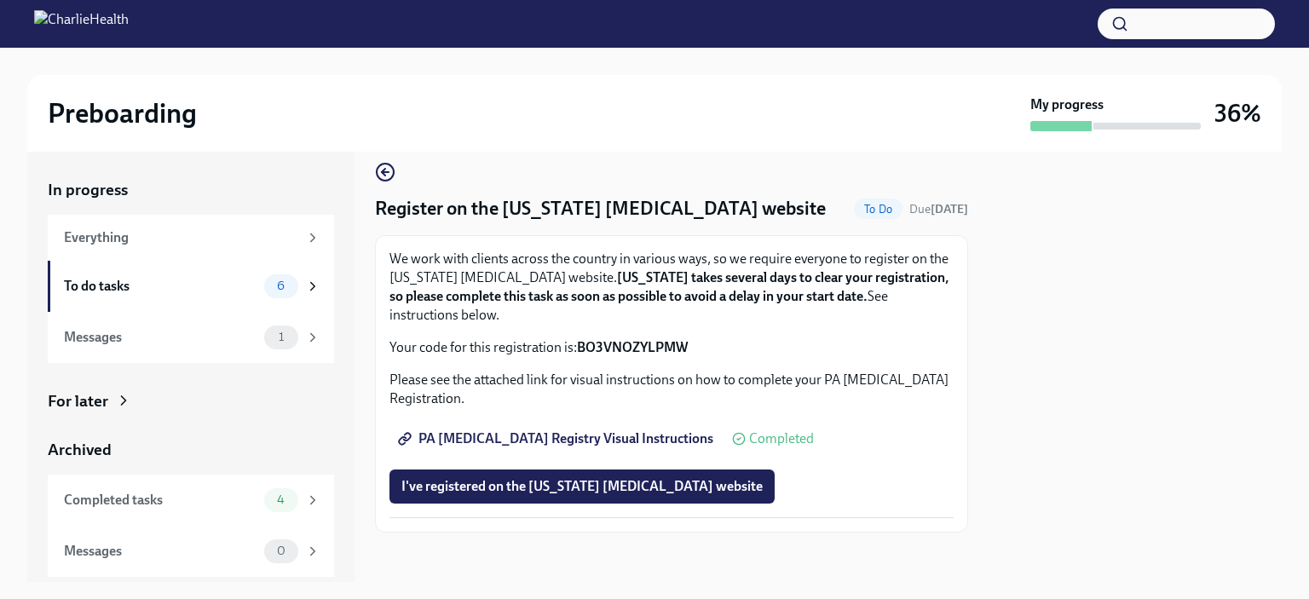
scroll to position [21, 0]
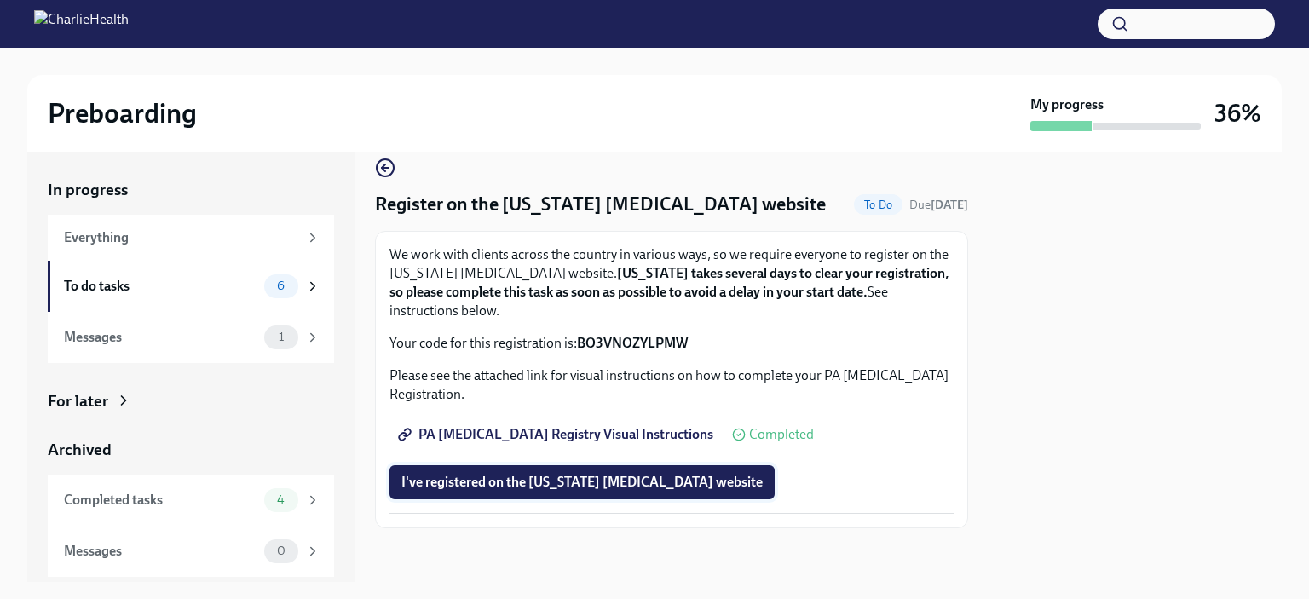
click at [479, 482] on span "I've registered on the [US_STATE] [MEDICAL_DATA] website" at bounding box center [581, 482] width 361 height 17
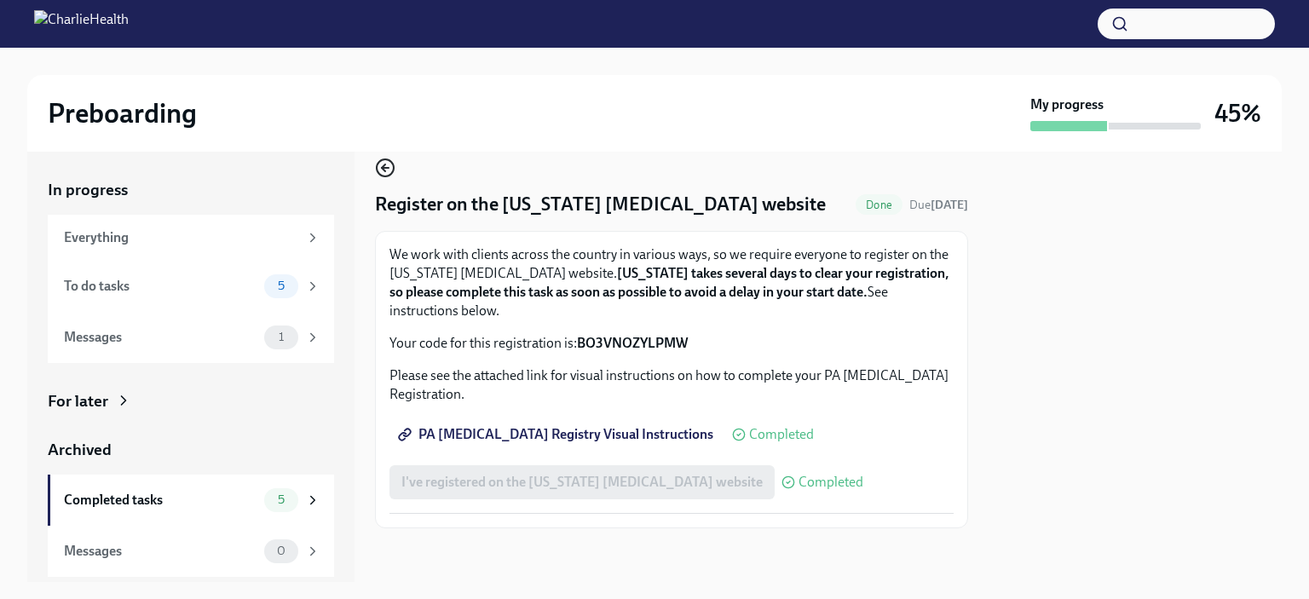
click at [382, 168] on icon "button" at bounding box center [383, 167] width 3 height 7
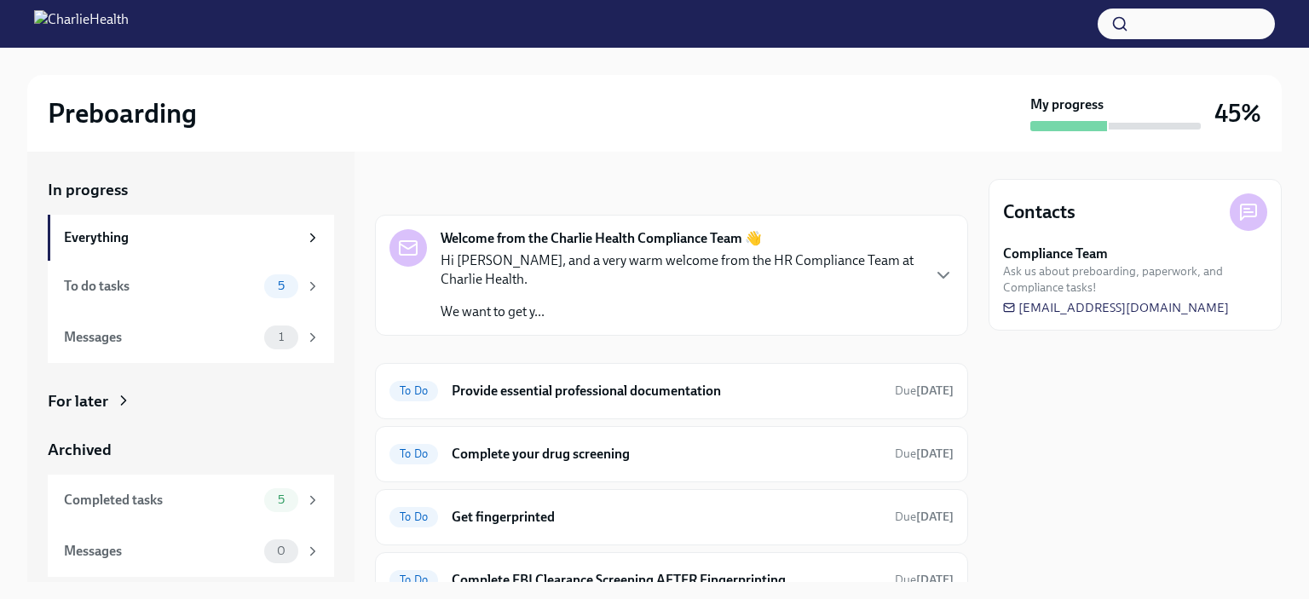
scroll to position [141, 0]
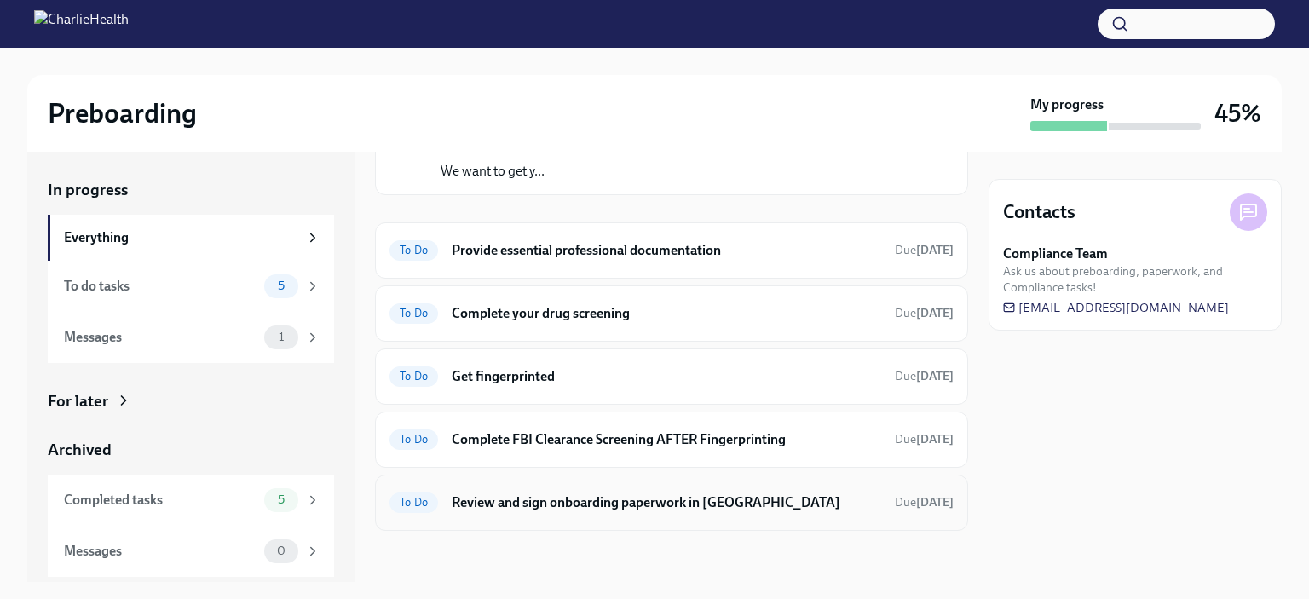
click at [560, 504] on h6 "Review and sign onboarding paperwork in [GEOGRAPHIC_DATA]" at bounding box center [667, 502] width 430 height 19
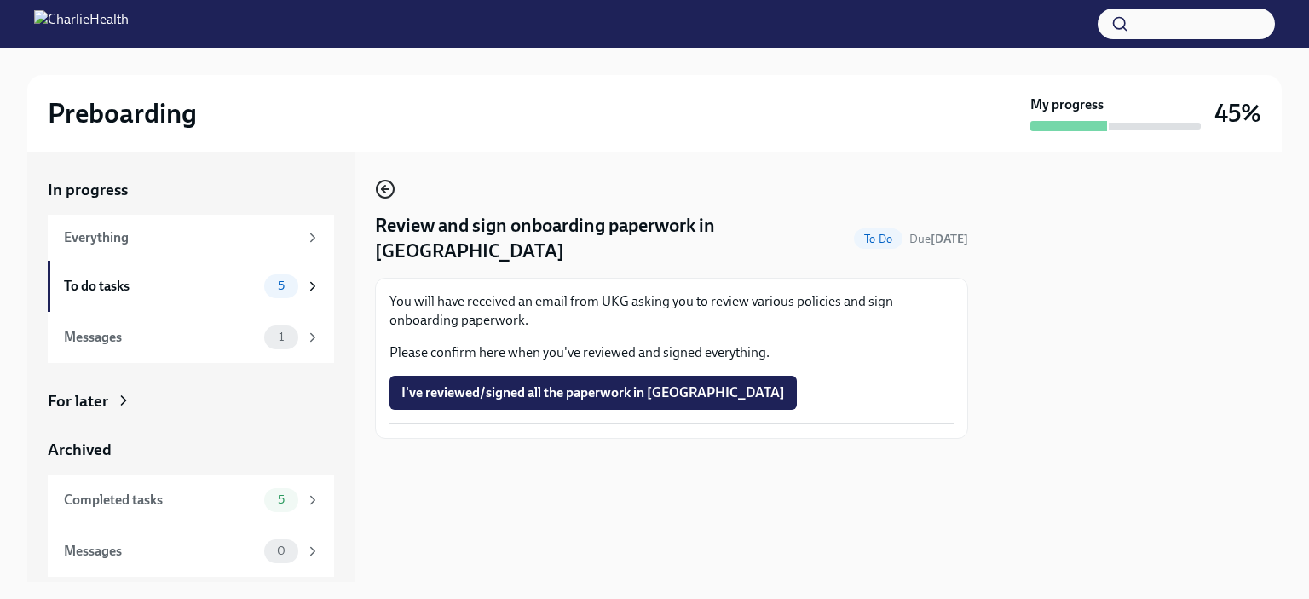
click at [391, 187] on icon "button" at bounding box center [385, 189] width 20 height 20
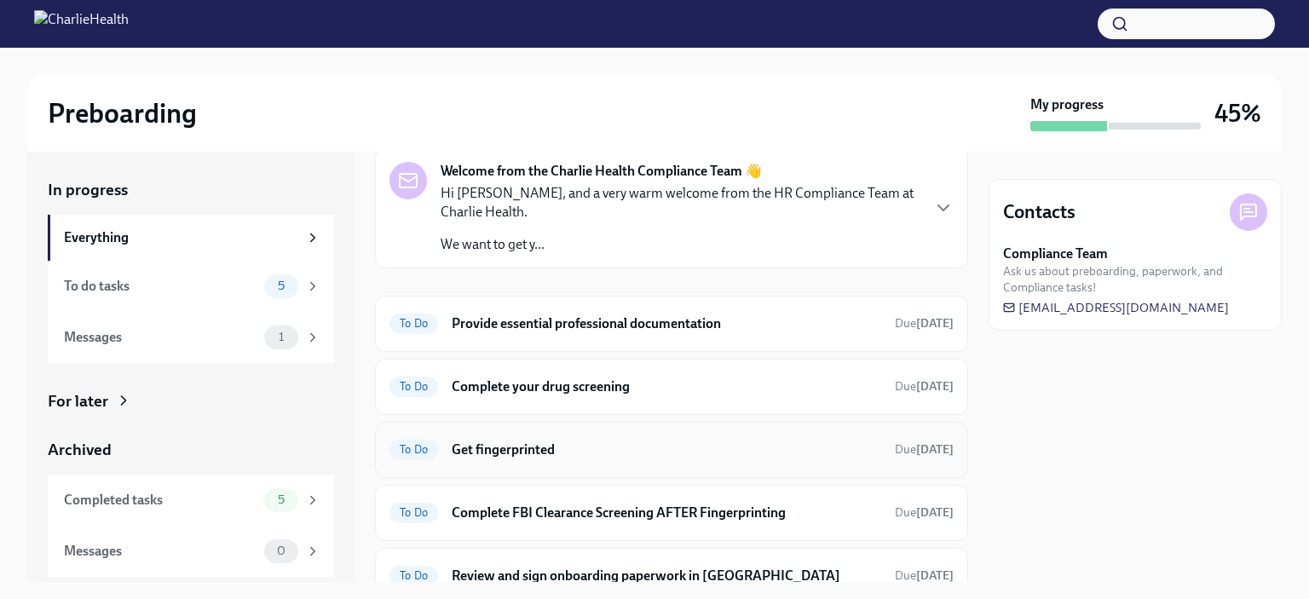
scroll to position [141, 0]
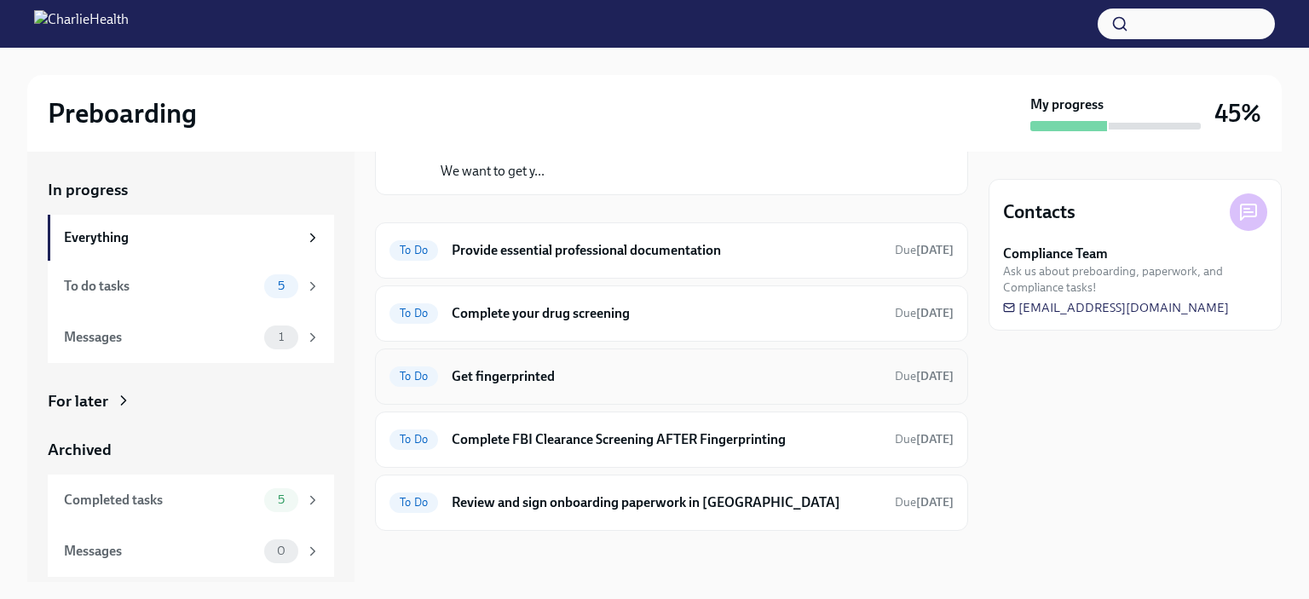
click at [534, 370] on h6 "Get fingerprinted" at bounding box center [667, 376] width 430 height 19
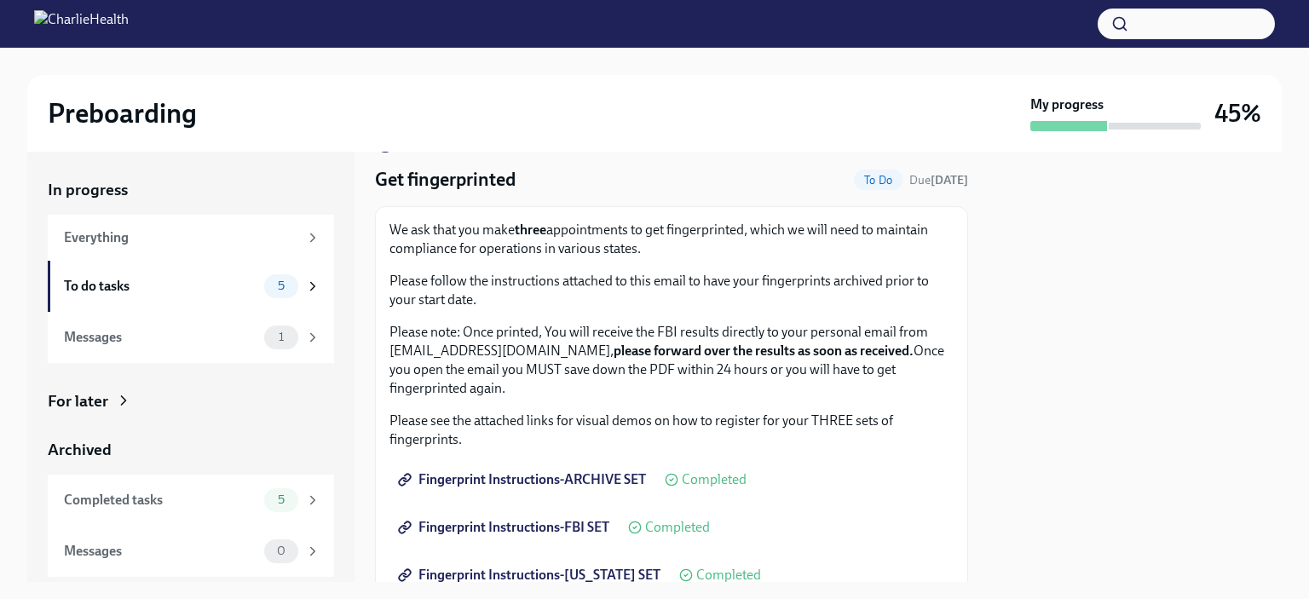
scroll to position [85, 0]
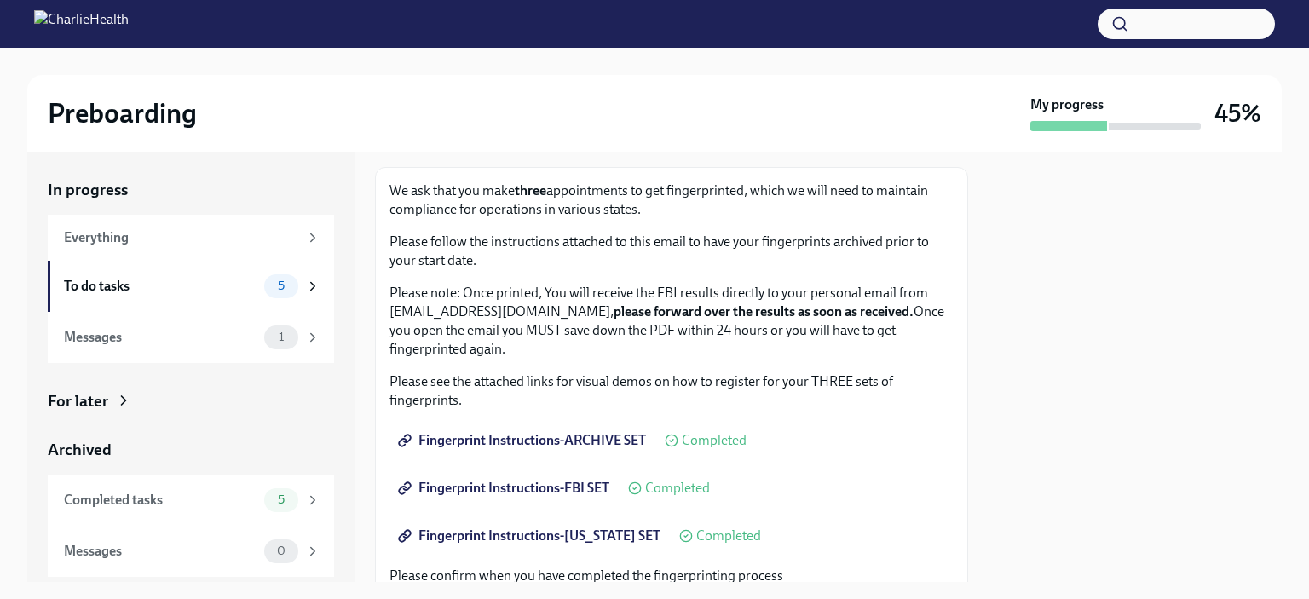
click at [598, 434] on span "Fingerprint Instructions-ARCHIVE SET" at bounding box center [523, 440] width 245 height 17
click at [113, 274] on div "To do tasks 5" at bounding box center [192, 286] width 257 height 24
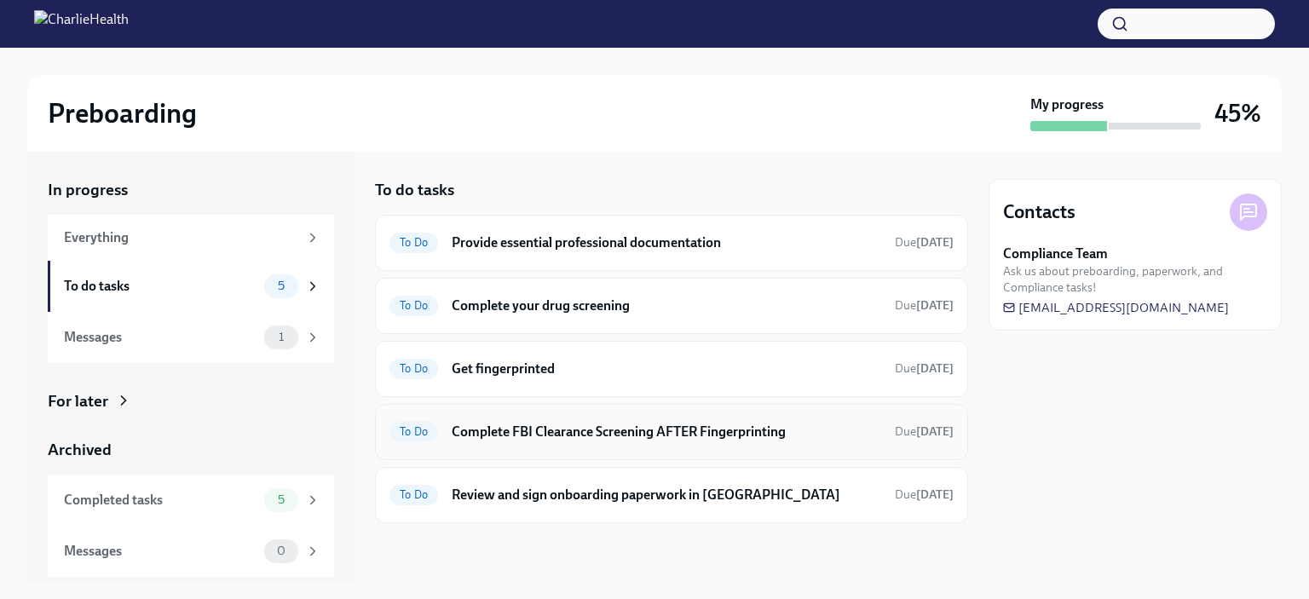
click at [624, 426] on h6 "Complete FBI Clearance Screening AFTER Fingerprinting" at bounding box center [667, 432] width 430 height 19
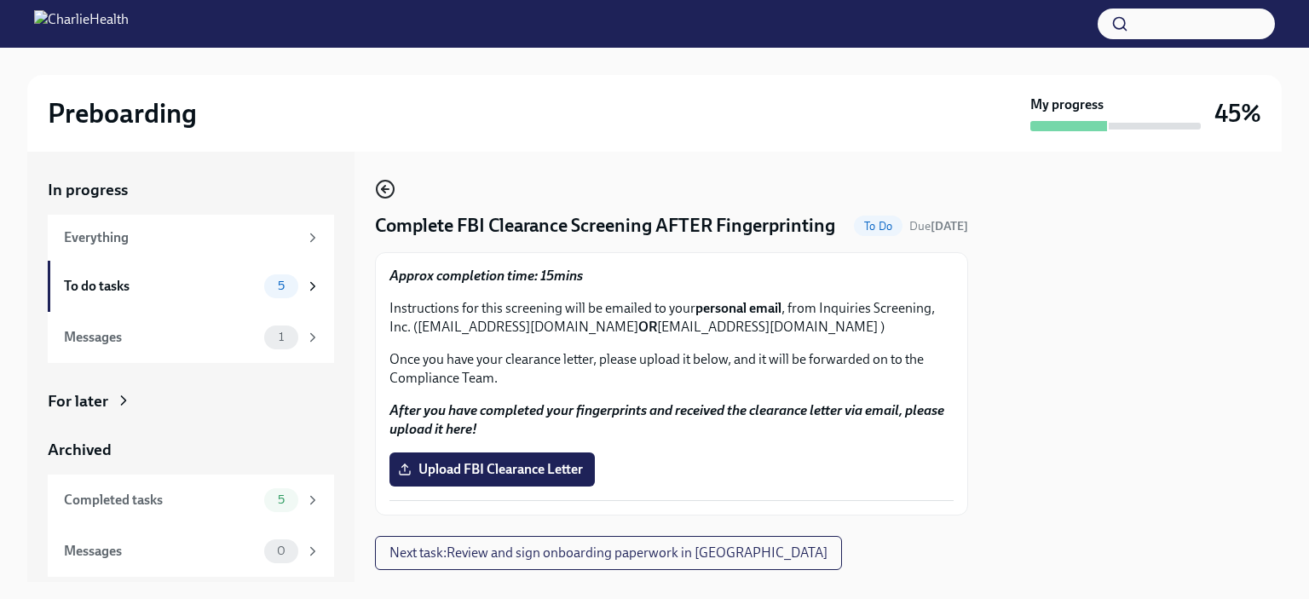
click at [380, 188] on icon "button" at bounding box center [385, 189] width 20 height 20
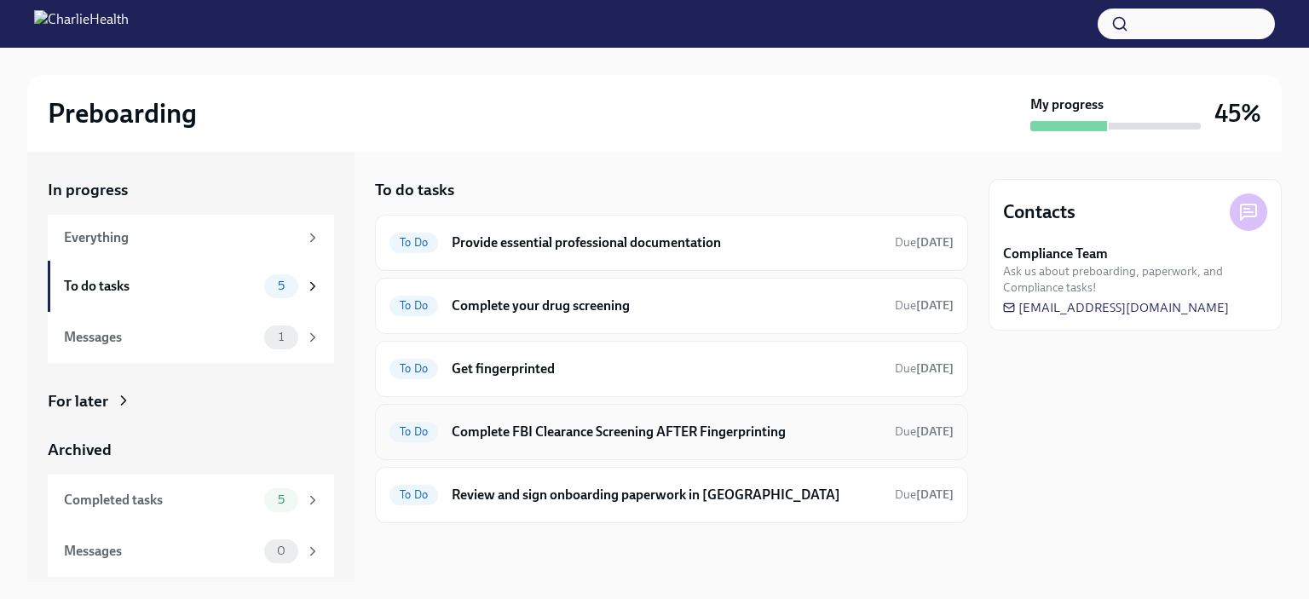
click at [585, 426] on h6 "Complete FBI Clearance Screening AFTER Fingerprinting" at bounding box center [667, 432] width 430 height 19
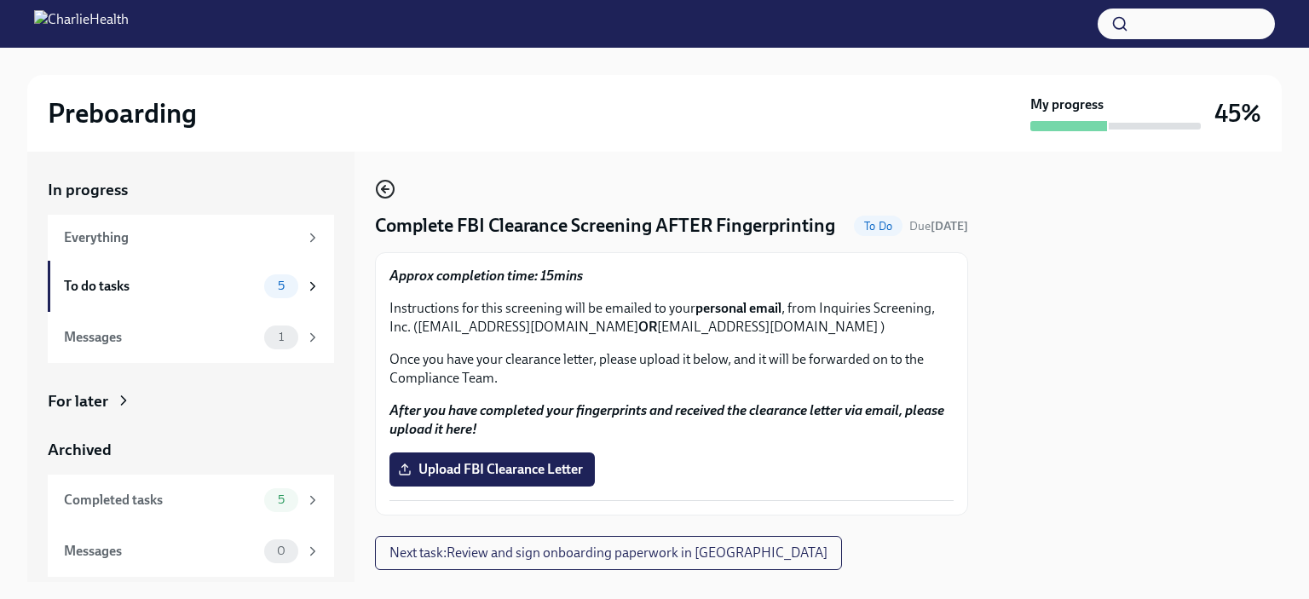
click at [383, 191] on icon "button" at bounding box center [385, 189] width 20 height 20
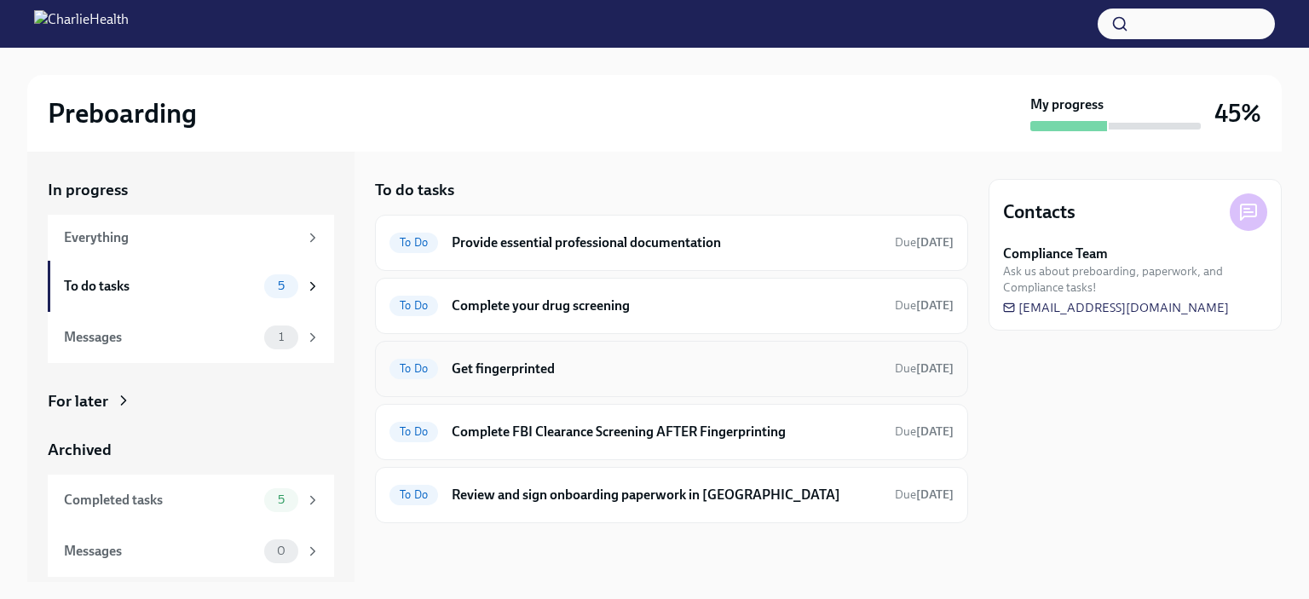
click at [574, 361] on h6 "Get fingerprinted" at bounding box center [667, 369] width 430 height 19
